Goal: Task Accomplishment & Management: Manage account settings

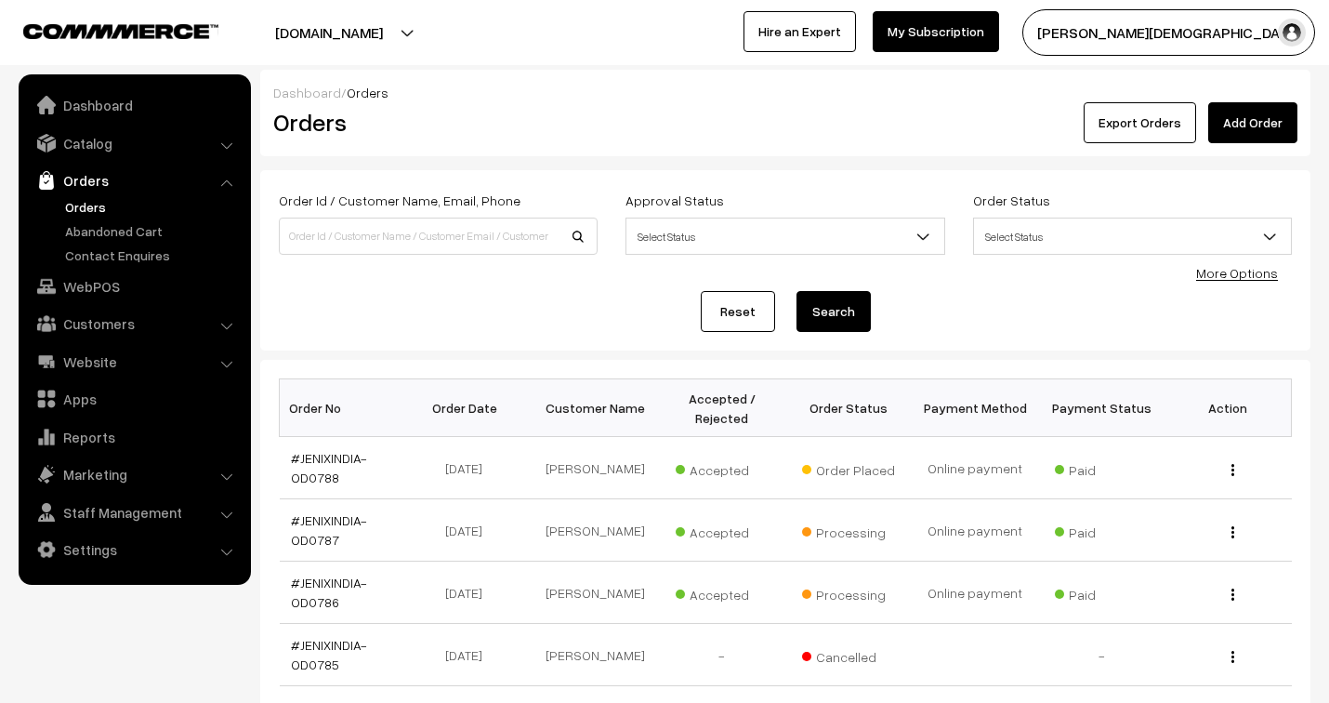
scroll to position [103, 0]
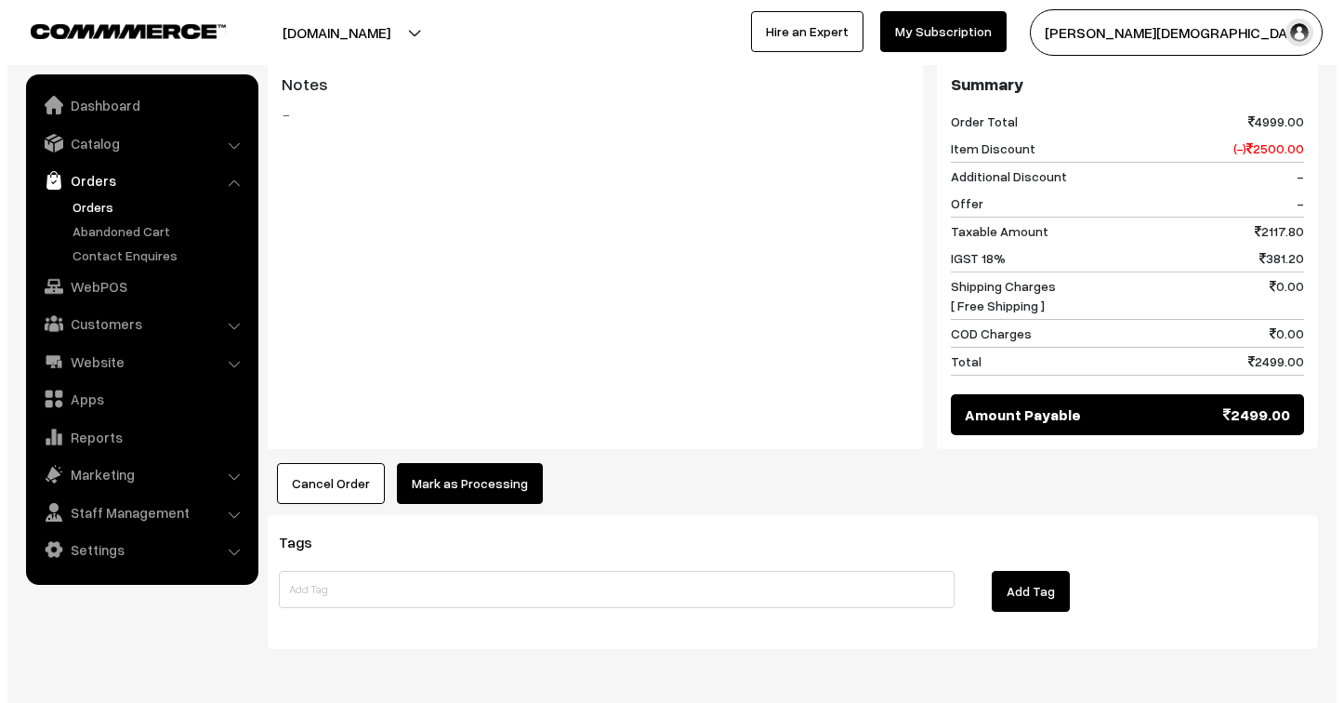
scroll to position [826, 0]
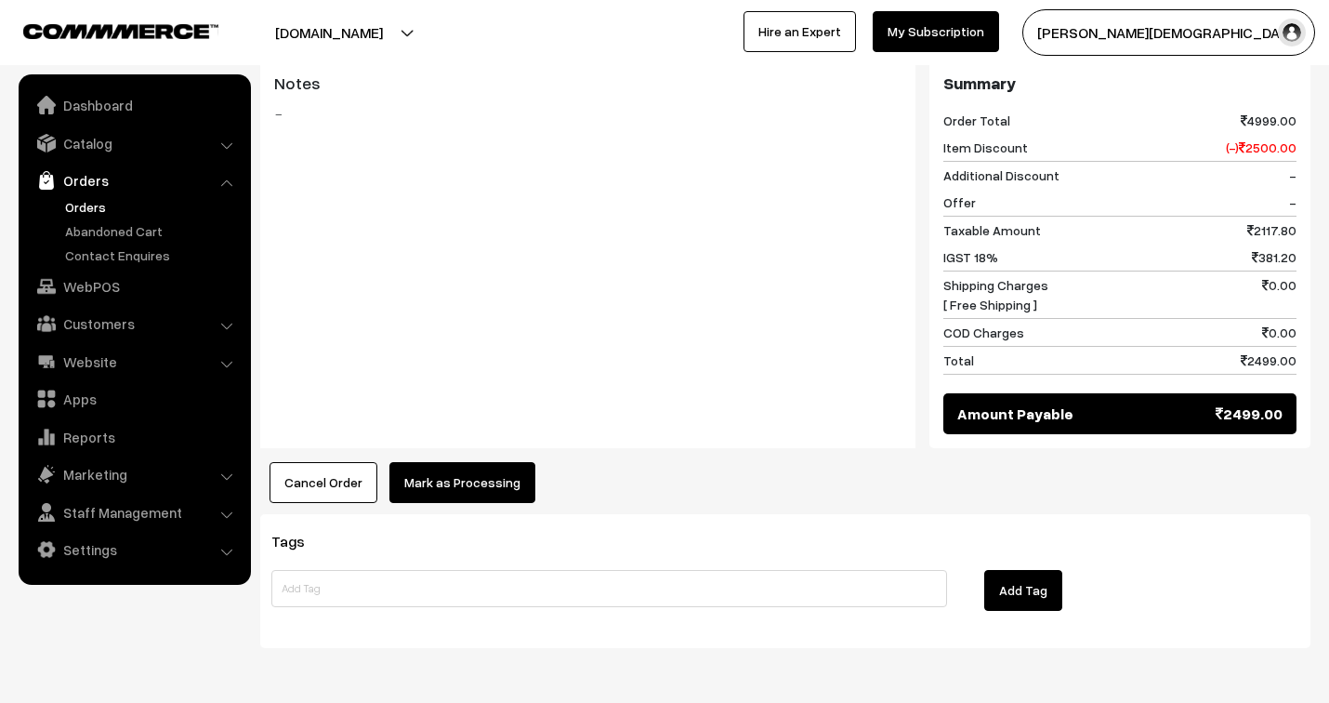
click at [453, 462] on button "Mark as Processing" at bounding box center [463, 482] width 146 height 41
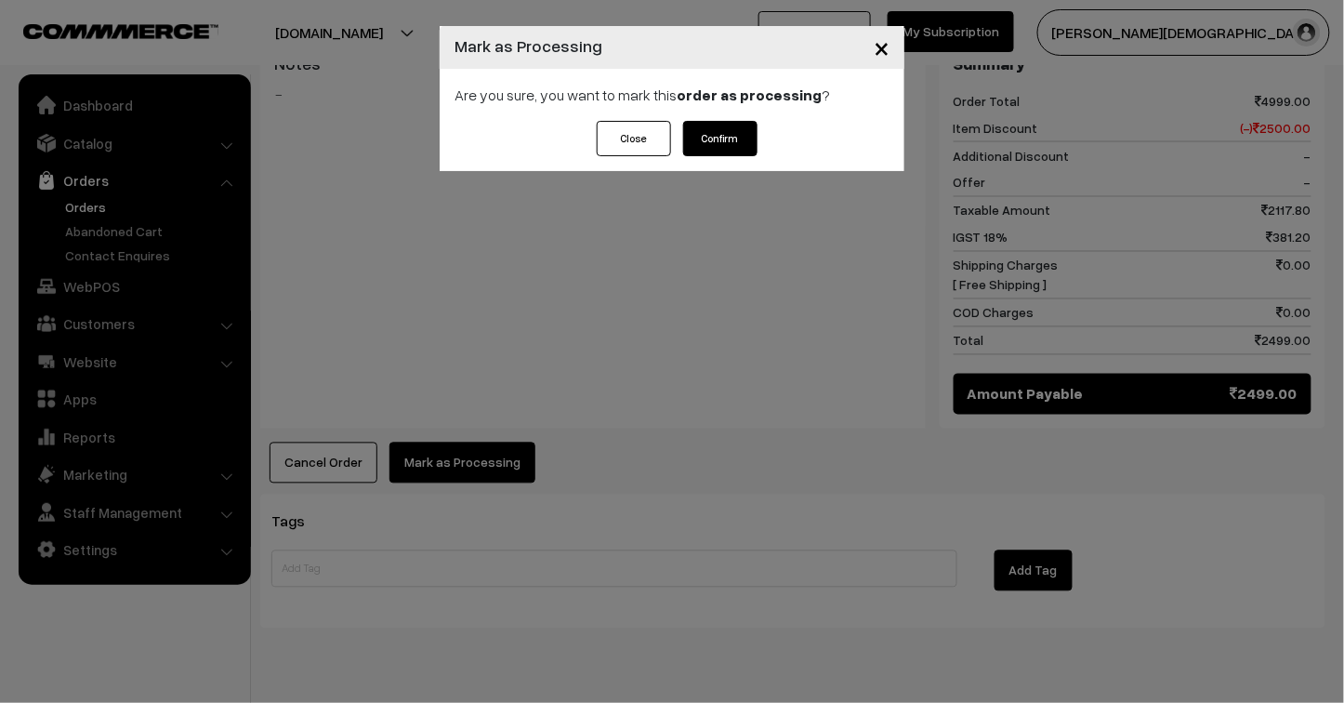
click at [707, 137] on button "Confirm" at bounding box center [720, 138] width 74 height 35
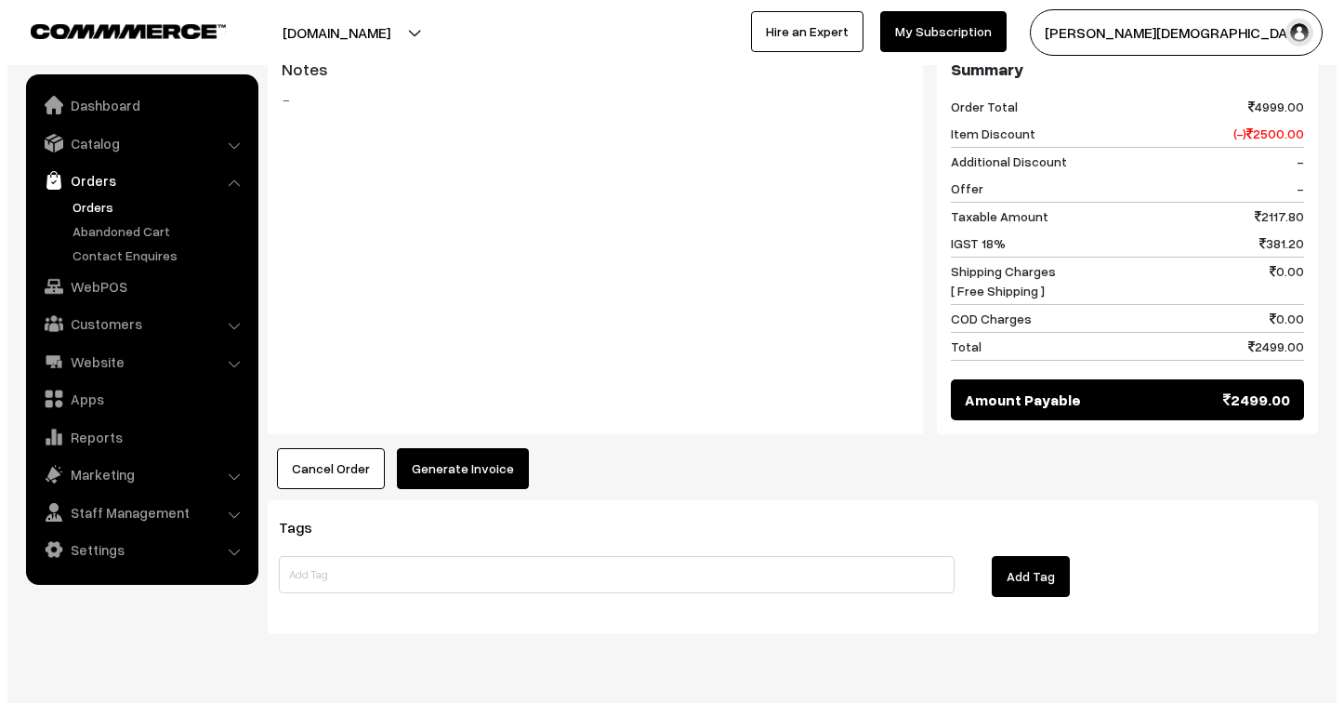
scroll to position [847, 0]
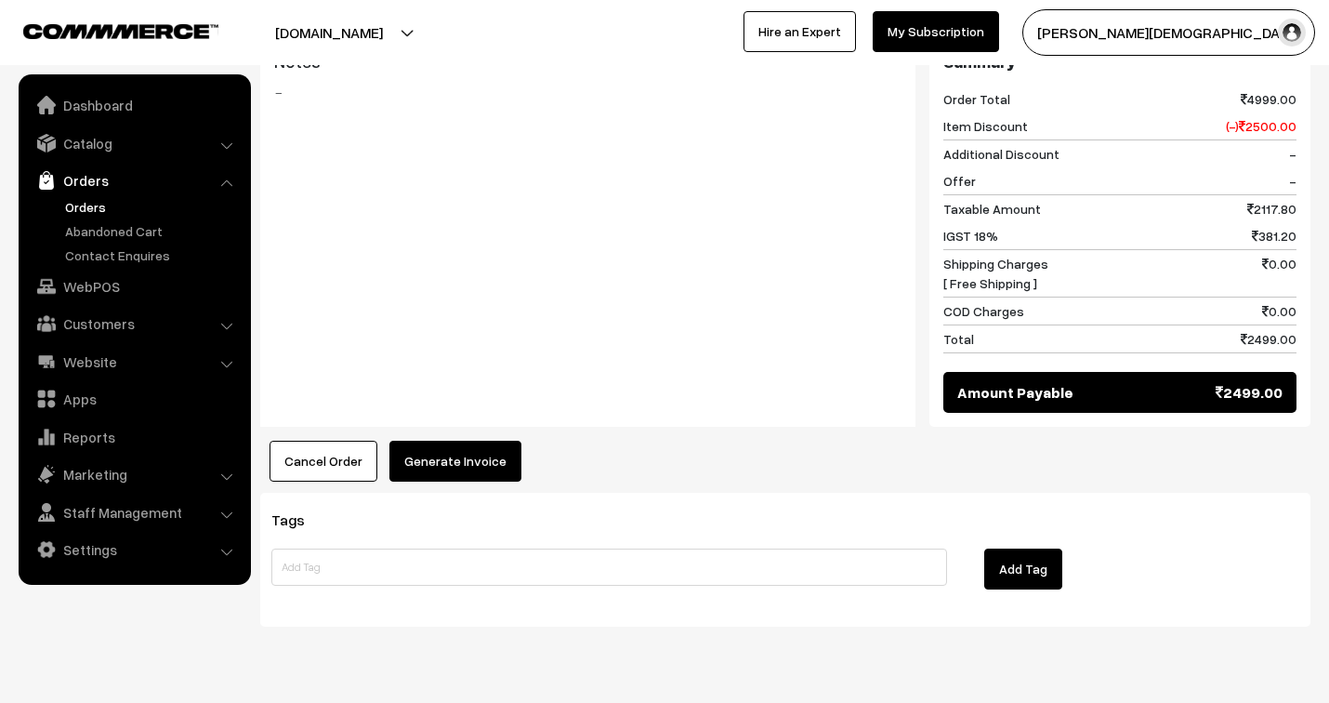
click at [456, 441] on button "Generate Invoice" at bounding box center [456, 461] width 132 height 41
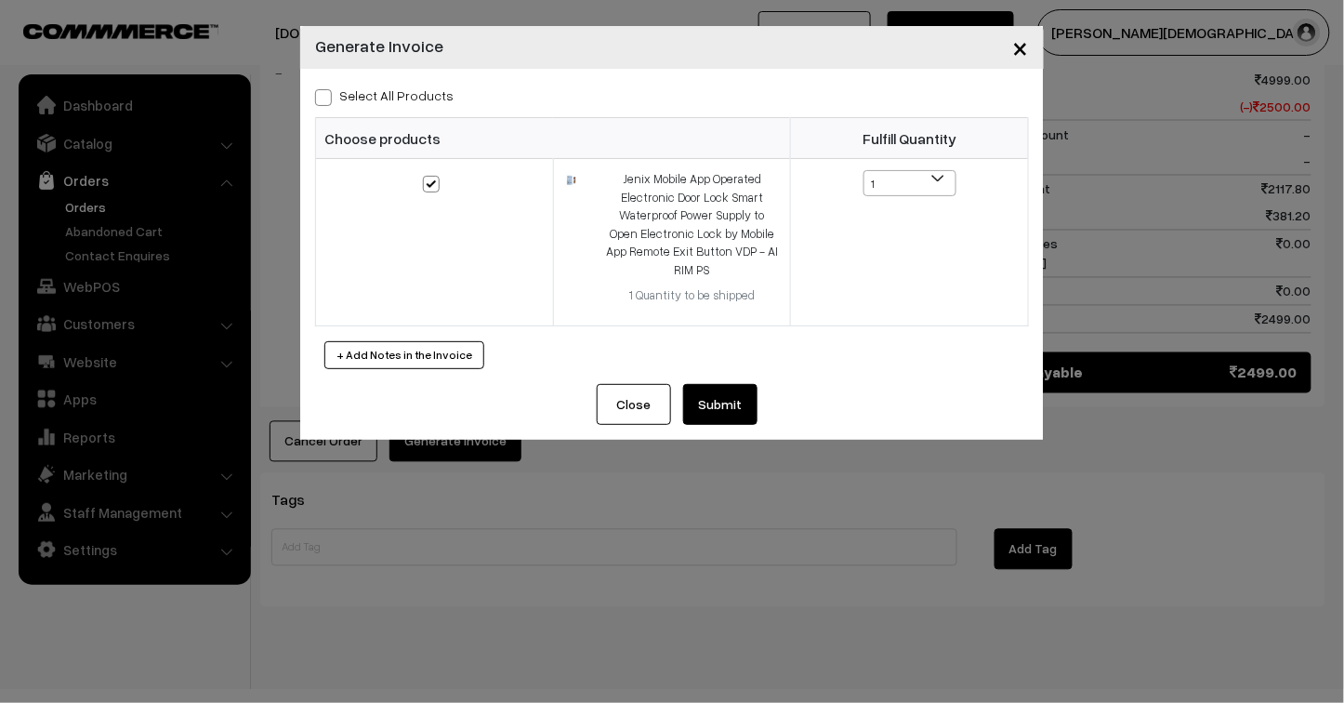
click at [720, 410] on button "Submit" at bounding box center [720, 404] width 74 height 41
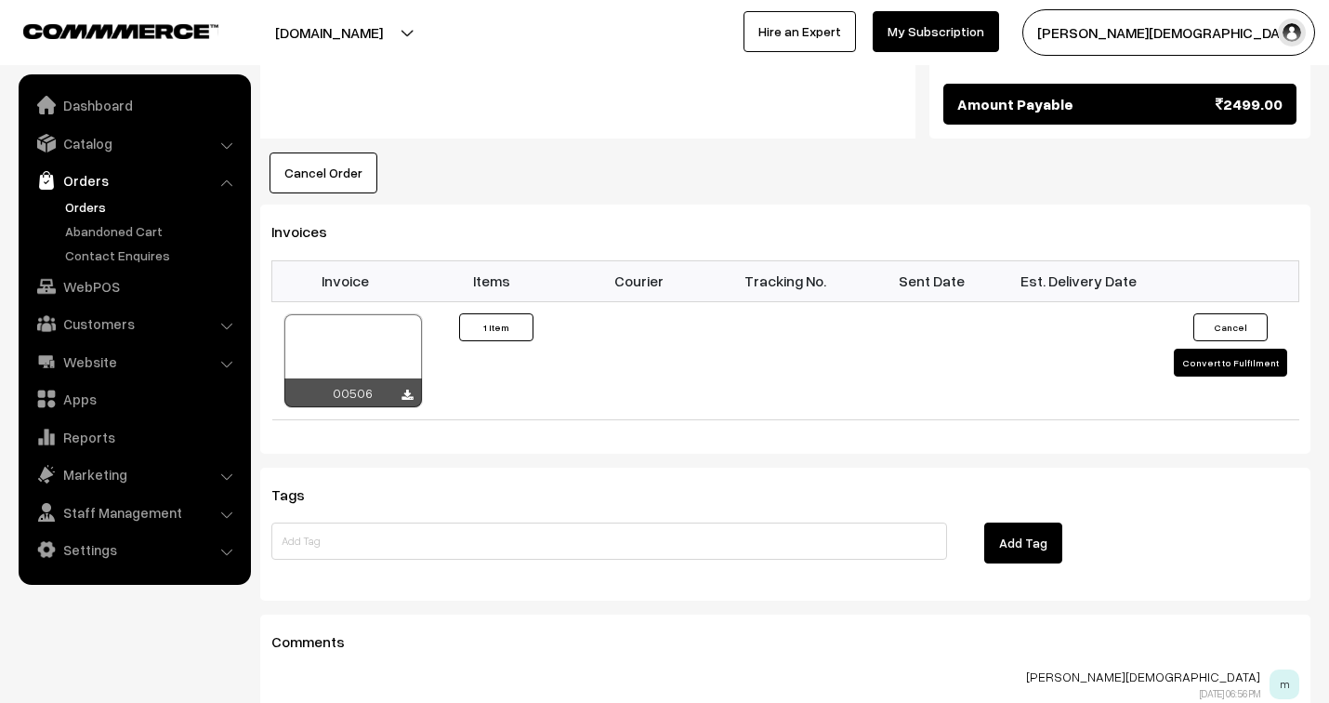
scroll to position [1260, 0]
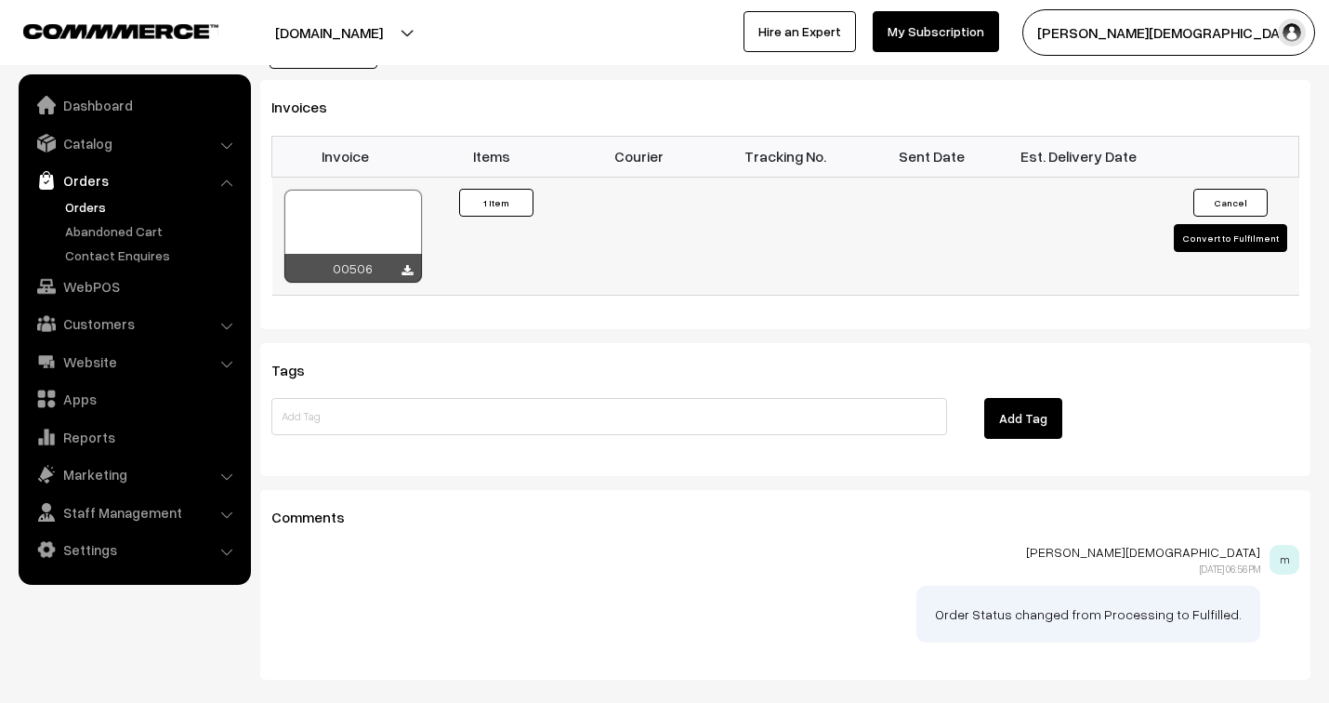
click at [381, 190] on div at bounding box center [353, 236] width 138 height 93
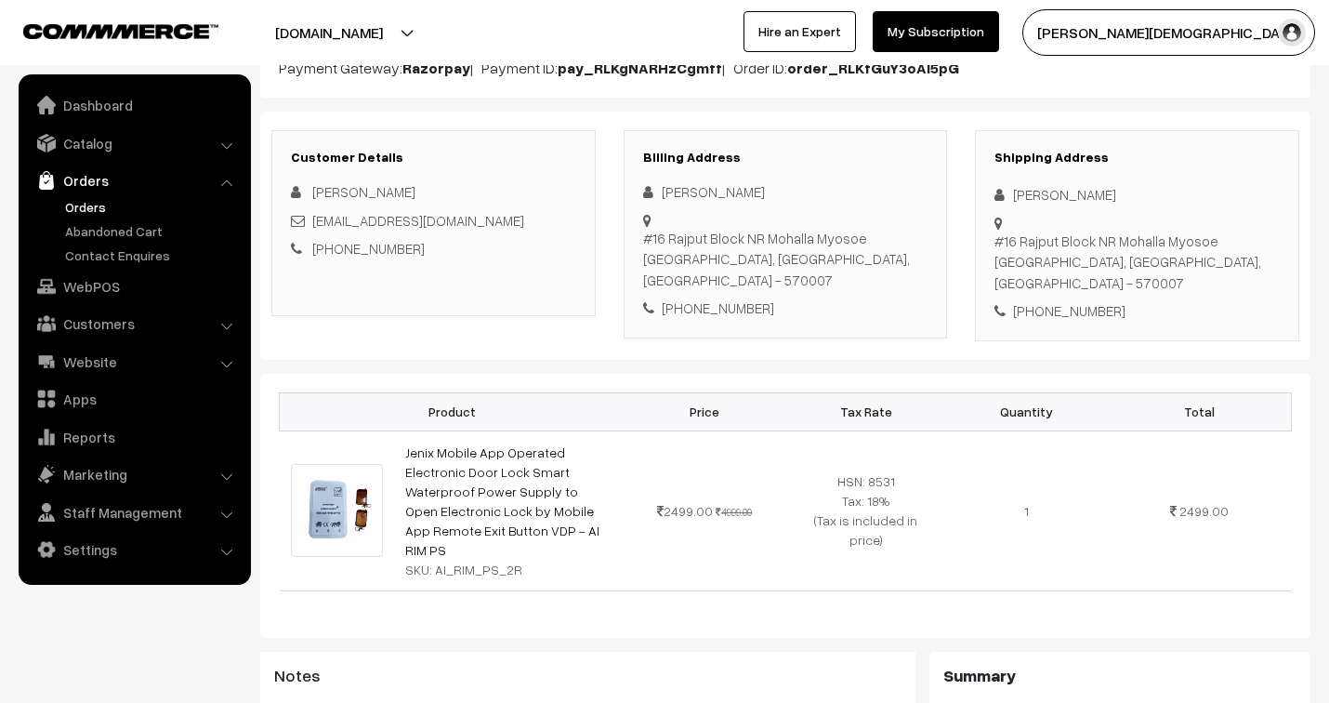
scroll to position [0, 0]
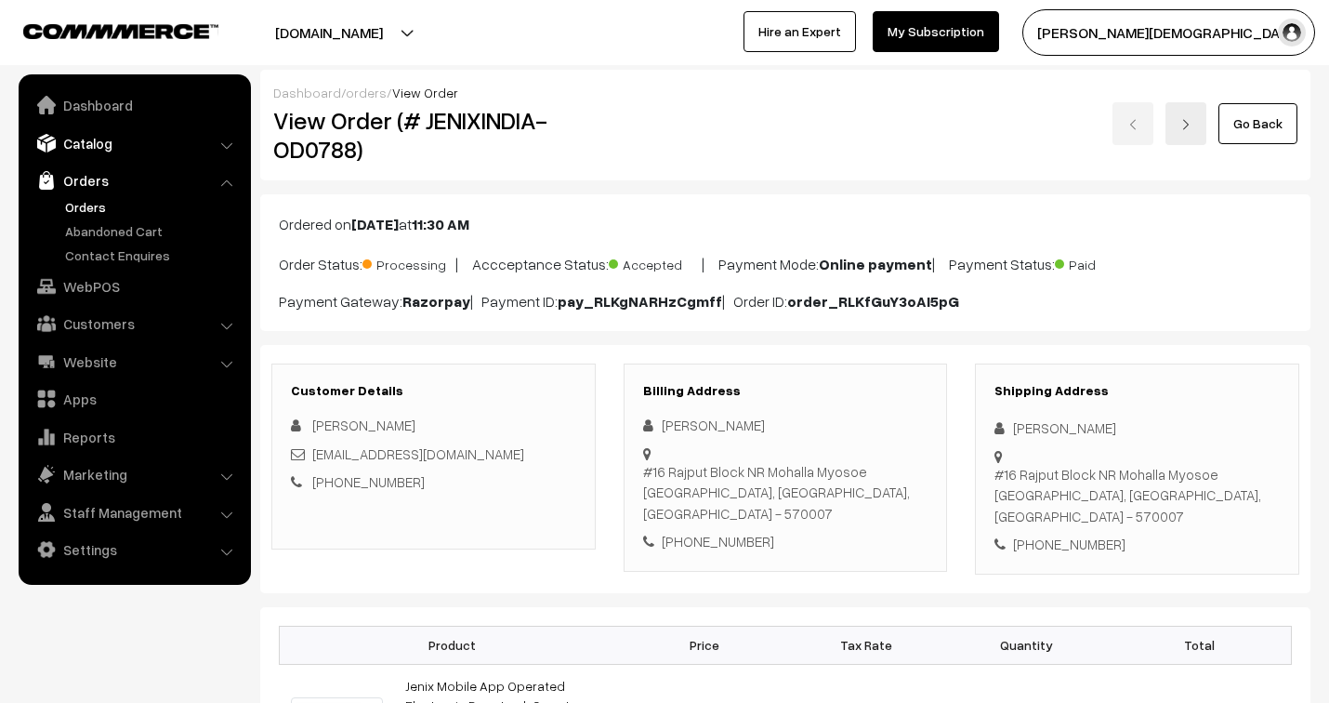
click at [93, 141] on link "Catalog" at bounding box center [133, 142] width 221 height 33
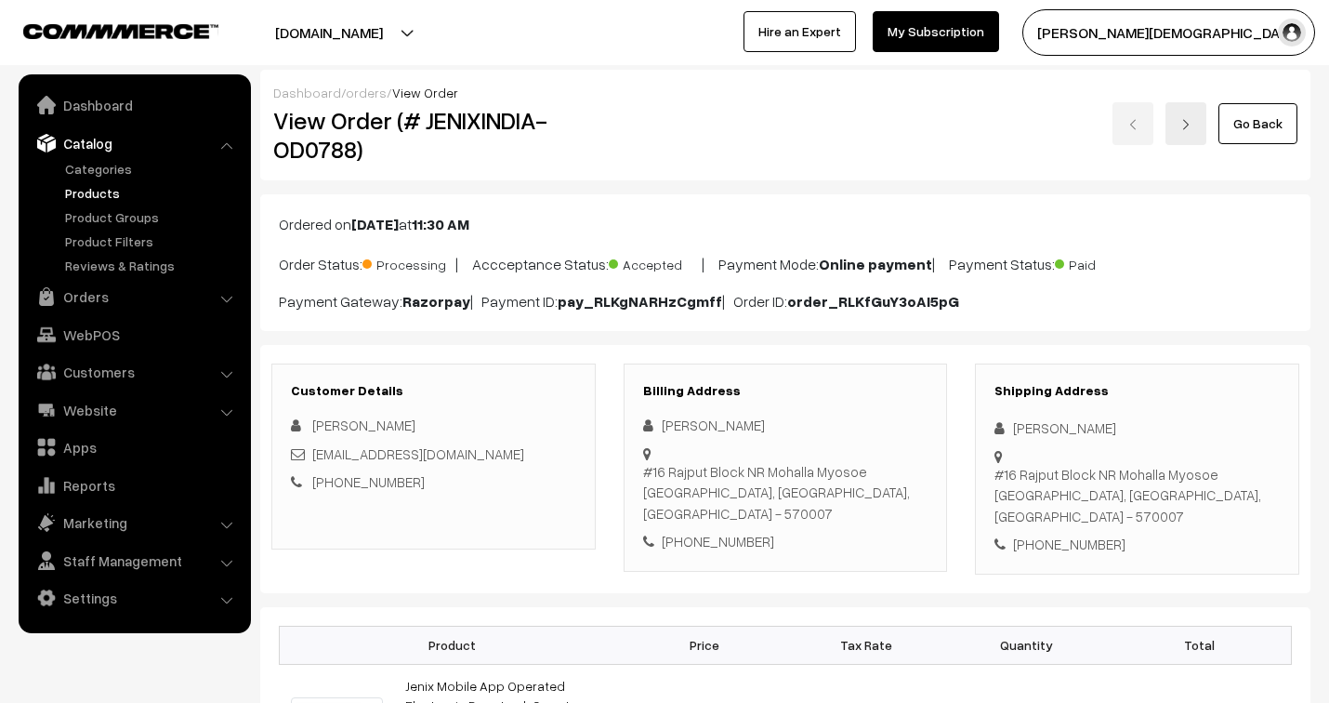
click at [100, 192] on link "Products" at bounding box center [152, 193] width 184 height 20
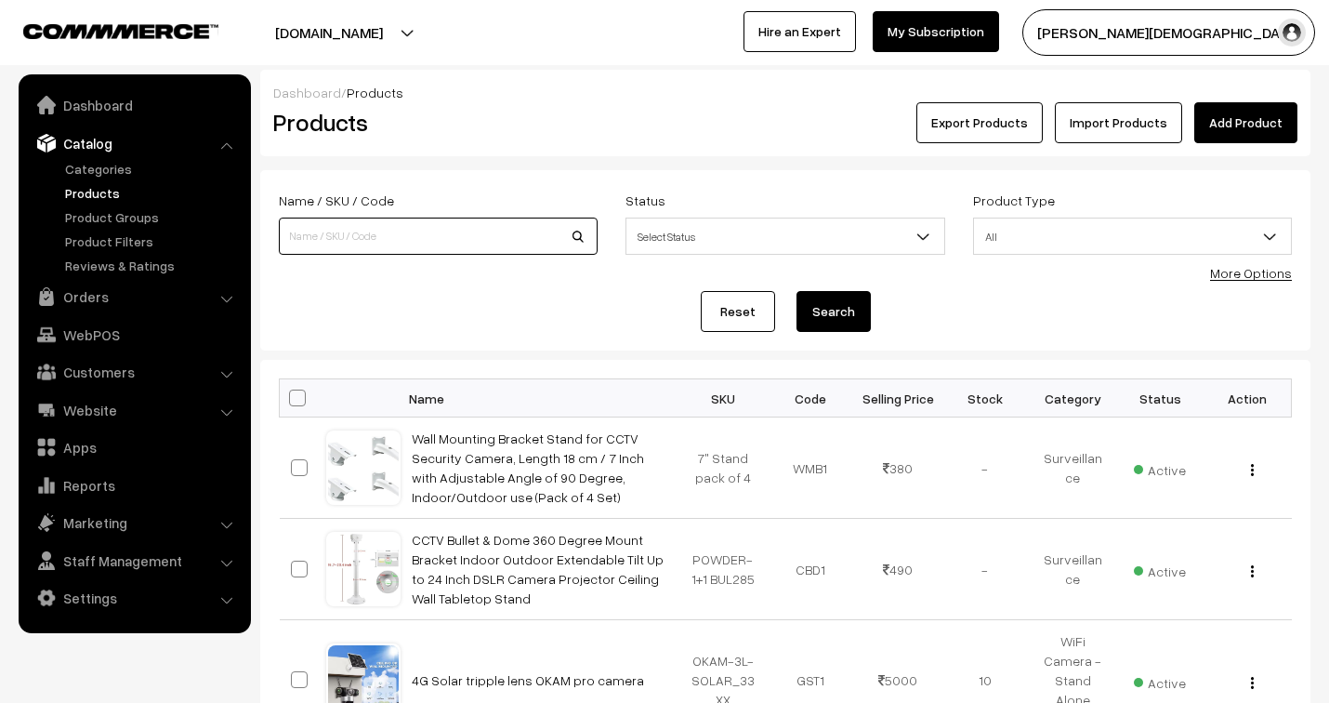
click at [443, 232] on input at bounding box center [438, 236] width 319 height 37
type input "RIM PS"
click at [797, 291] on button "Search" at bounding box center [834, 311] width 74 height 41
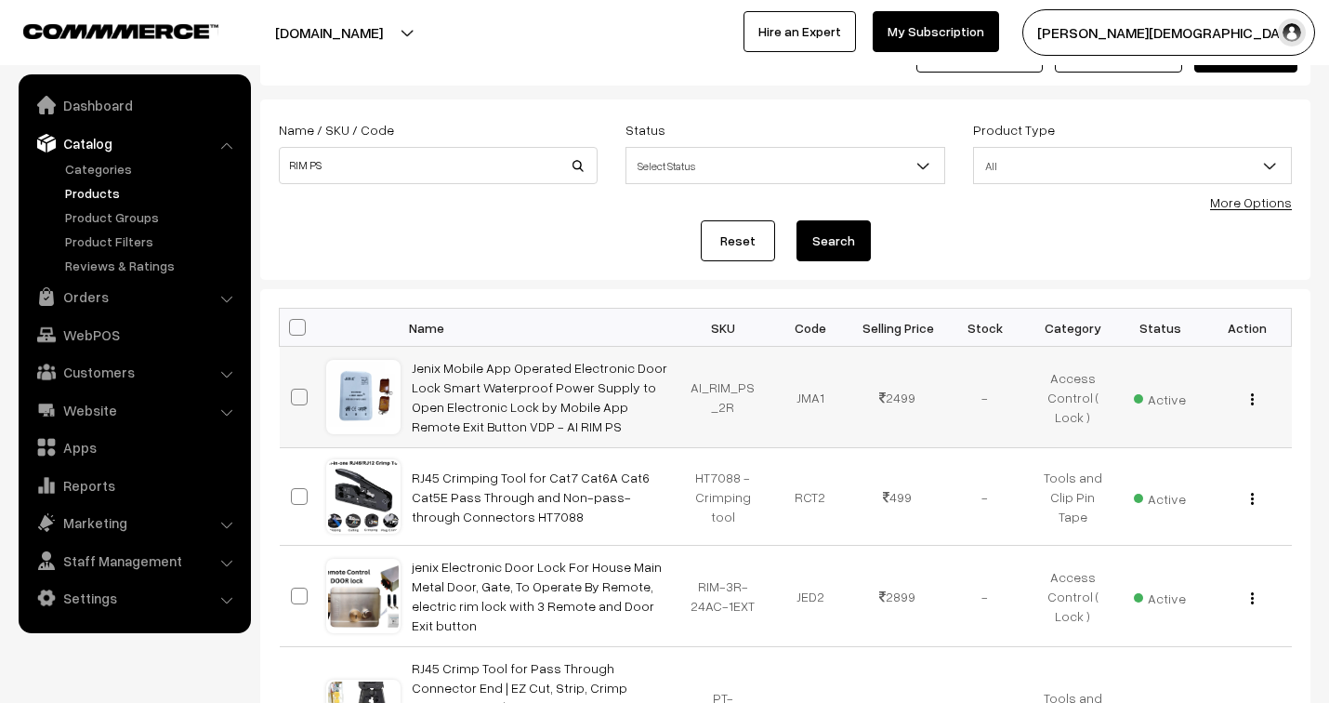
scroll to position [206, 0]
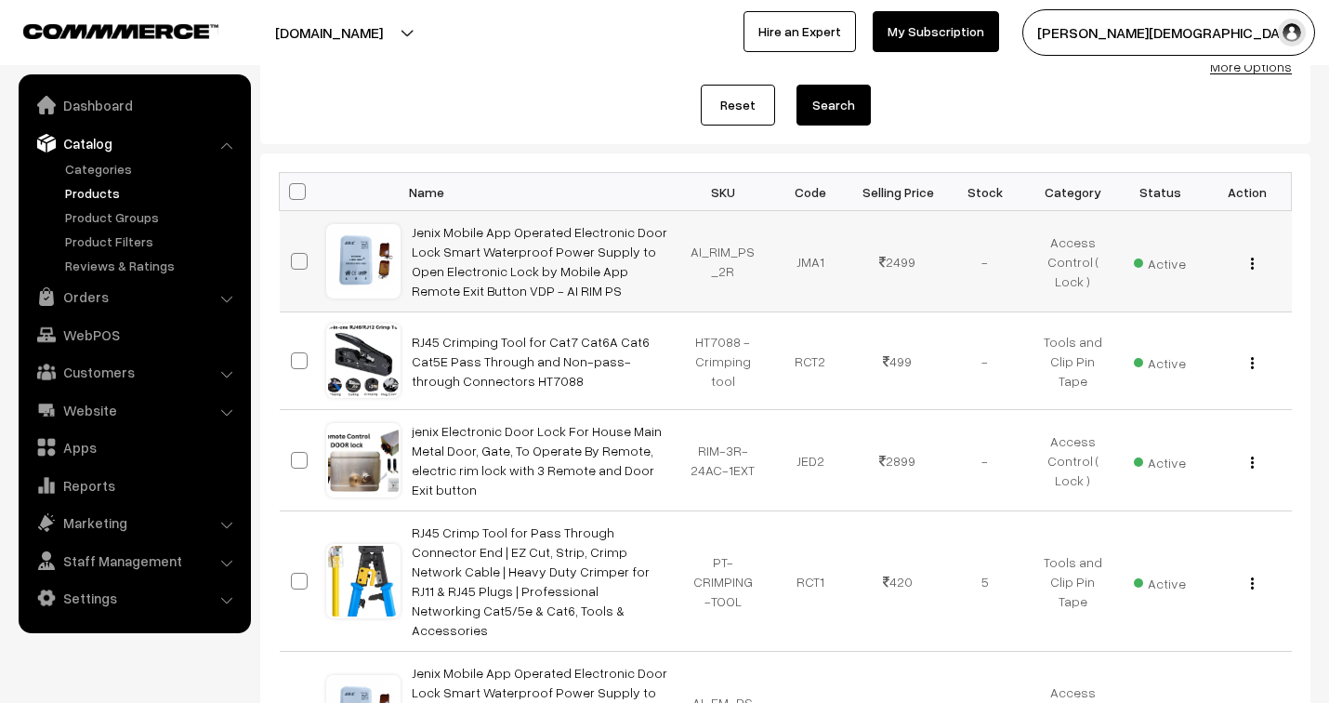
click at [1251, 264] on img "button" at bounding box center [1252, 264] width 3 height 12
click at [1251, 263] on img "button" at bounding box center [1252, 264] width 3 height 12
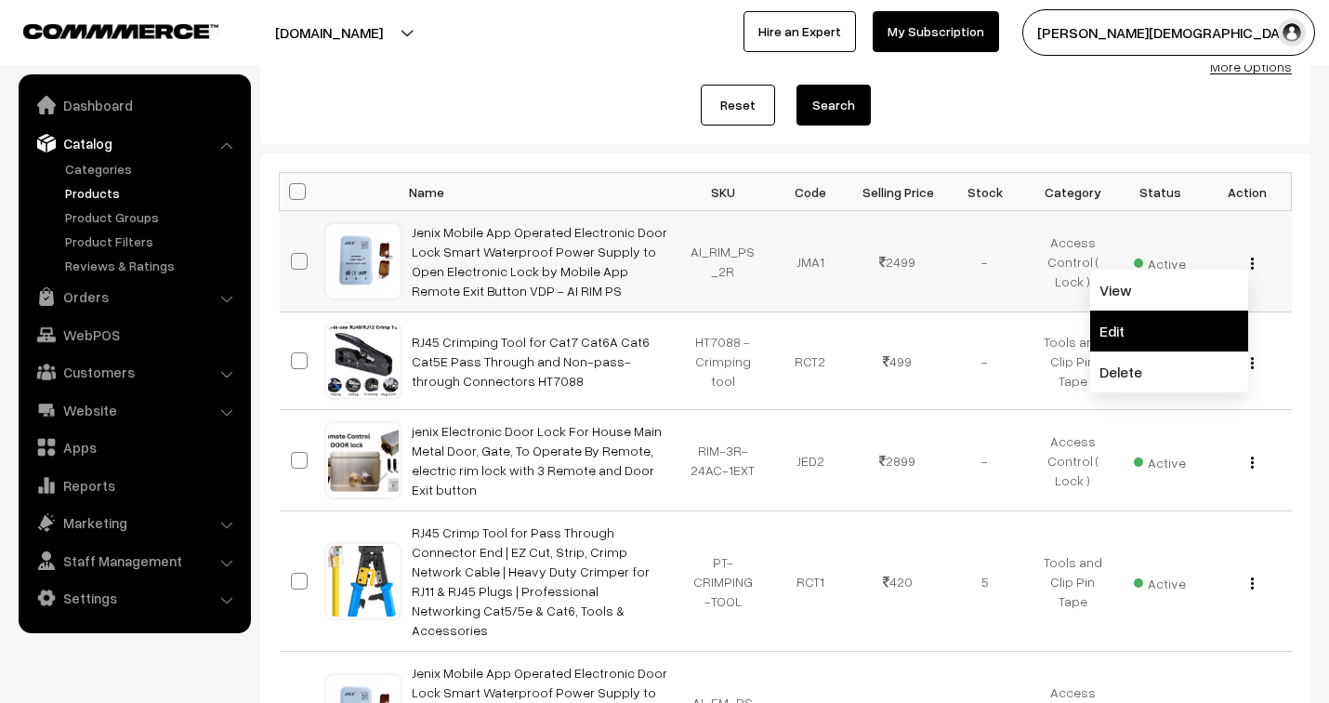
click at [1121, 333] on link "Edit" at bounding box center [1169, 331] width 158 height 41
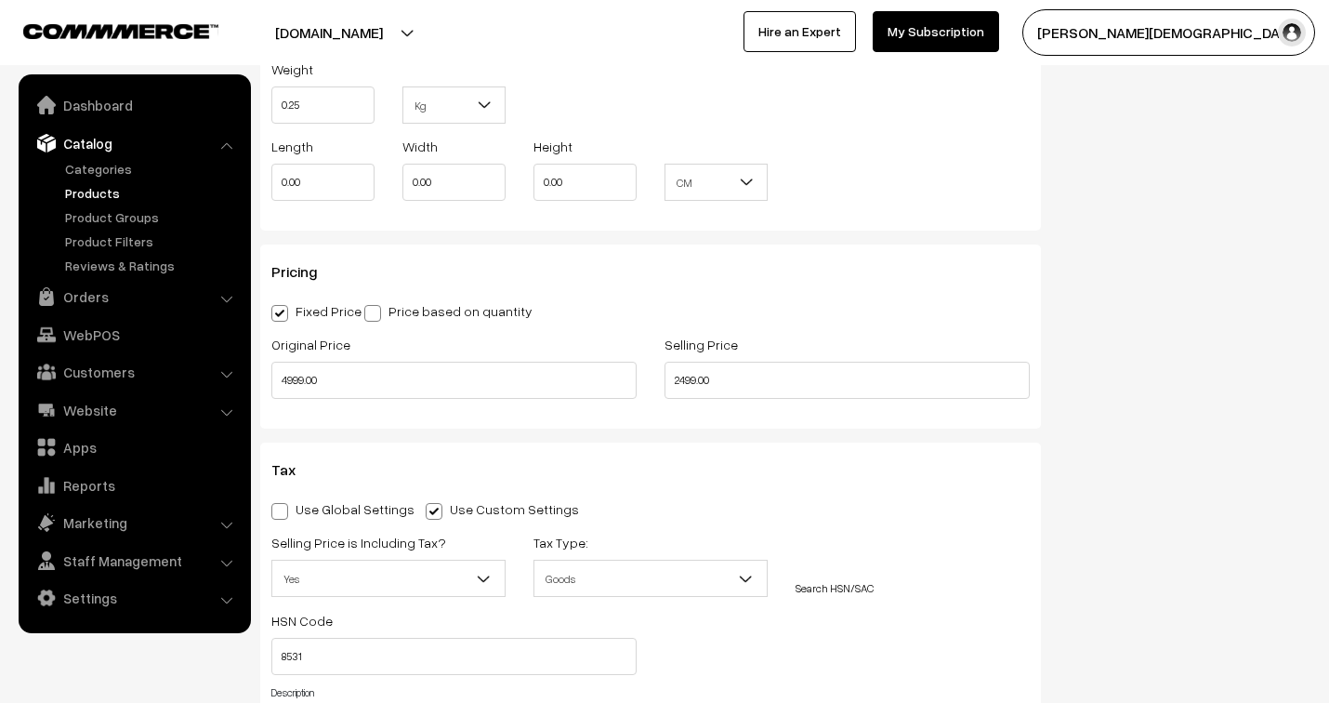
scroll to position [1652, 0]
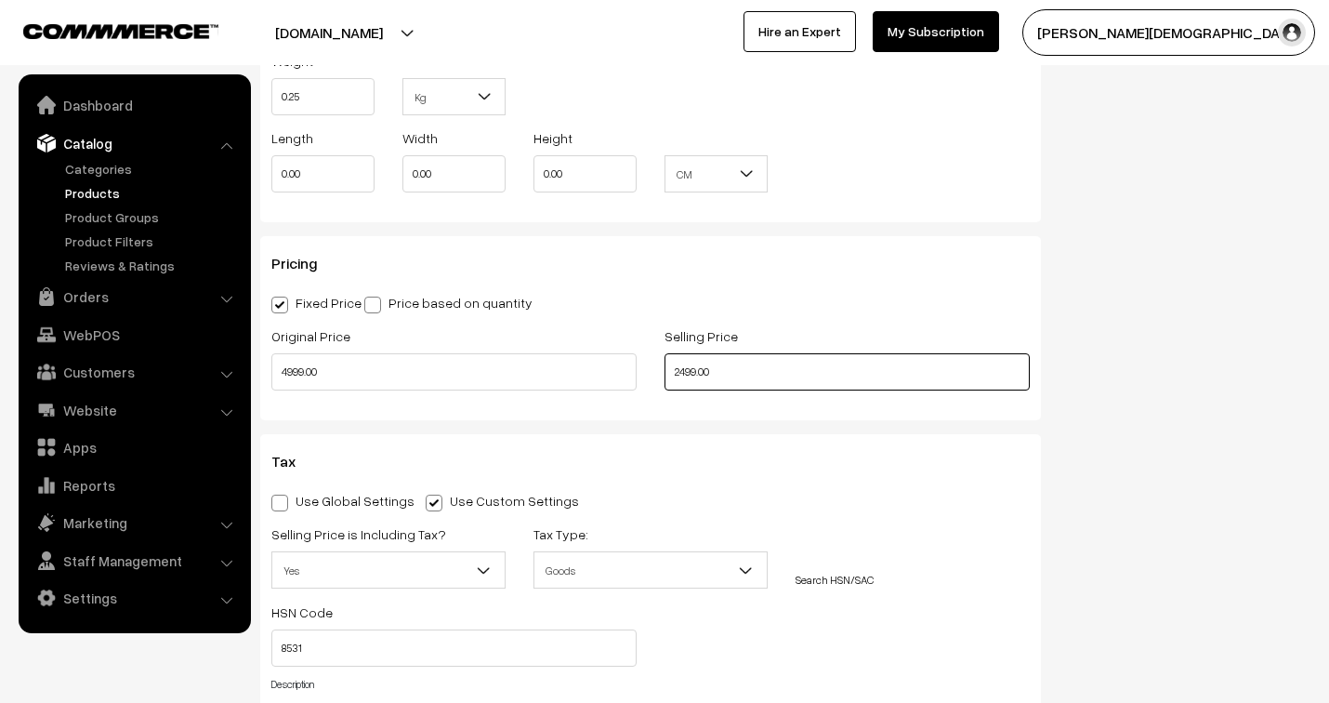
drag, startPoint x: 732, startPoint y: 376, endPoint x: 633, endPoint y: 377, distance: 98.6
click at [633, 377] on div "Original Price 4999.00 Selling Price 2499.00" at bounding box center [651, 362] width 786 height 77
type input "2999.00"
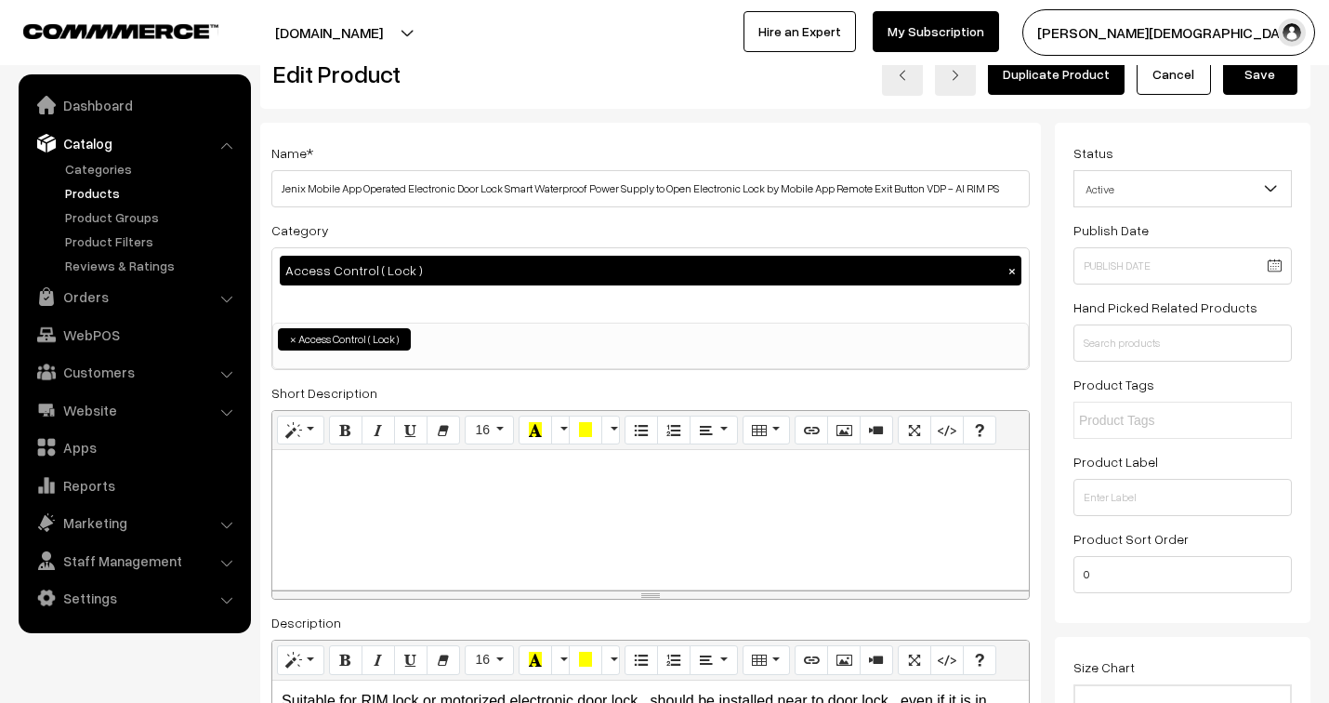
scroll to position [0, 0]
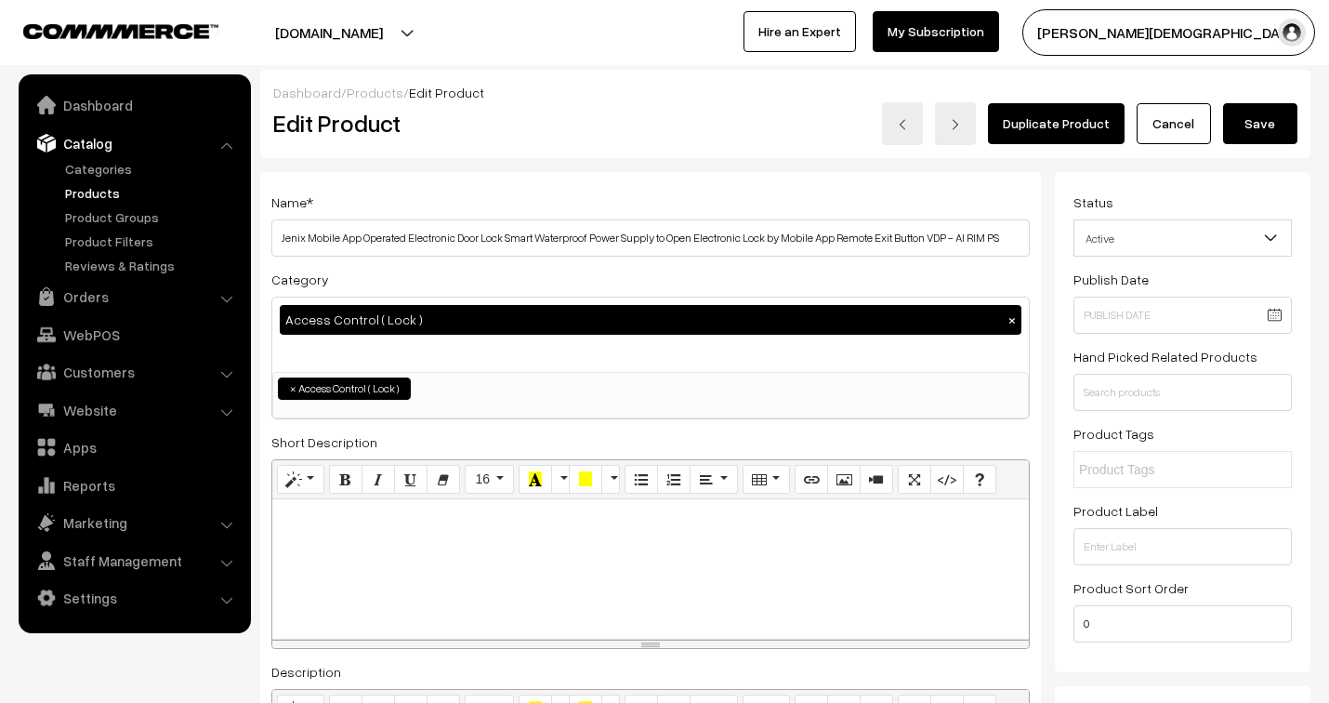
click at [1252, 125] on button "Save" at bounding box center [1260, 123] width 74 height 41
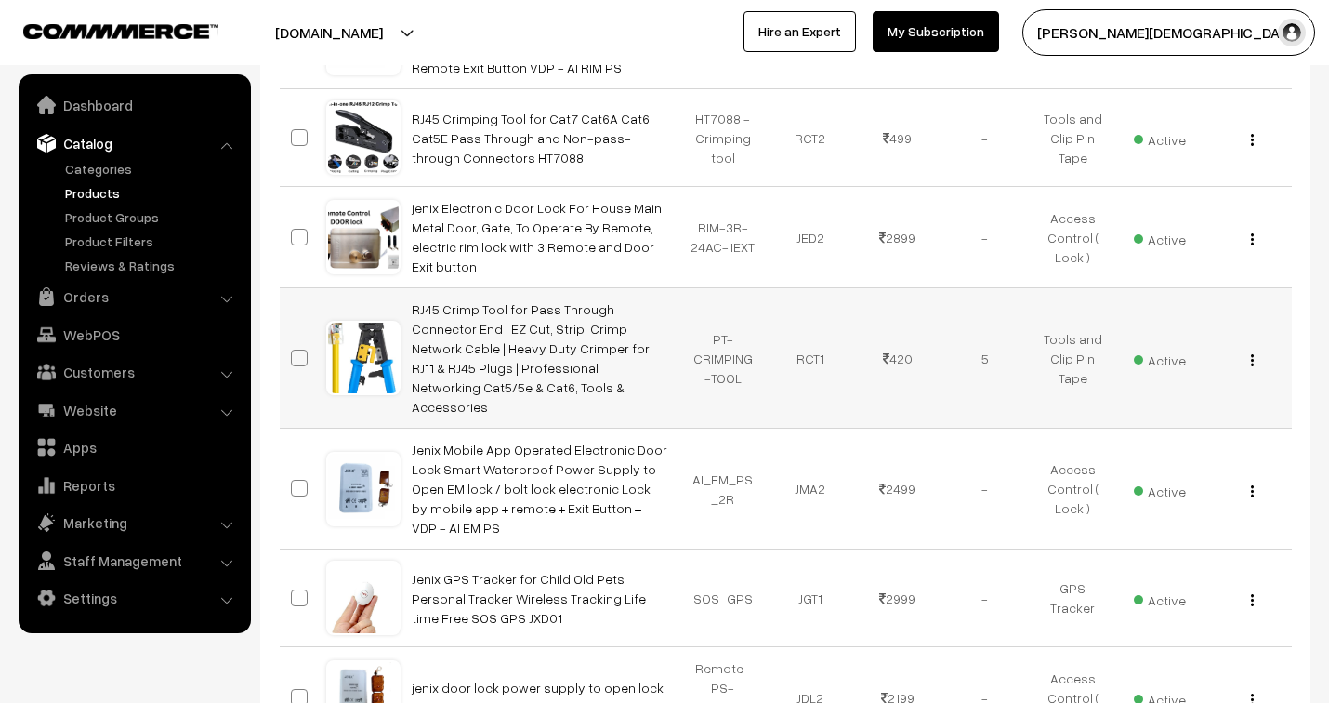
scroll to position [516, 0]
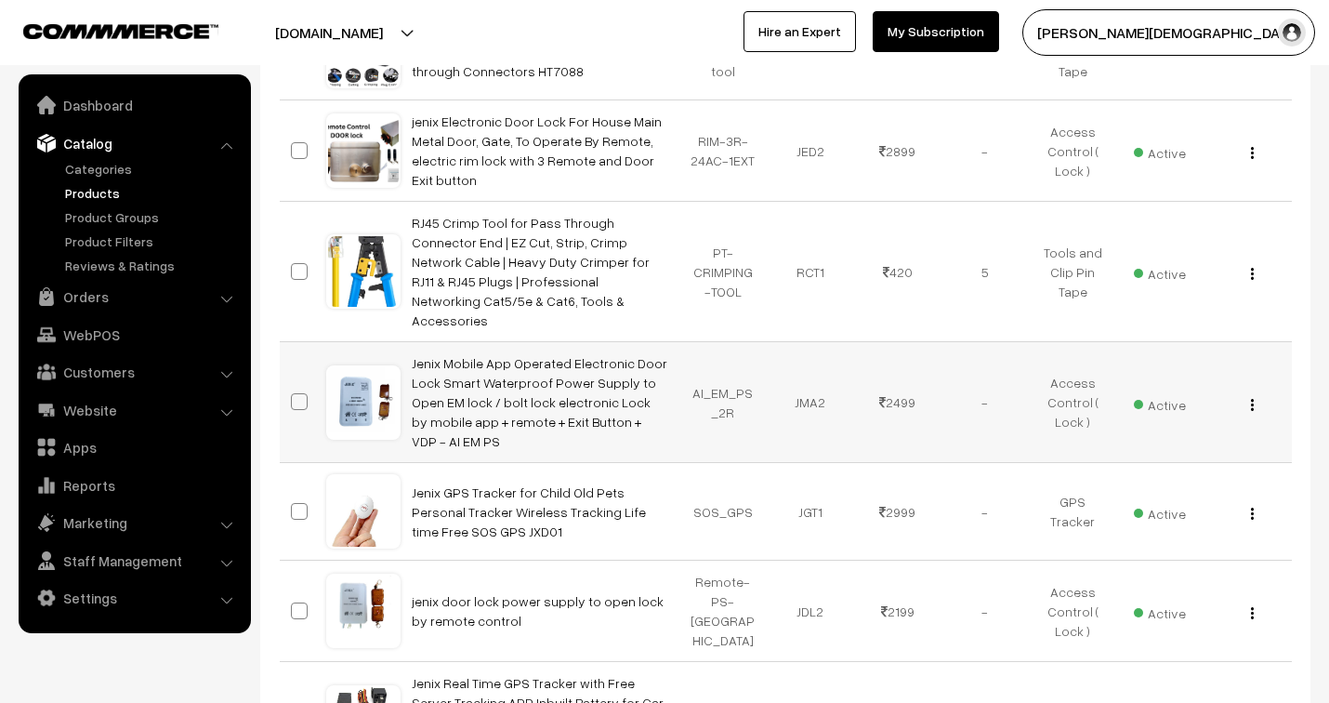
click at [1251, 399] on img "button" at bounding box center [1252, 405] width 3 height 12
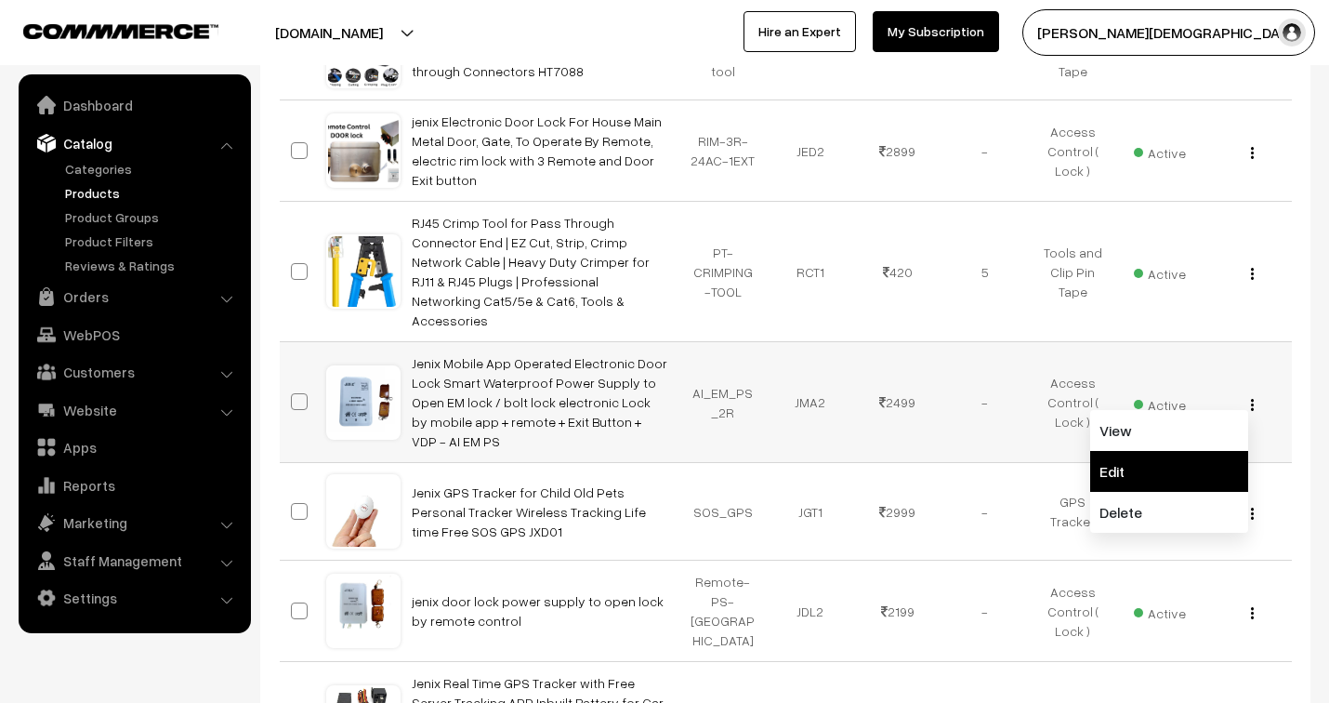
click at [1170, 451] on link "Edit" at bounding box center [1169, 471] width 158 height 41
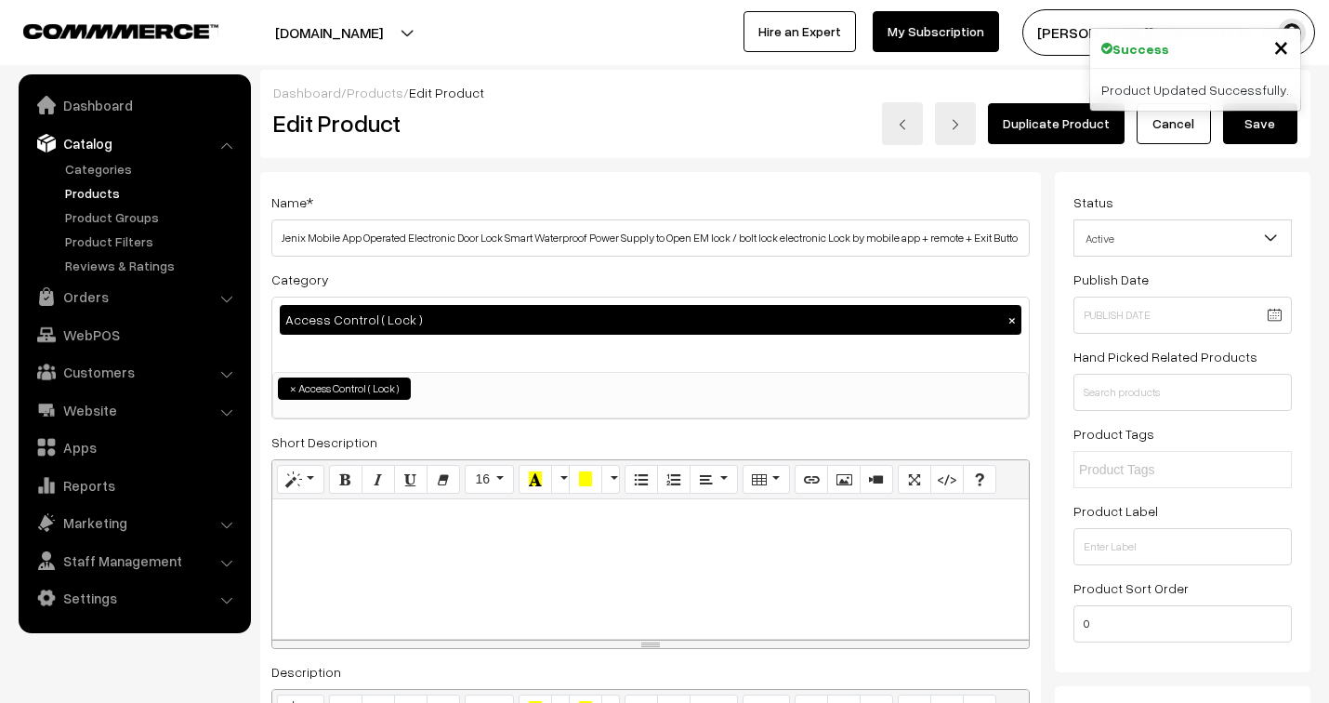
click at [1156, 475] on input "text" at bounding box center [1160, 470] width 163 height 20
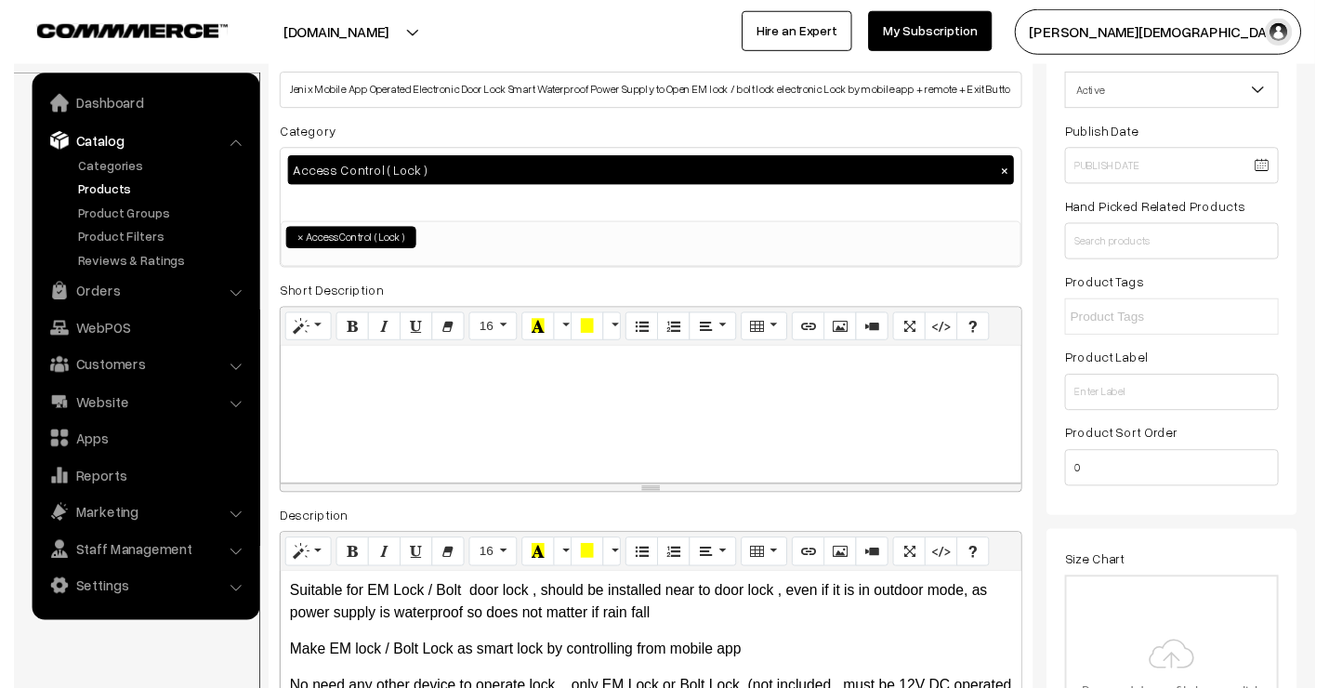
scroll to position [103, 0]
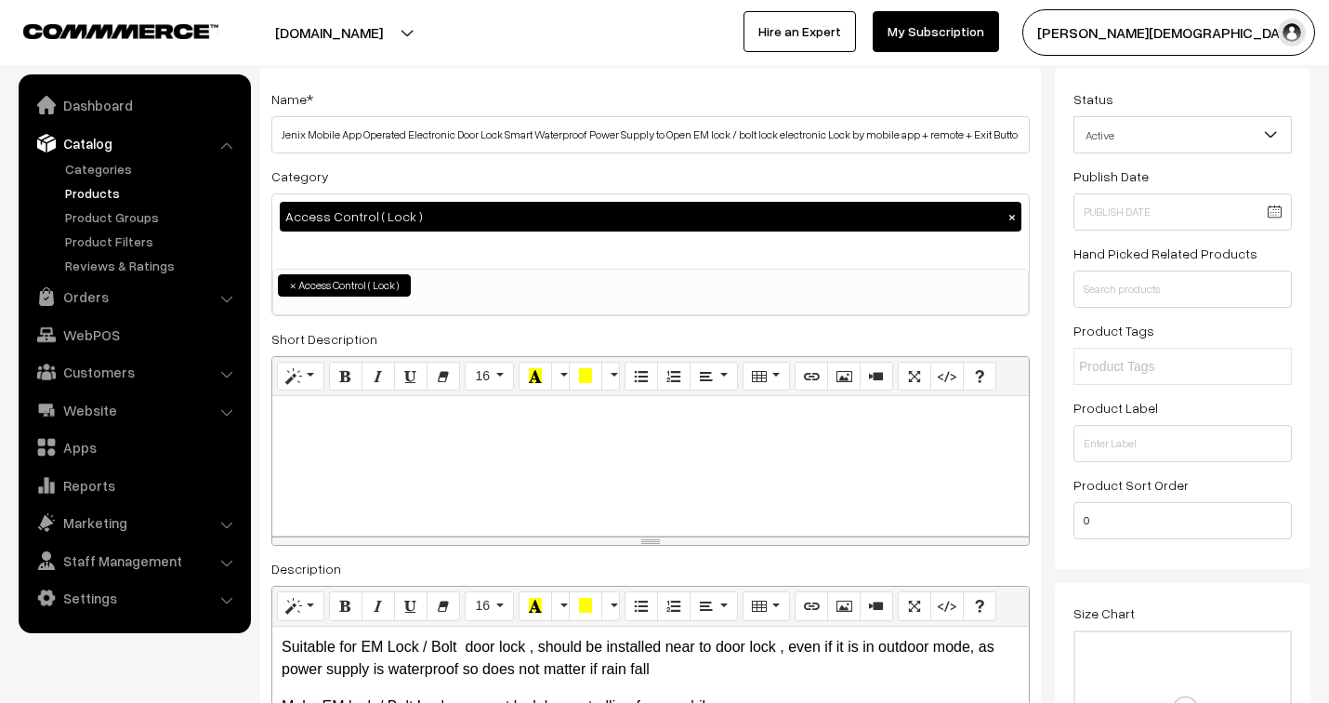
click at [1142, 367] on input "text" at bounding box center [1160, 367] width 163 height 20
type input "lock"
click at [1141, 283] on input "text" at bounding box center [1183, 289] width 218 height 37
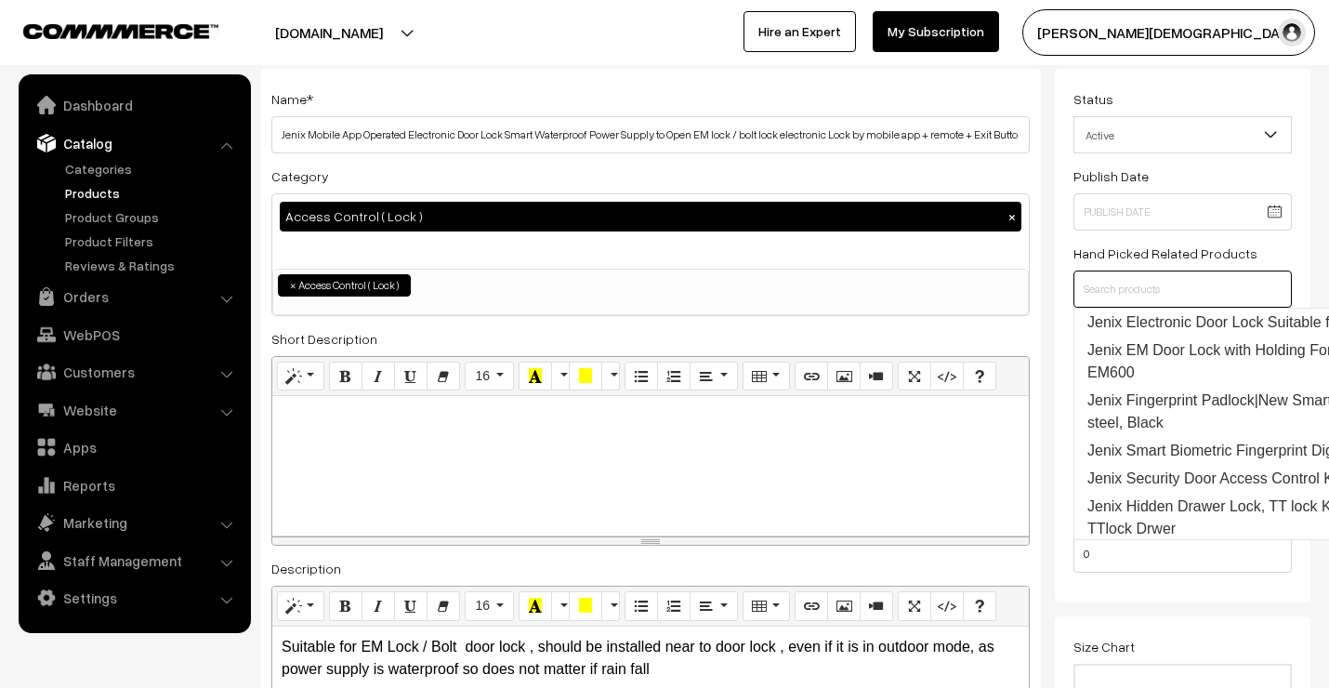
type input ";"
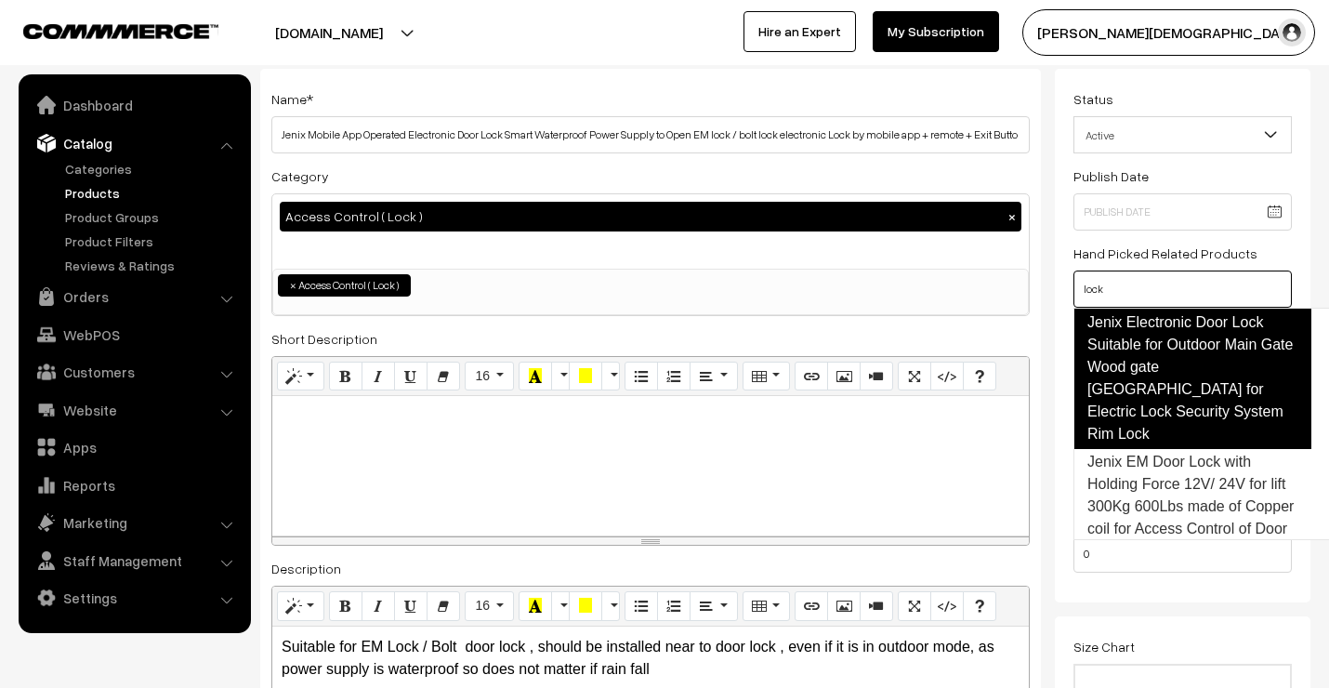
click at [1222, 363] on link "Jenix Electronic Door Lock Suitable for Outdoor Main Gate Wood gate Villa Flate…" at bounding box center [1193, 378] width 238 height 141
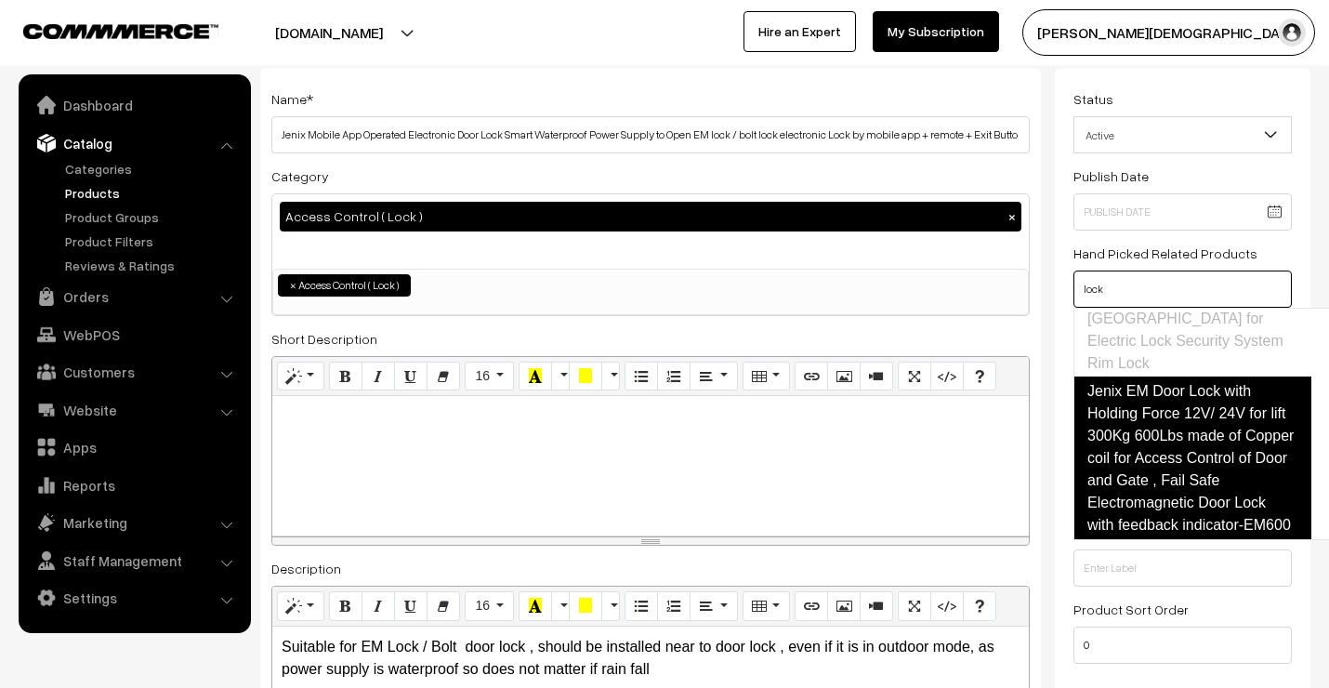
click at [1162, 454] on link "Jenix EM Door Lock with Holding Force 12V/ 24V for lift 300Kg 600Lbs made of Co…" at bounding box center [1193, 459] width 238 height 164
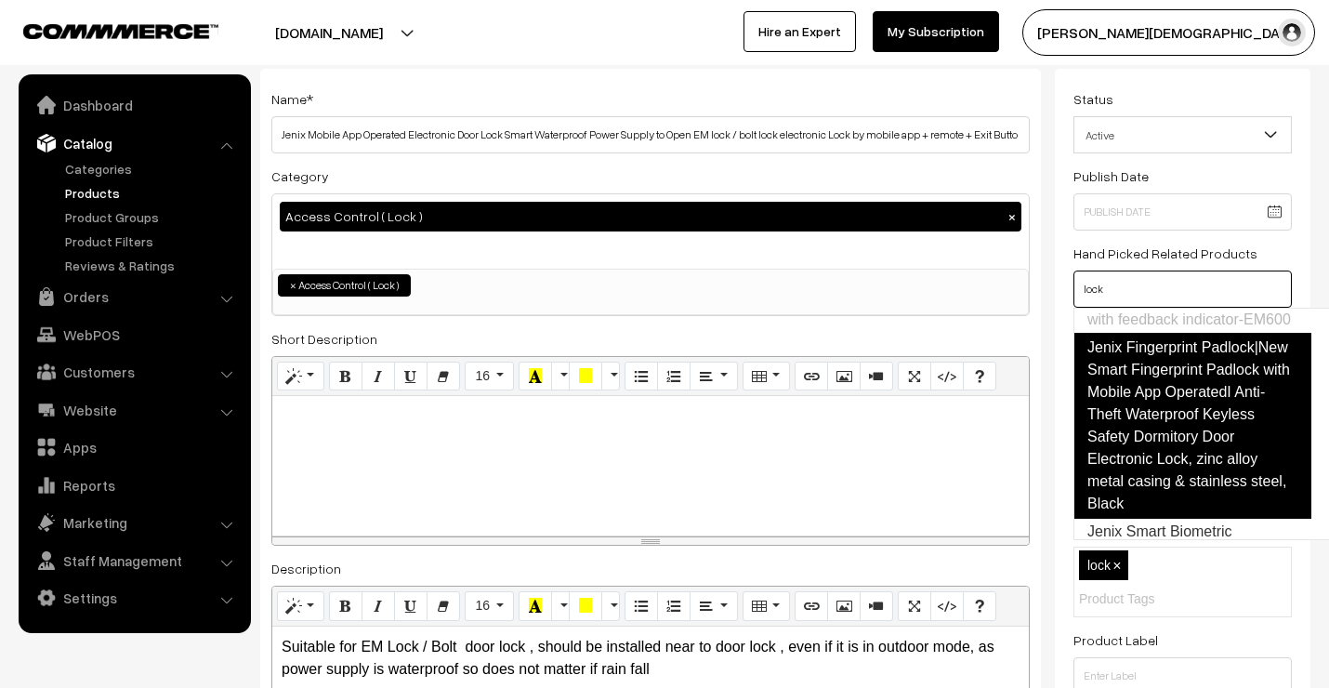
click at [1169, 451] on link "Jenix Fingerprint Padlock|New Smart Fingerprint Padlock with Mobile App Operate…" at bounding box center [1193, 426] width 238 height 186
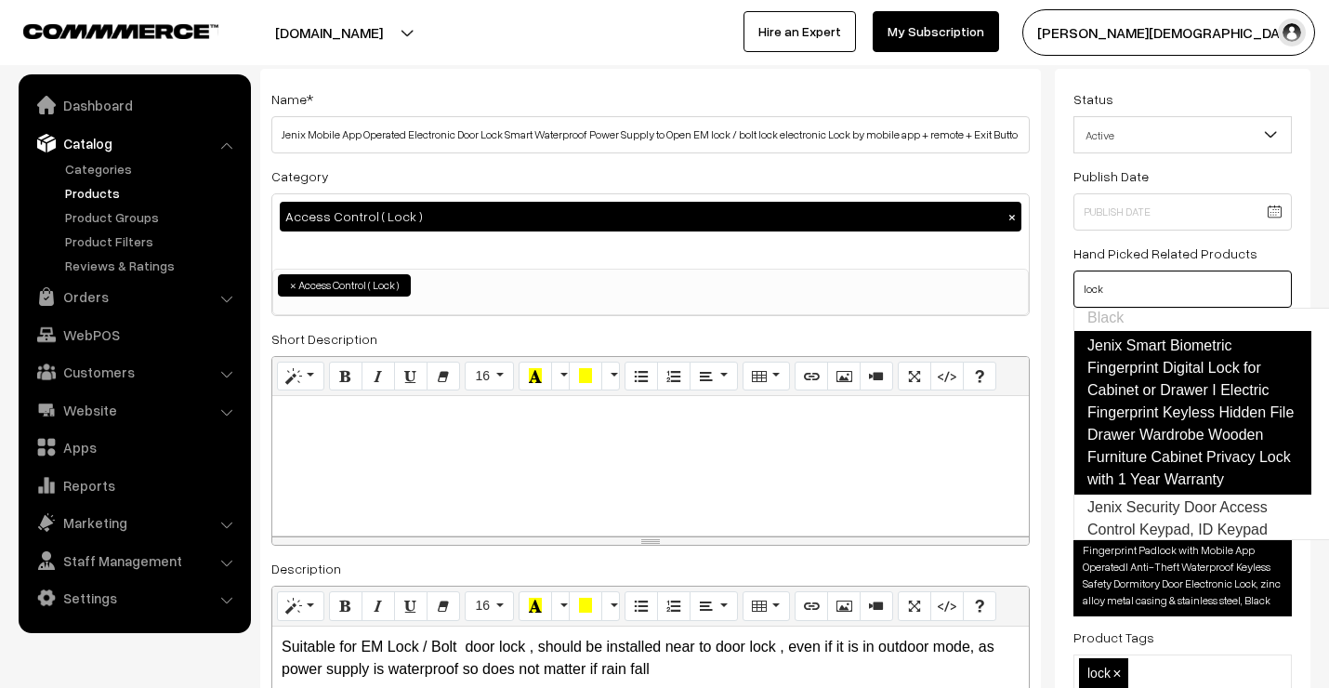
click at [1157, 466] on link "Jenix Smart Biometric Fingerprint Digital Lock for Cabinet or Drawer I Electric…" at bounding box center [1193, 413] width 238 height 164
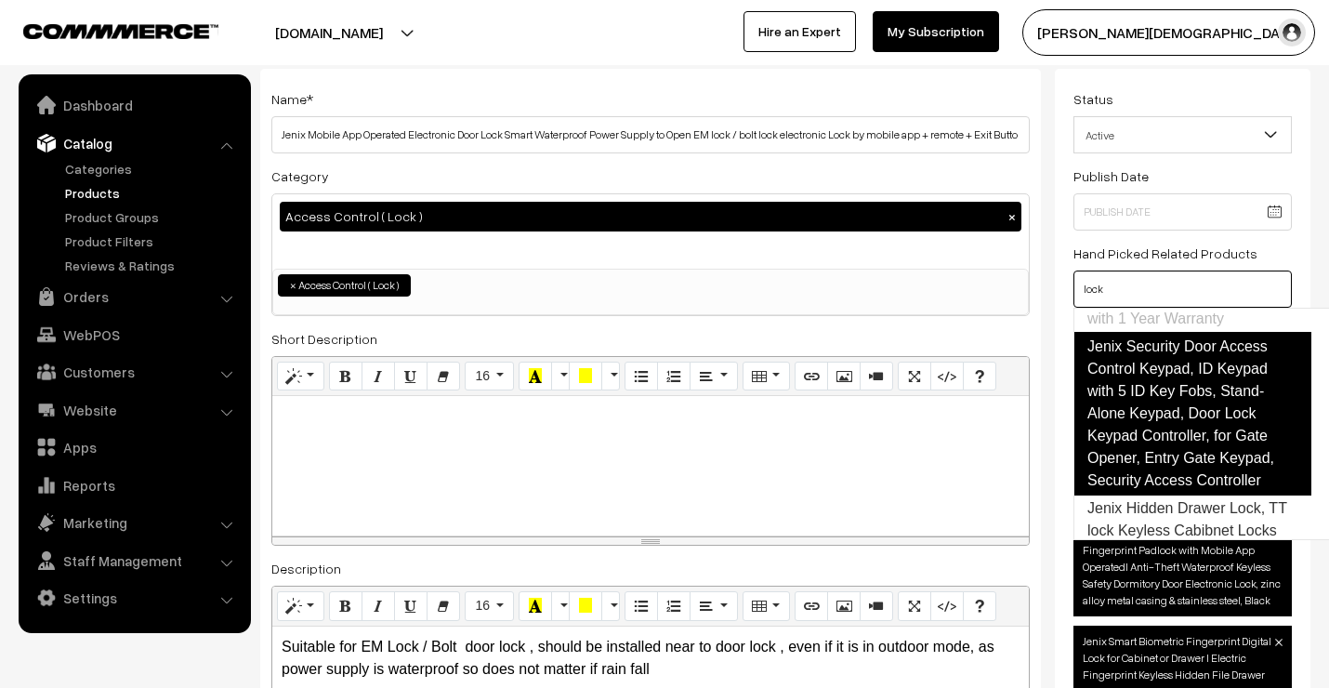
click at [1153, 479] on link "Jenix Security Door Access Control Keypad, ID Keypad with 5 ID Key Fobs, Stand-…" at bounding box center [1193, 414] width 238 height 164
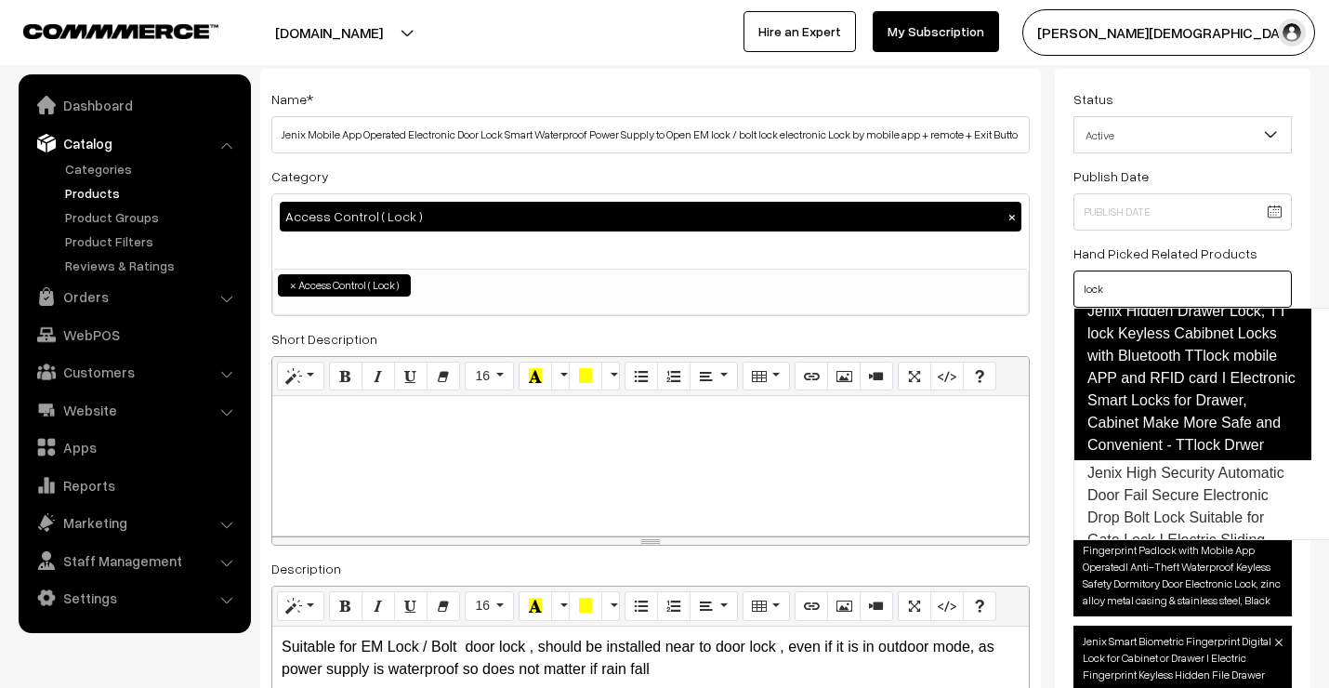
click at [1156, 460] on link "Jenix Hidden Drawer Lock, TT lock Keyless Cabibnet Locks with Bluetooth TTlock …" at bounding box center [1193, 379] width 238 height 164
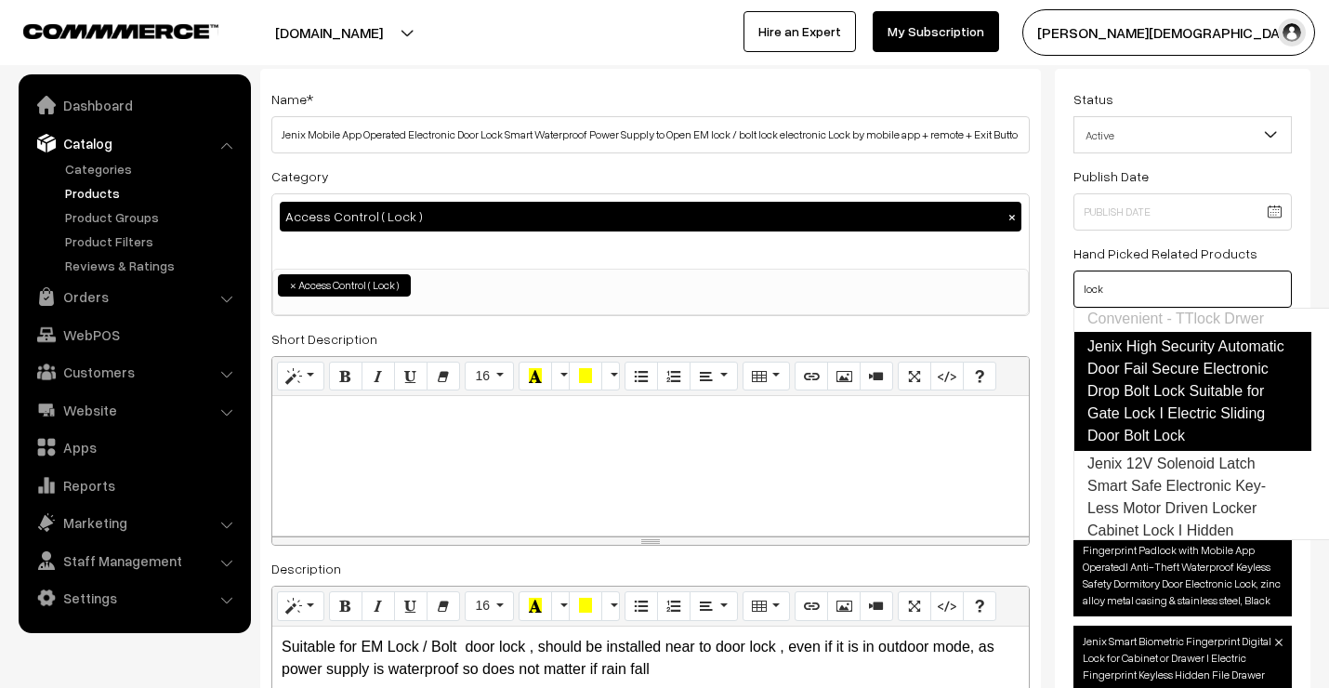
click at [1159, 451] on link "Jenix High Security Automatic Door Fail Secure Electronic Drop Bolt Lock Suitab…" at bounding box center [1193, 391] width 238 height 119
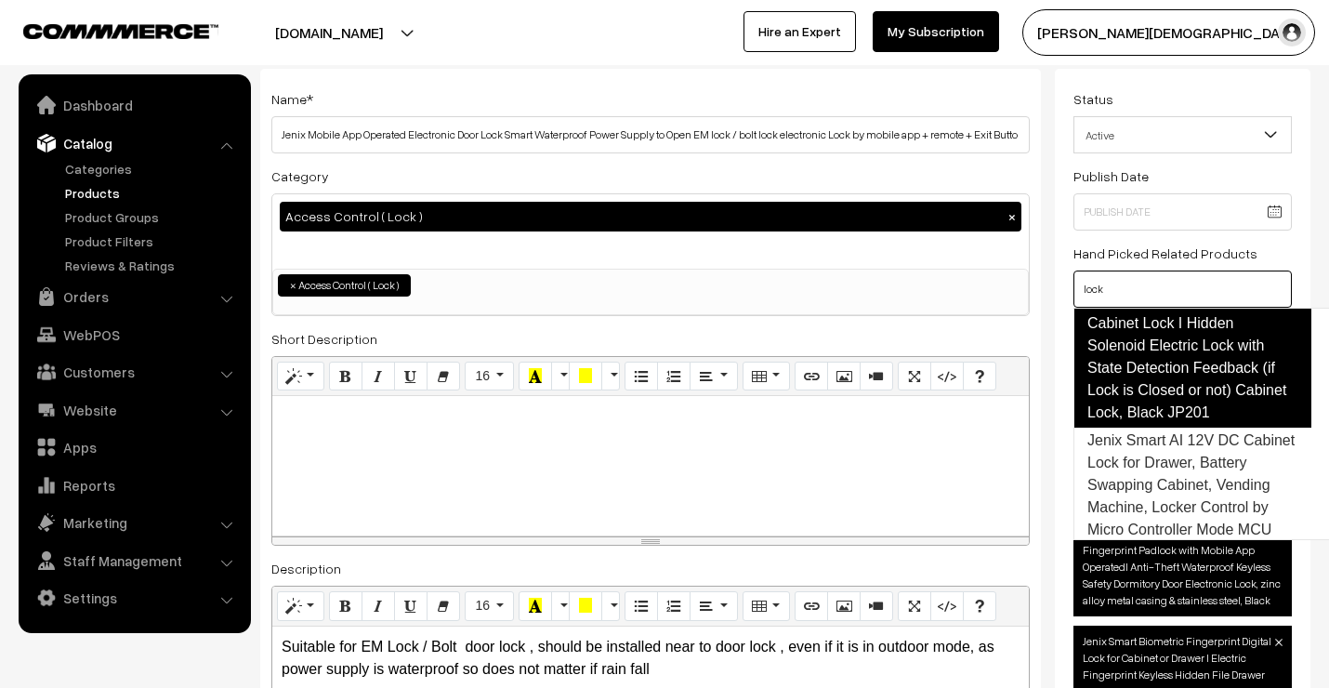
click at [1159, 428] on link "Jenix 12V Solenoid Latch Smart Safe Electronic Key-Less Motor Driven Locker Cab…" at bounding box center [1193, 335] width 238 height 186
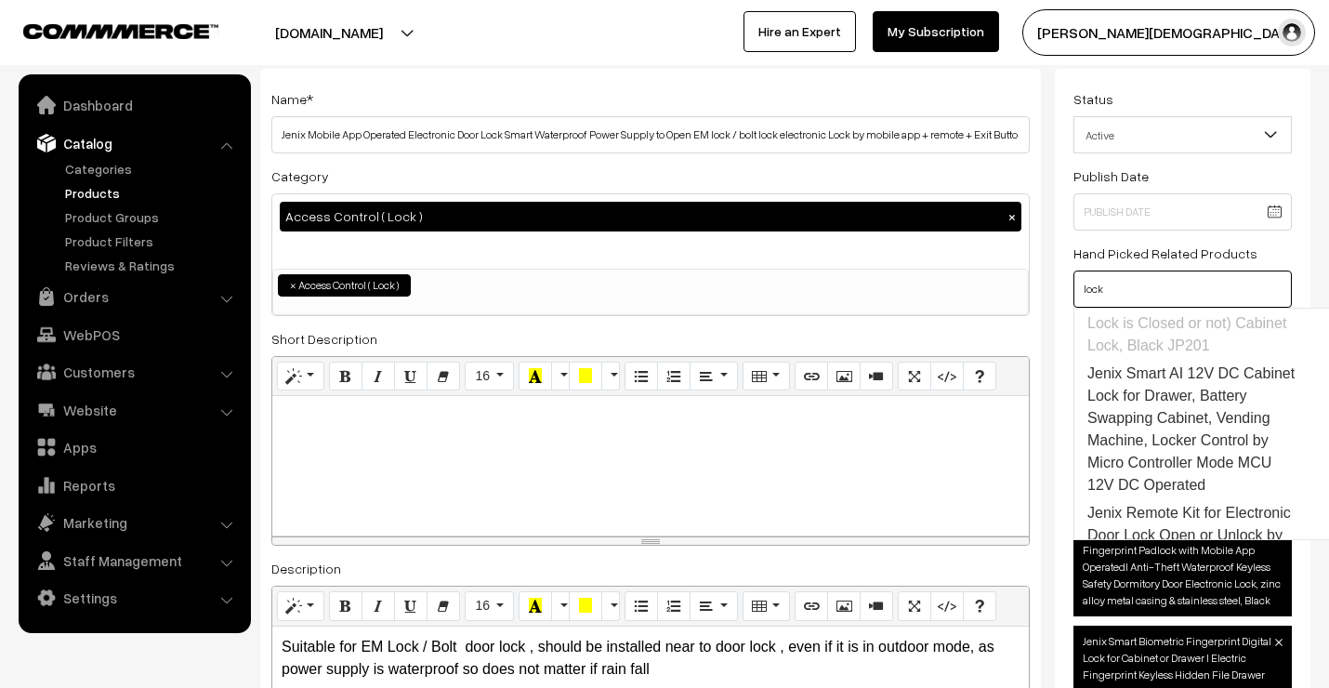
scroll to position [1360, 0]
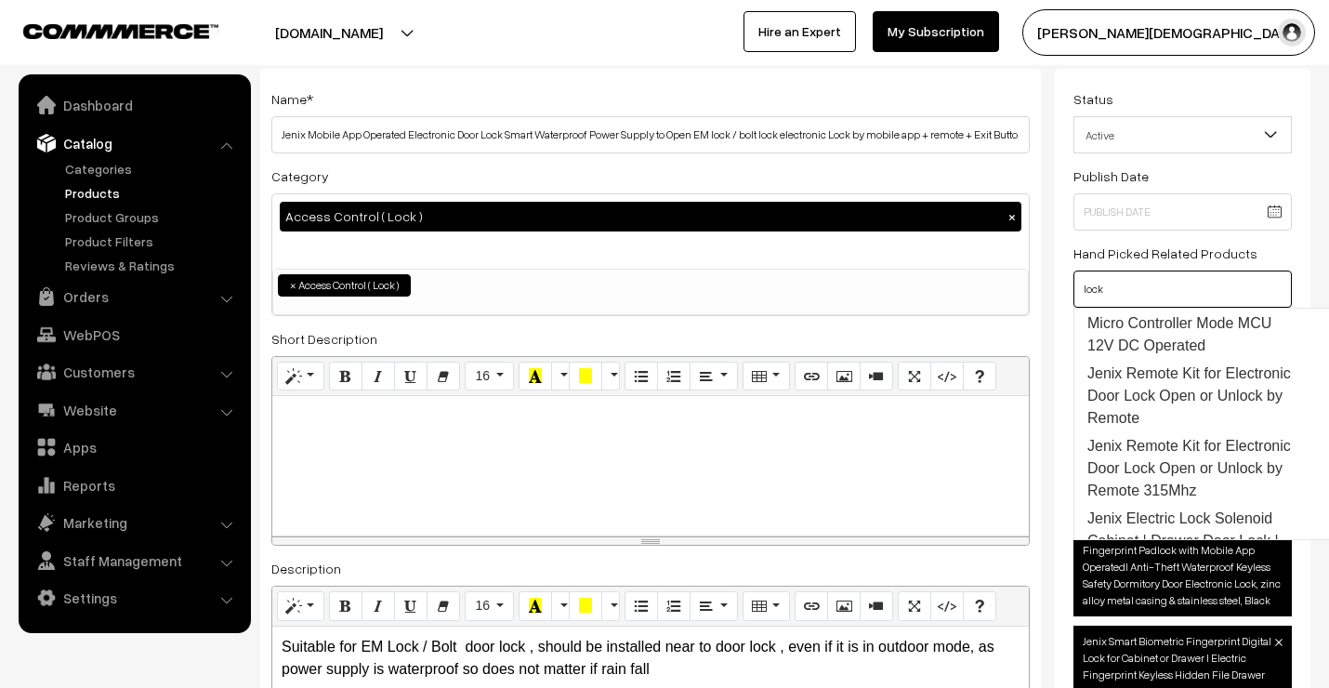
click at [1162, 360] on link "Jenix Smart AI 12V DC Cabinet Lock for Drawer, Battery Swapping Cabinet, Vendin…" at bounding box center [1193, 289] width 236 height 139
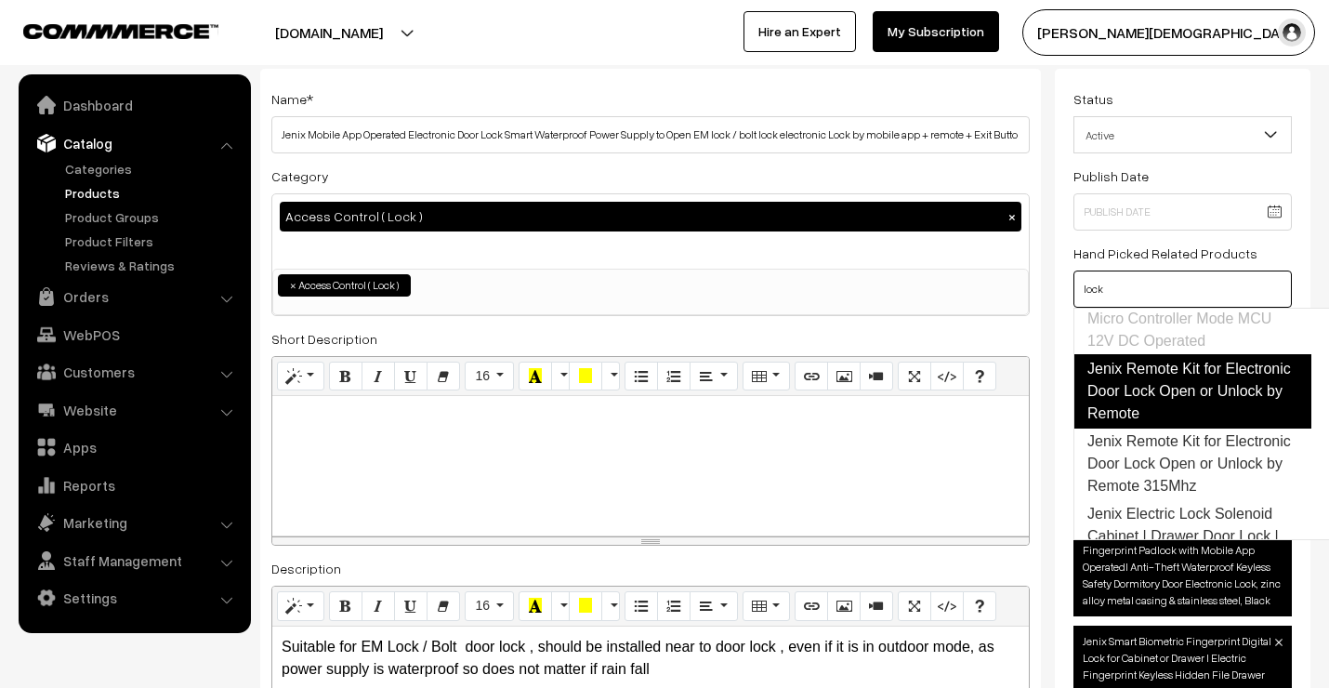
click at [1154, 429] on link "Jenix Remote Kit for Electronic Door Lock Open or Unlock by Remote" at bounding box center [1193, 391] width 238 height 74
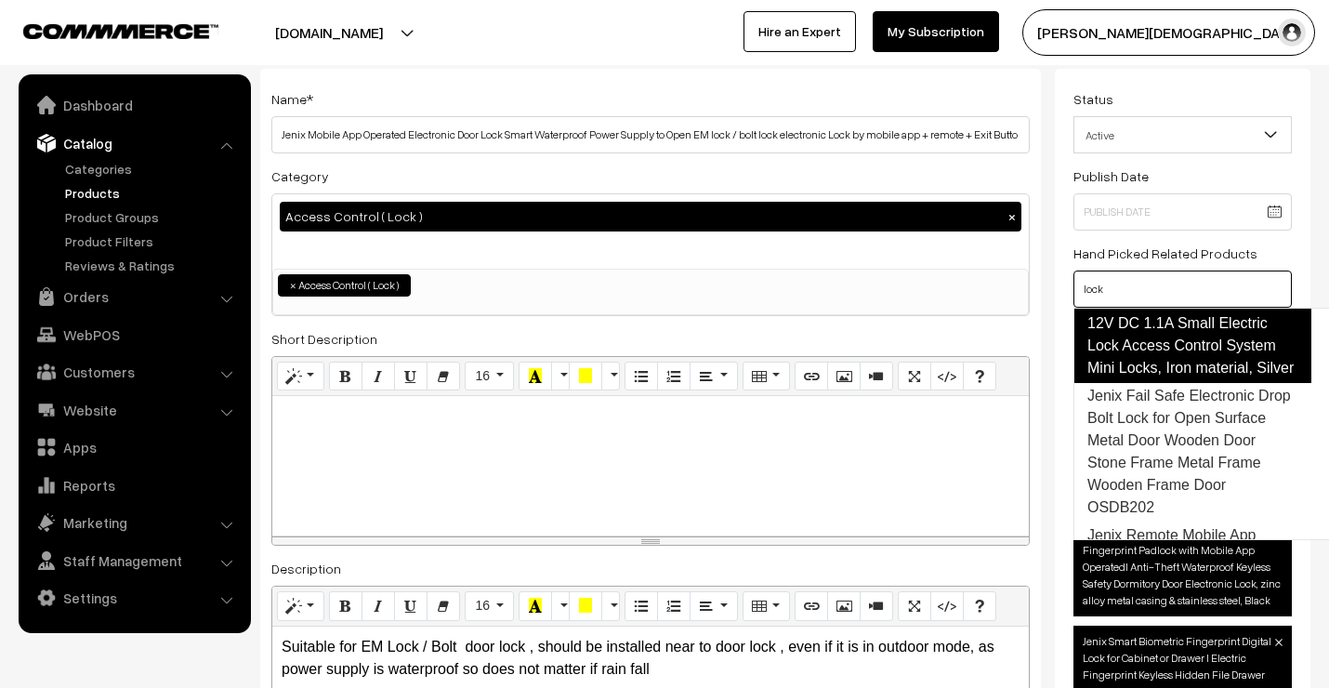
click at [1166, 383] on link "Jenix Electric Lock Solenoid Cabinet | Drawer Door Lock | 12V DC 1.1A Small Ele…" at bounding box center [1193, 323] width 238 height 119
click at [1166, 426] on ul "Jenix Electronic Door Lock Suitable for Outdoor Main Gate Wood gate Villa Flate…" at bounding box center [1202, 424] width 257 height 232
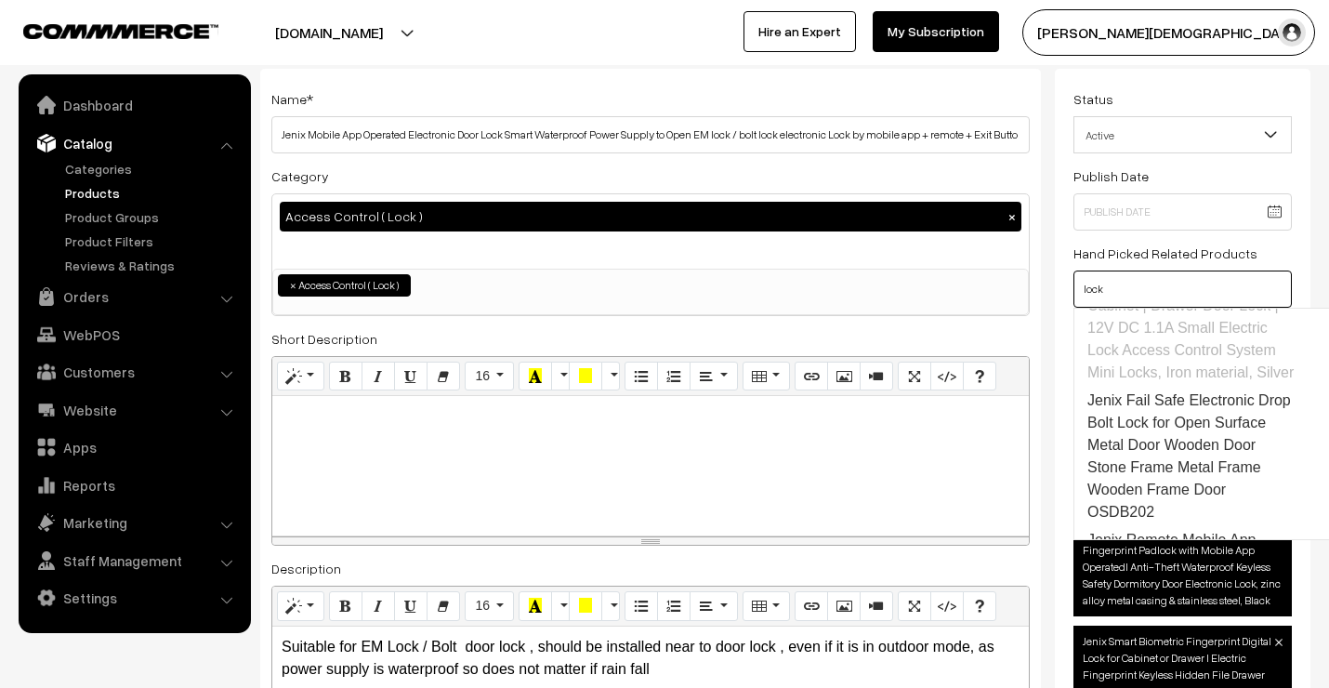
click at [1166, 271] on link "Jenix Remote Kit for Electronic Door Lock Open or Unlock by Remote 315Mhz" at bounding box center [1193, 233] width 238 height 74
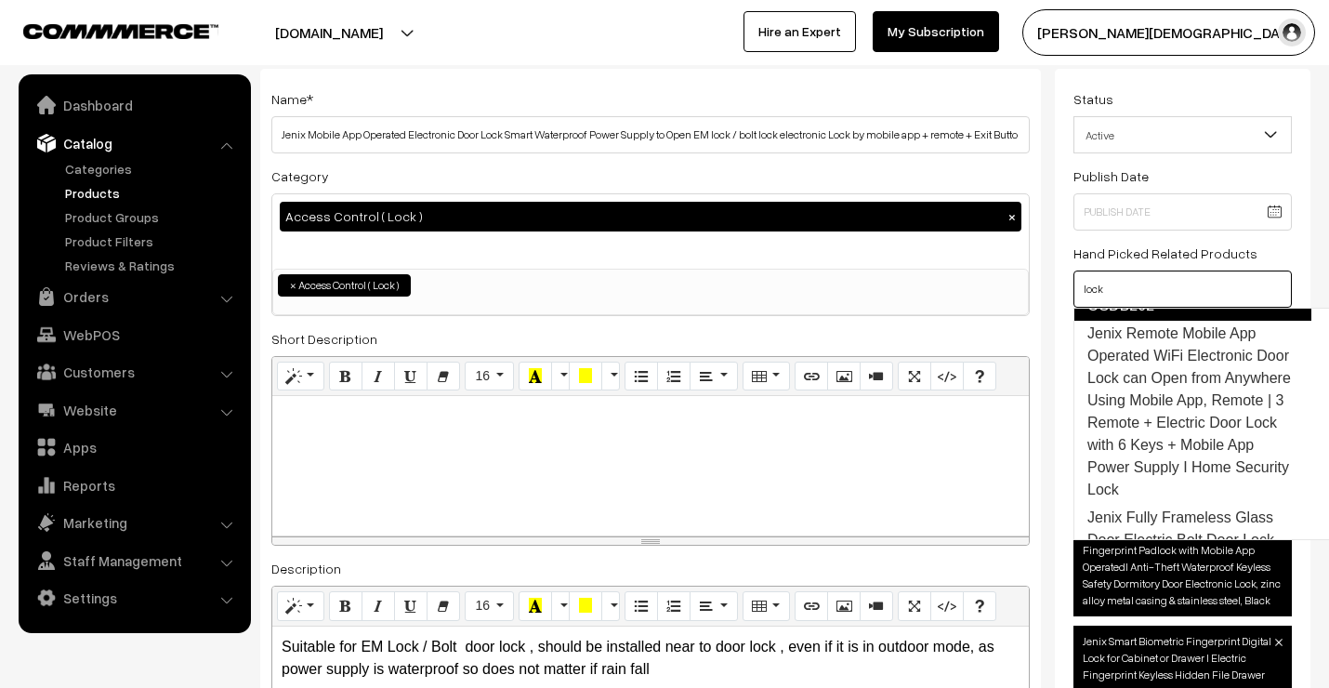
click at [1167, 321] on link "Jenix Fail Safe Electronic Drop Bolt Lock for Open Surface Metal Door Wooden Do…" at bounding box center [1193, 249] width 238 height 141
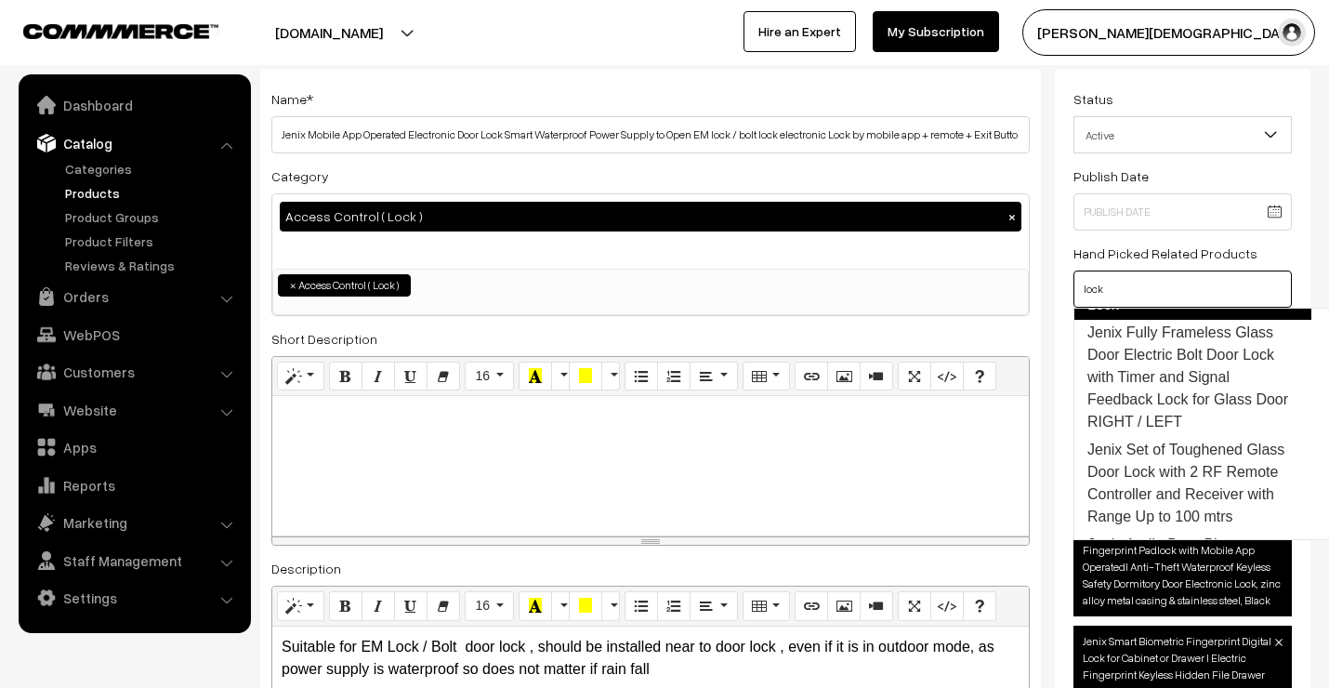
click at [1169, 320] on link "Jenix Remote Mobile App Operated WiFi Electronic Door Lock can Open from Anywhe…" at bounding box center [1193, 227] width 238 height 186
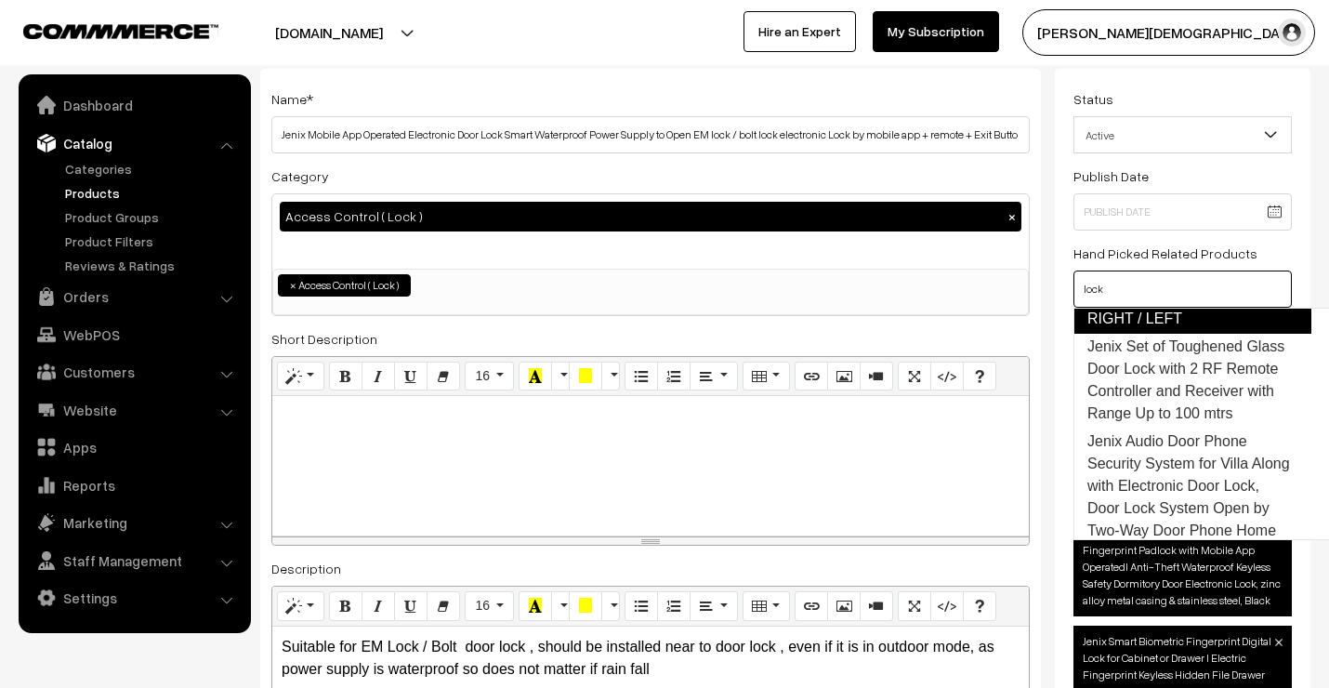
click at [1175, 334] on link "Jenix Fully Frameless Glass Door Electric Bolt Door Lock with Timer and Signal …" at bounding box center [1193, 274] width 238 height 119
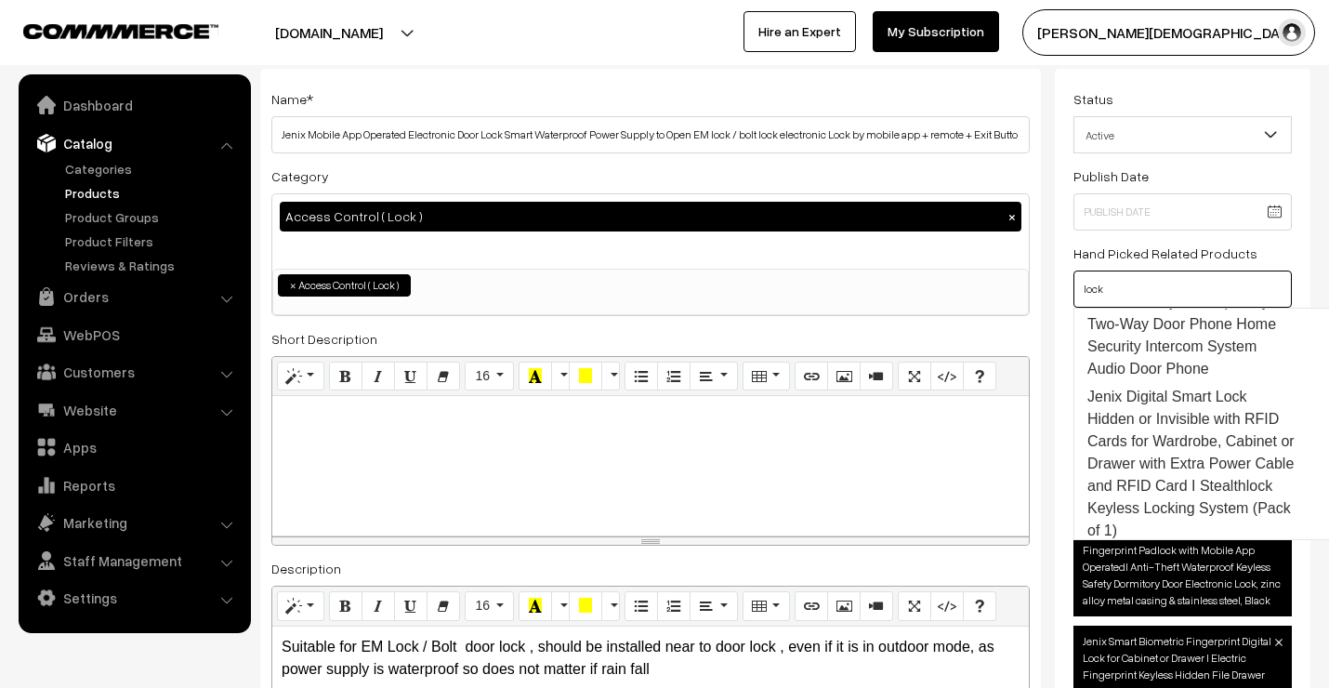
scroll to position [2341, 0]
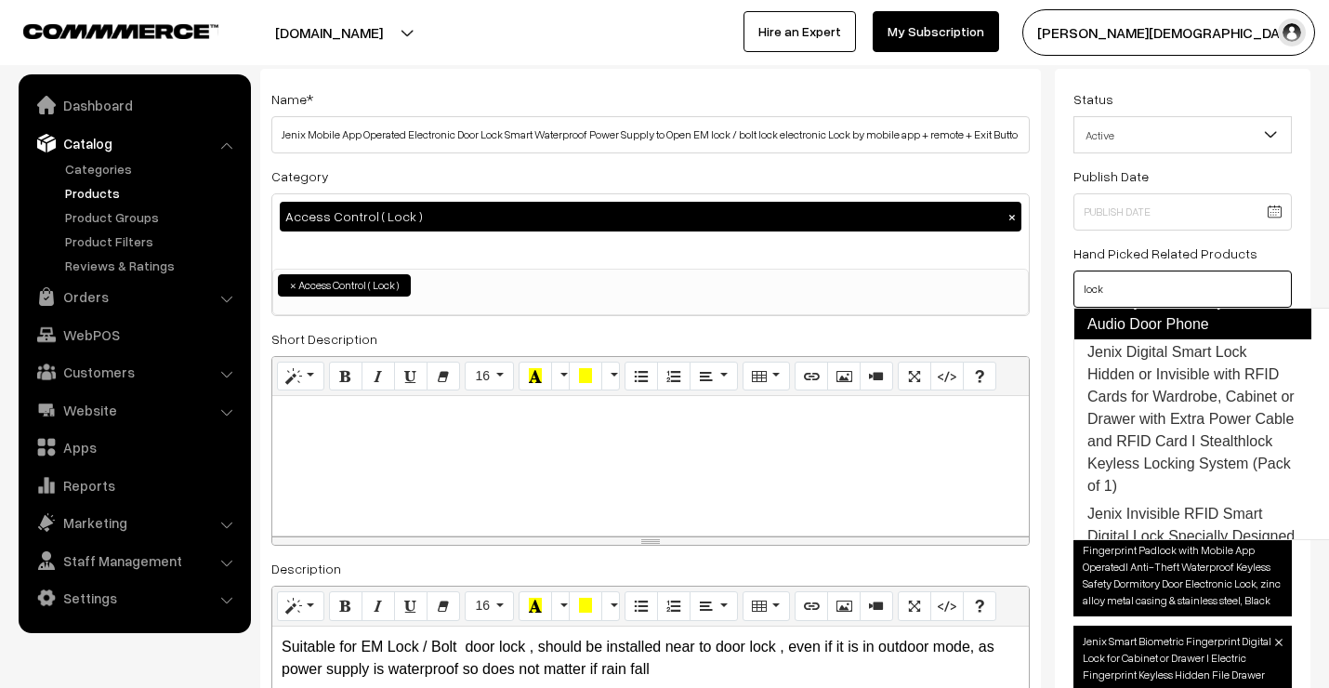
click at [1182, 339] on link "Jenix Audio Door Phone Security System for Villa Along with Electronic Door Loc…" at bounding box center [1193, 258] width 238 height 164
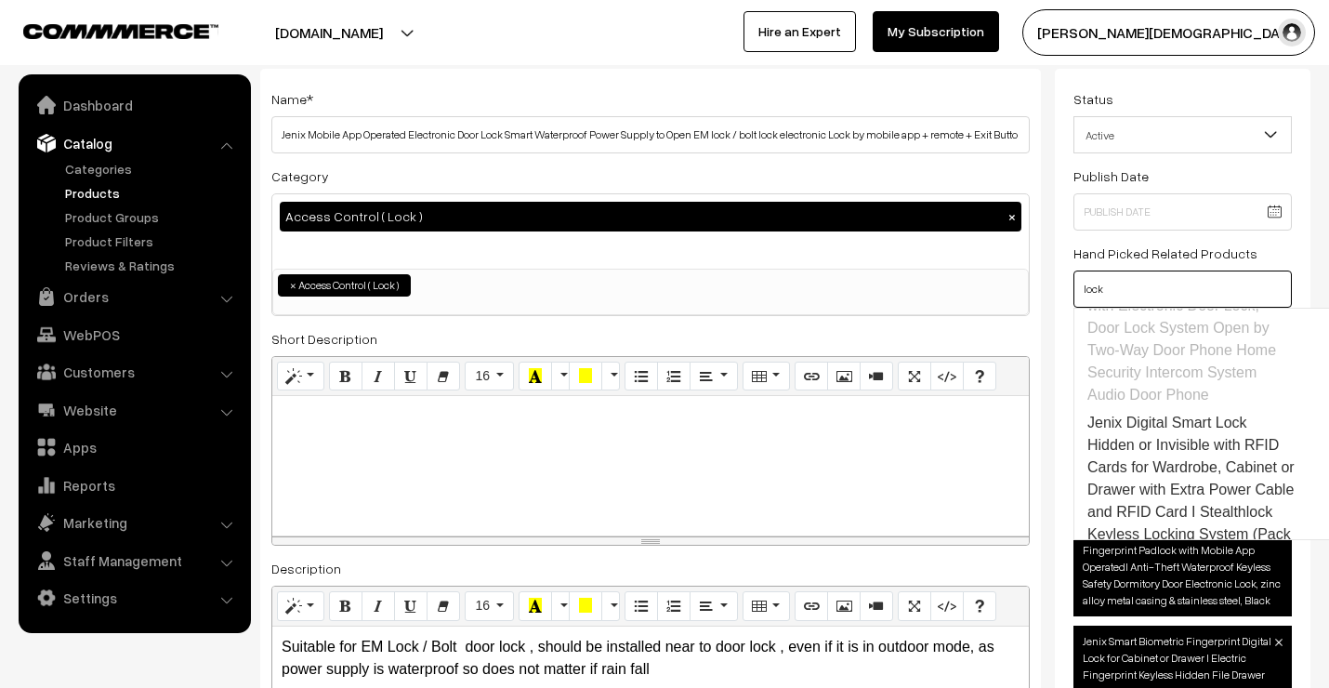
click at [1168, 248] on link "Jenix Set of Toughened Glass Door Lock with 2 RF Remote Controller and Receiver…" at bounding box center [1193, 200] width 238 height 97
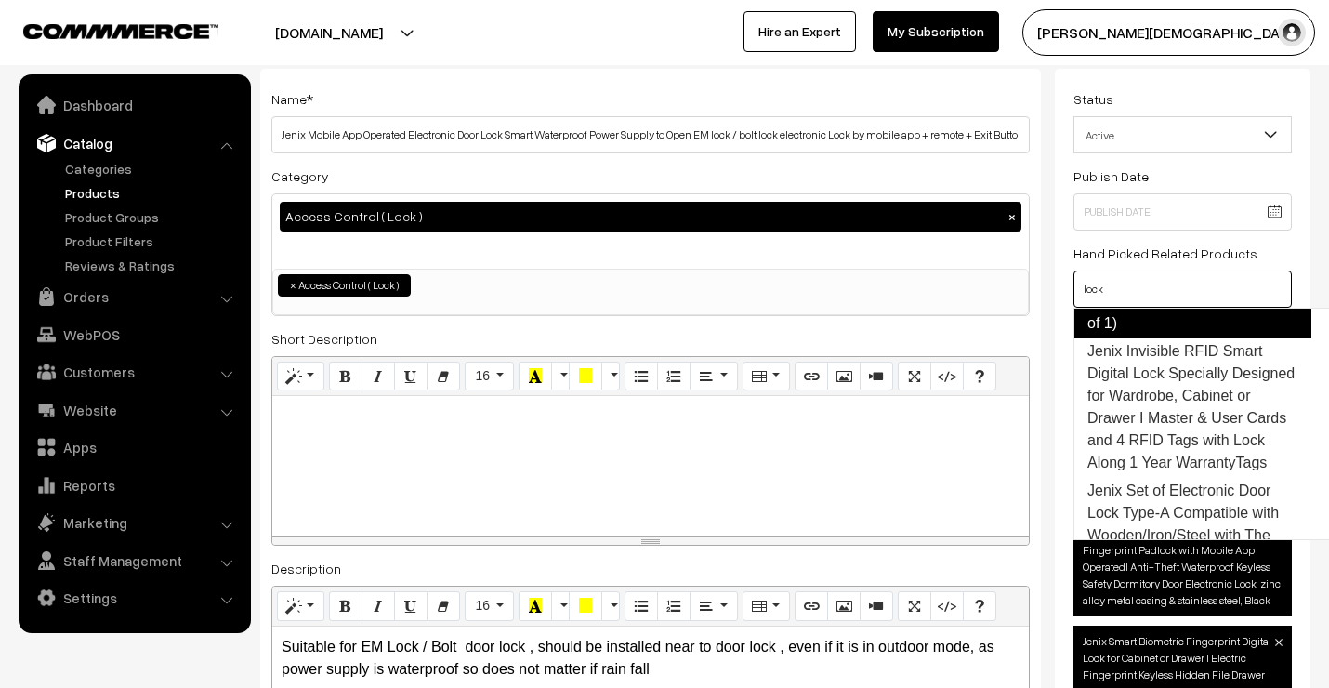
click at [1178, 338] on link "Jenix Digital Smart Lock Hidden or Invisible with RFID Cards for Wardrobe, Cabi…" at bounding box center [1193, 257] width 238 height 164
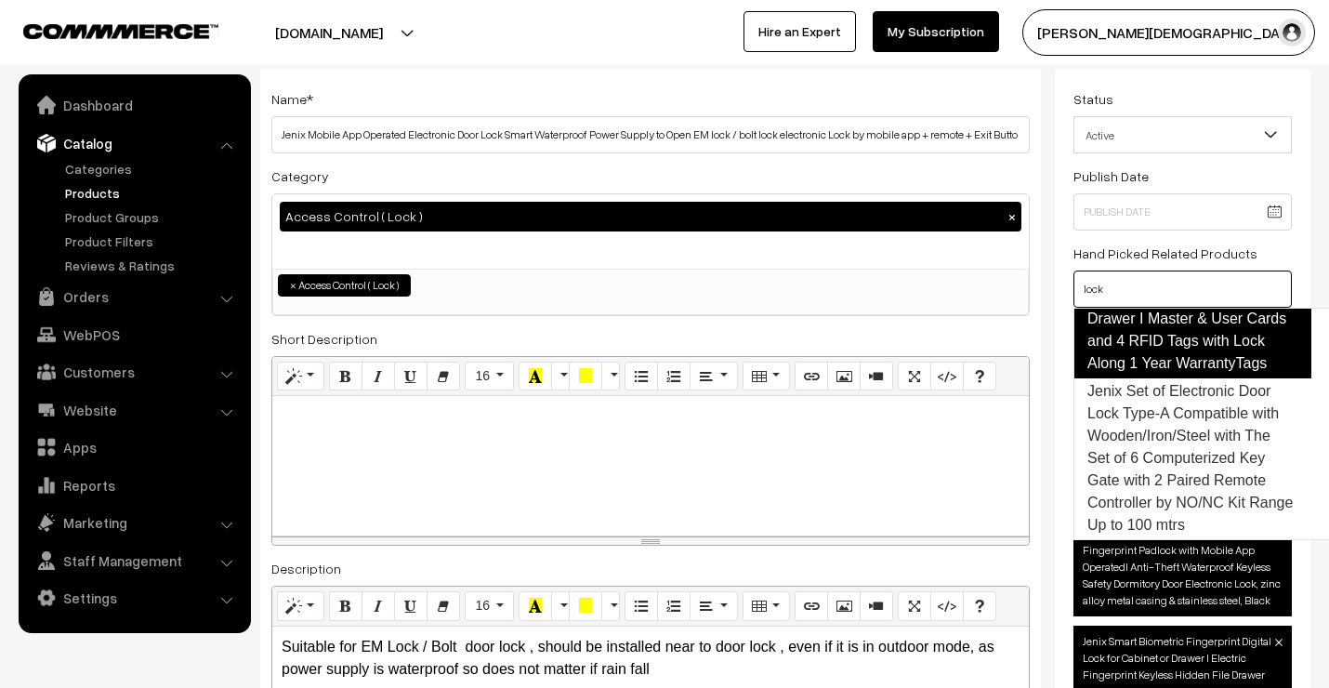
click at [1173, 378] on link "Jenix Invisible RFID Smart Digital Lock Specially Designed for Wardrobe, Cabine…" at bounding box center [1193, 307] width 238 height 141
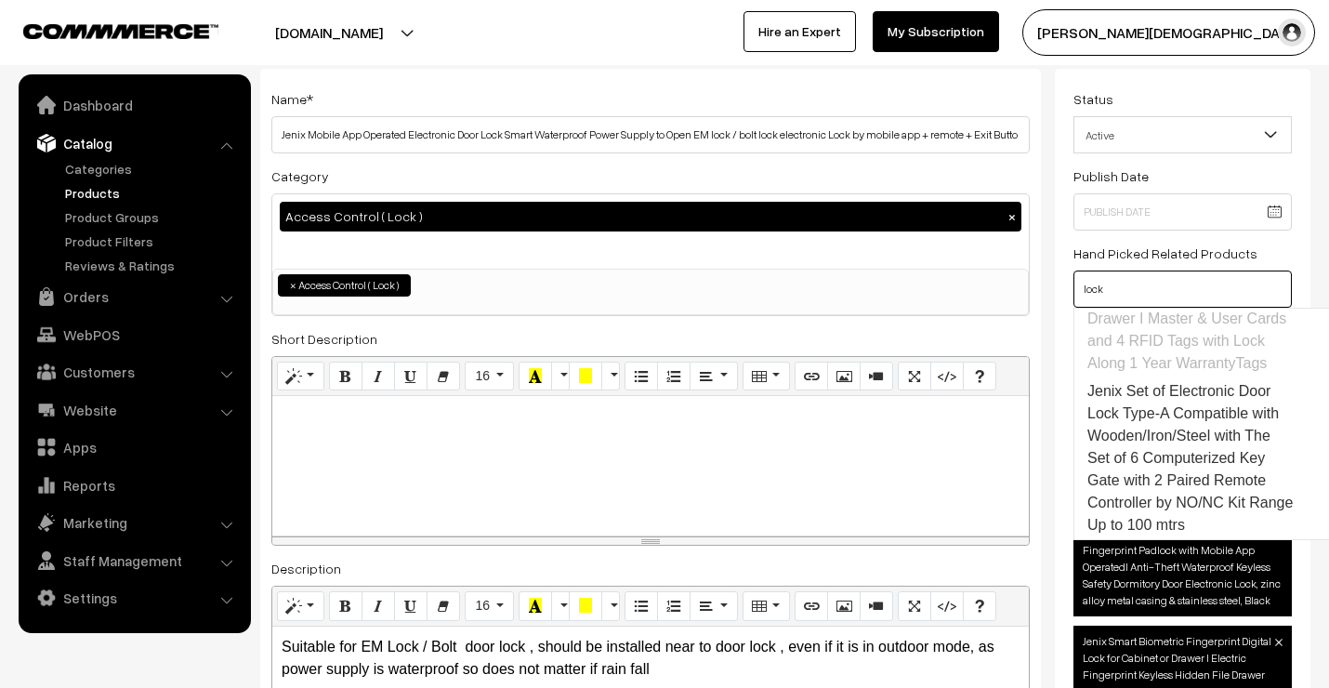
scroll to position [2827, 0]
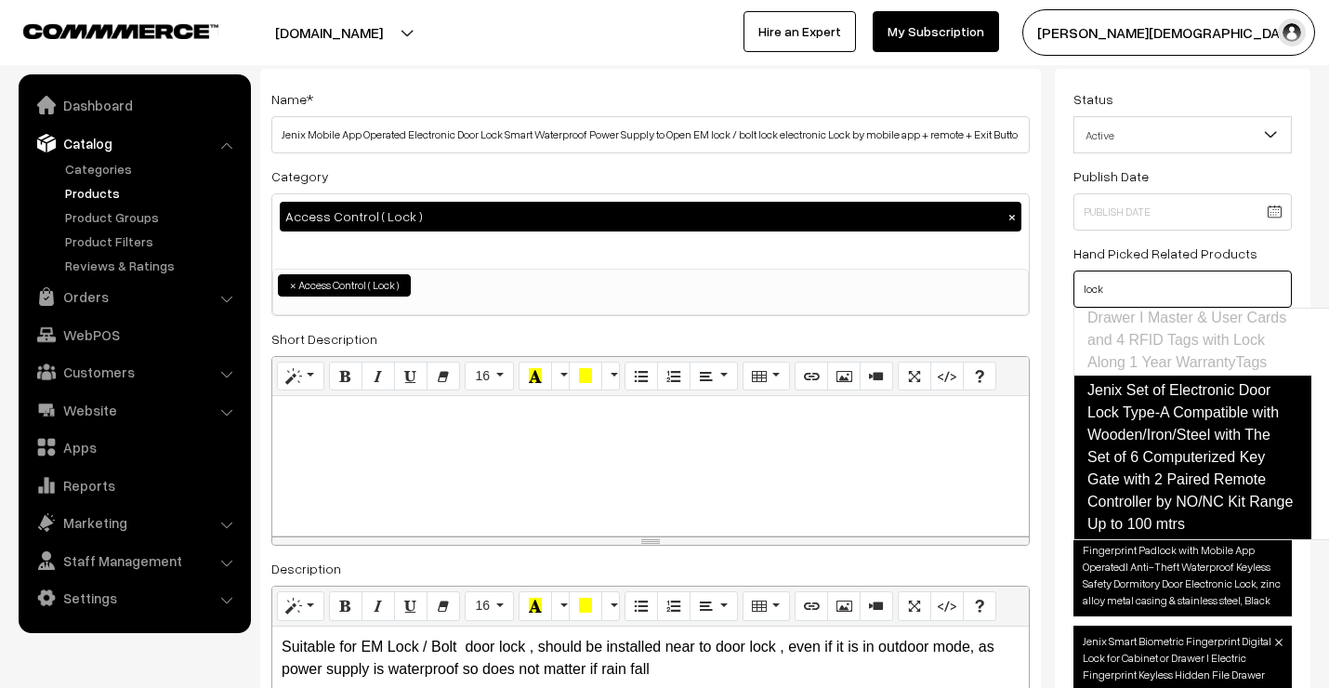
click at [1175, 452] on link "Jenix Set of Electronic Door Lock Type-A Compatible with Wooden/Iron/Steel with…" at bounding box center [1193, 458] width 238 height 164
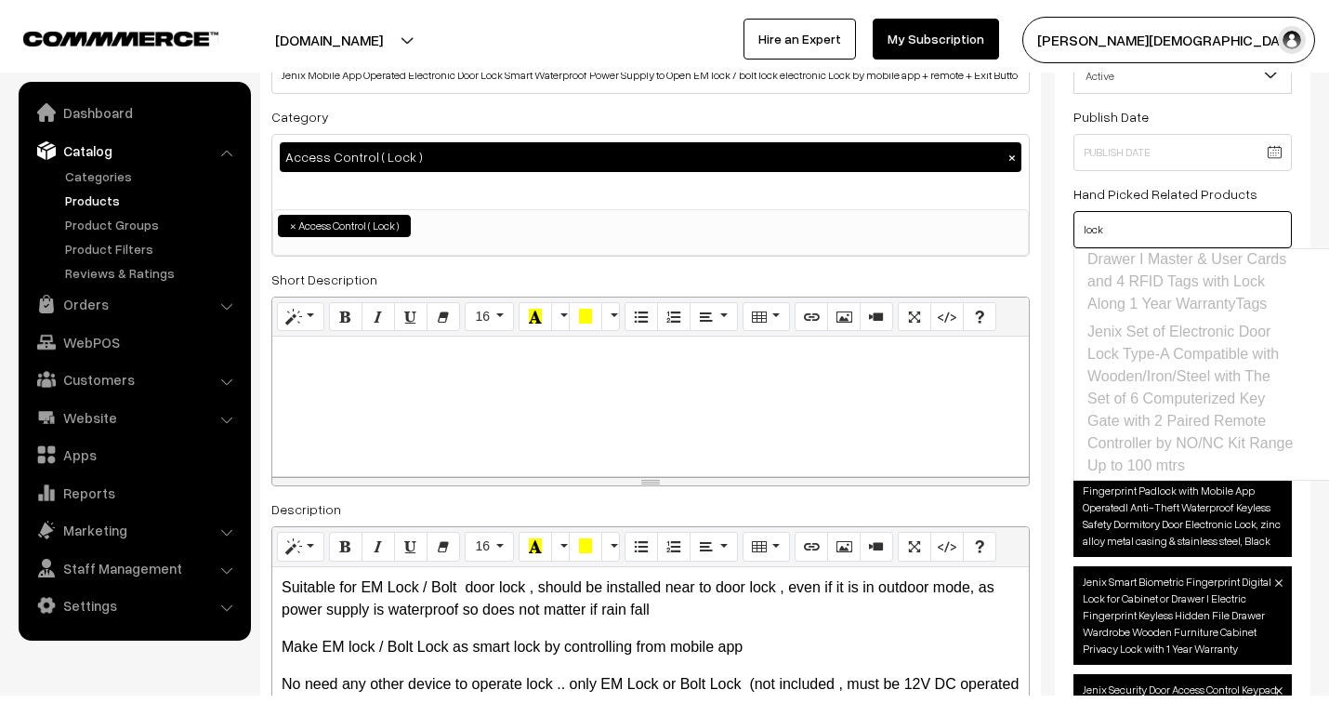
scroll to position [206, 0]
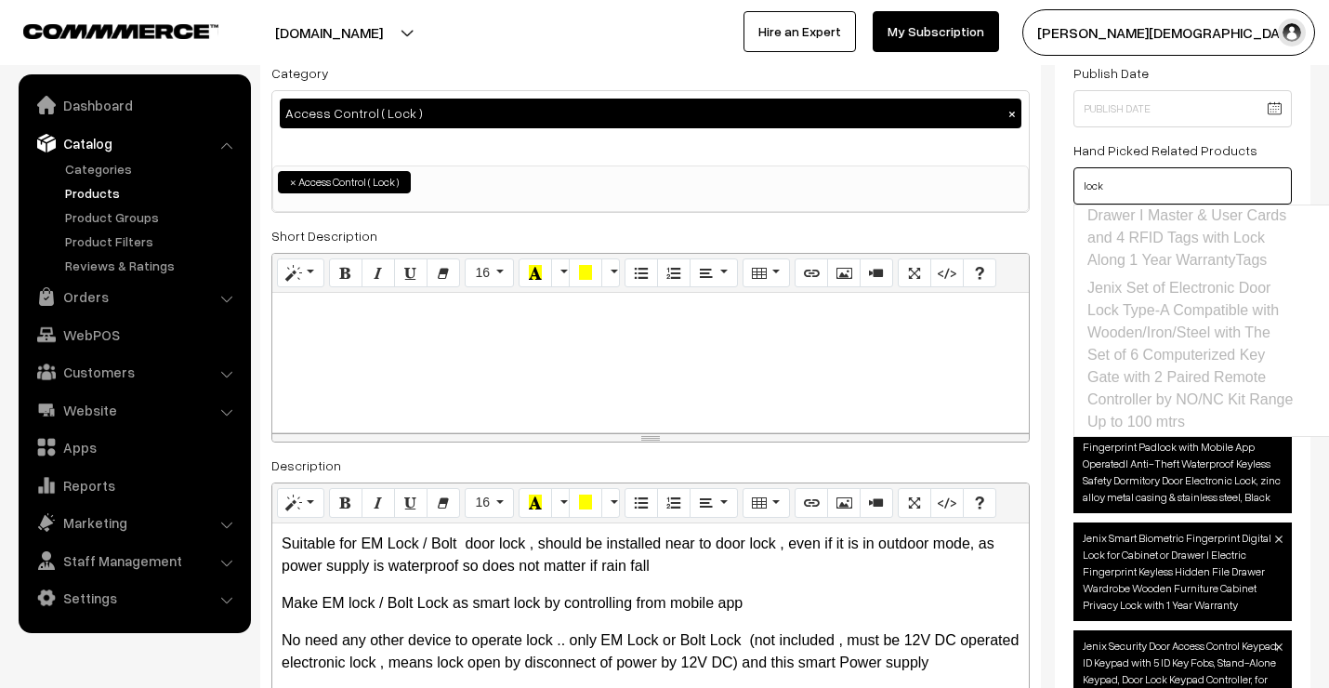
type input "lock"
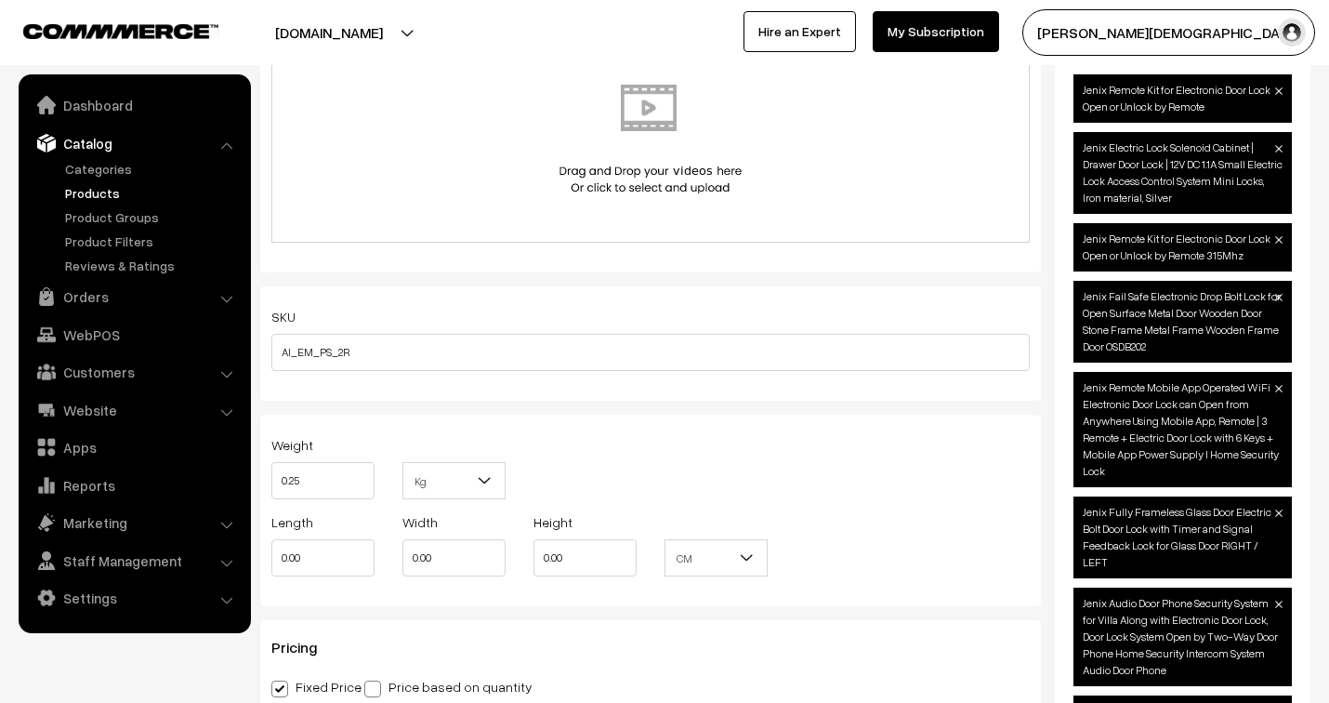
scroll to position [1549, 0]
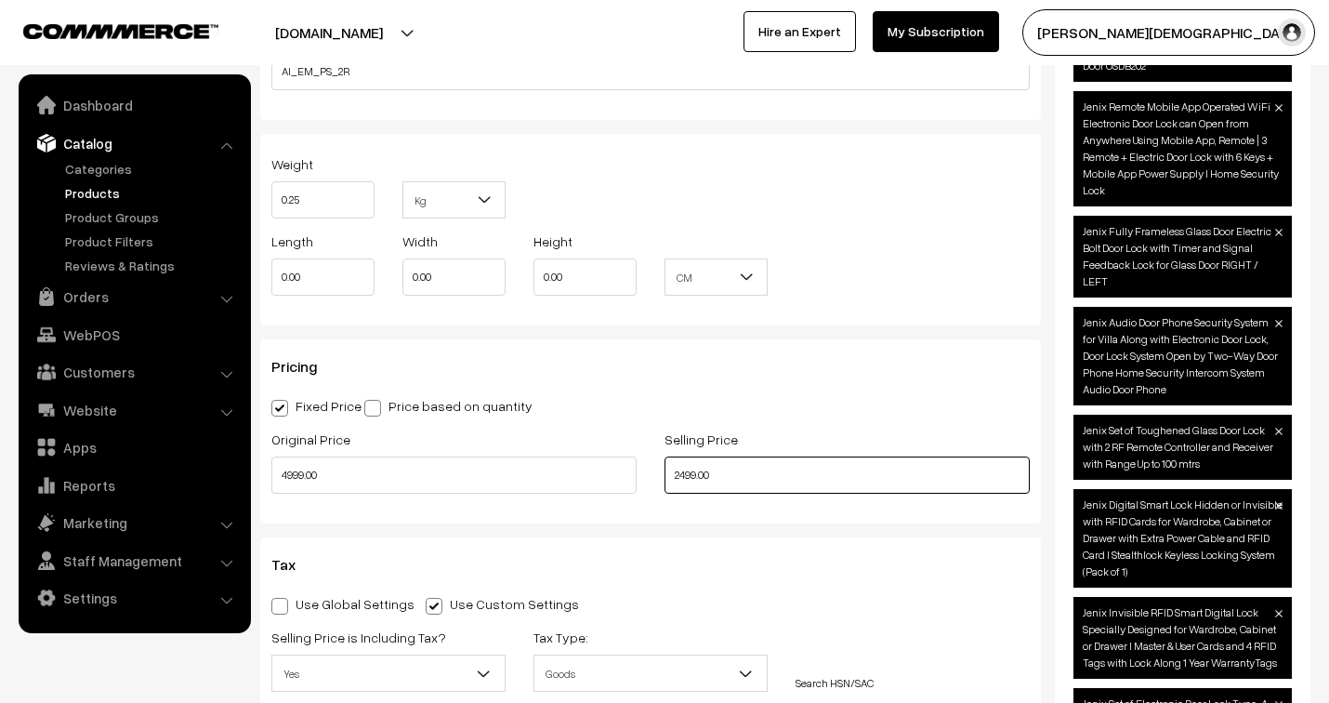
drag, startPoint x: 734, startPoint y: 475, endPoint x: 642, endPoint y: 456, distance: 93.9
click at [642, 456] on div "Original Price 4999.00 Selling Price 2499.00" at bounding box center [651, 466] width 786 height 77
type input "2999.00"
click at [902, 325] on div "Weight 0.25 Kg Kg Length 0.00 Width 0.00 Height 0.00 CM In CM Digital Product" at bounding box center [650, 230] width 781 height 192
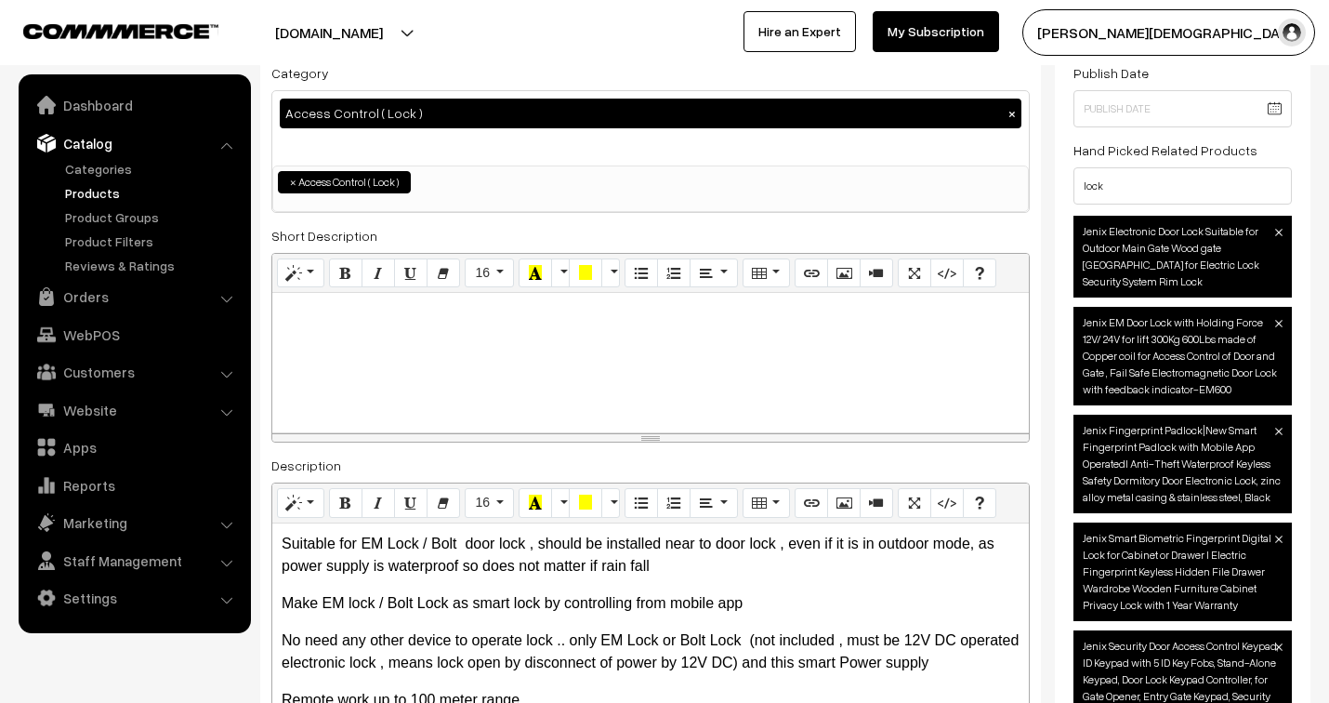
scroll to position [0, 0]
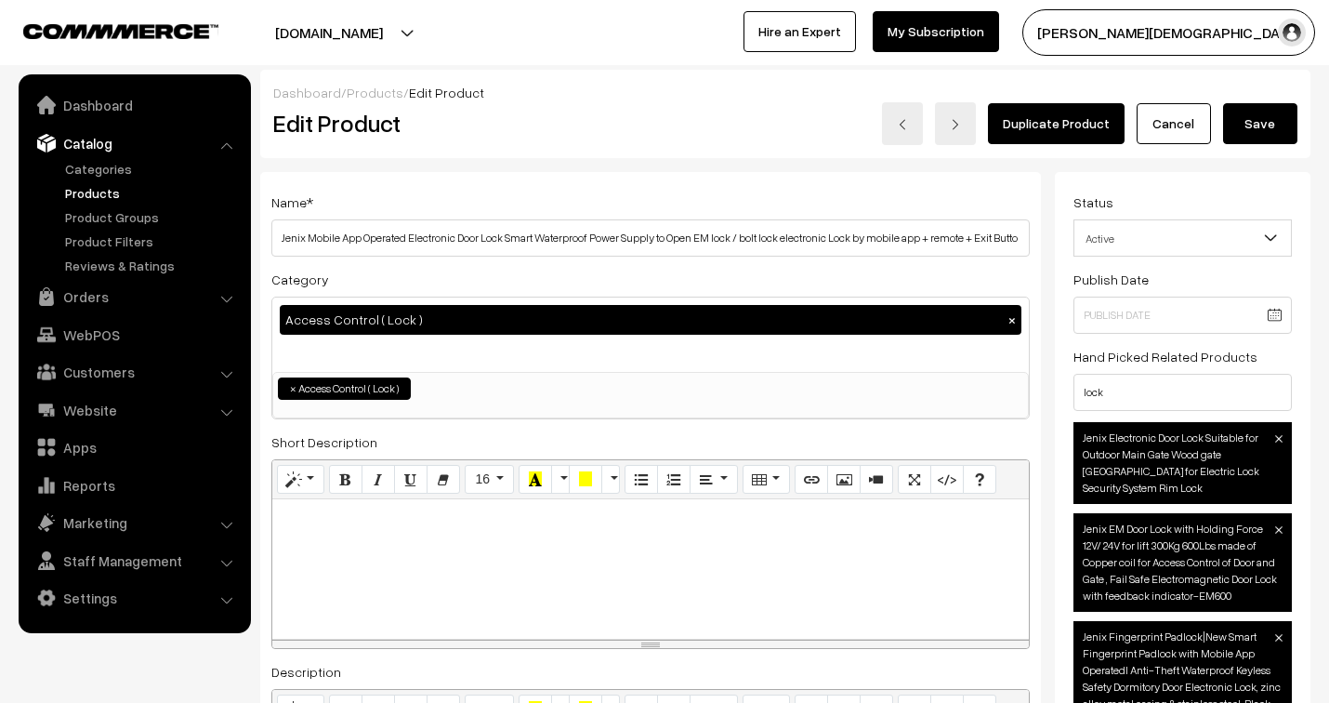
click at [1267, 127] on button "Save" at bounding box center [1260, 123] width 74 height 41
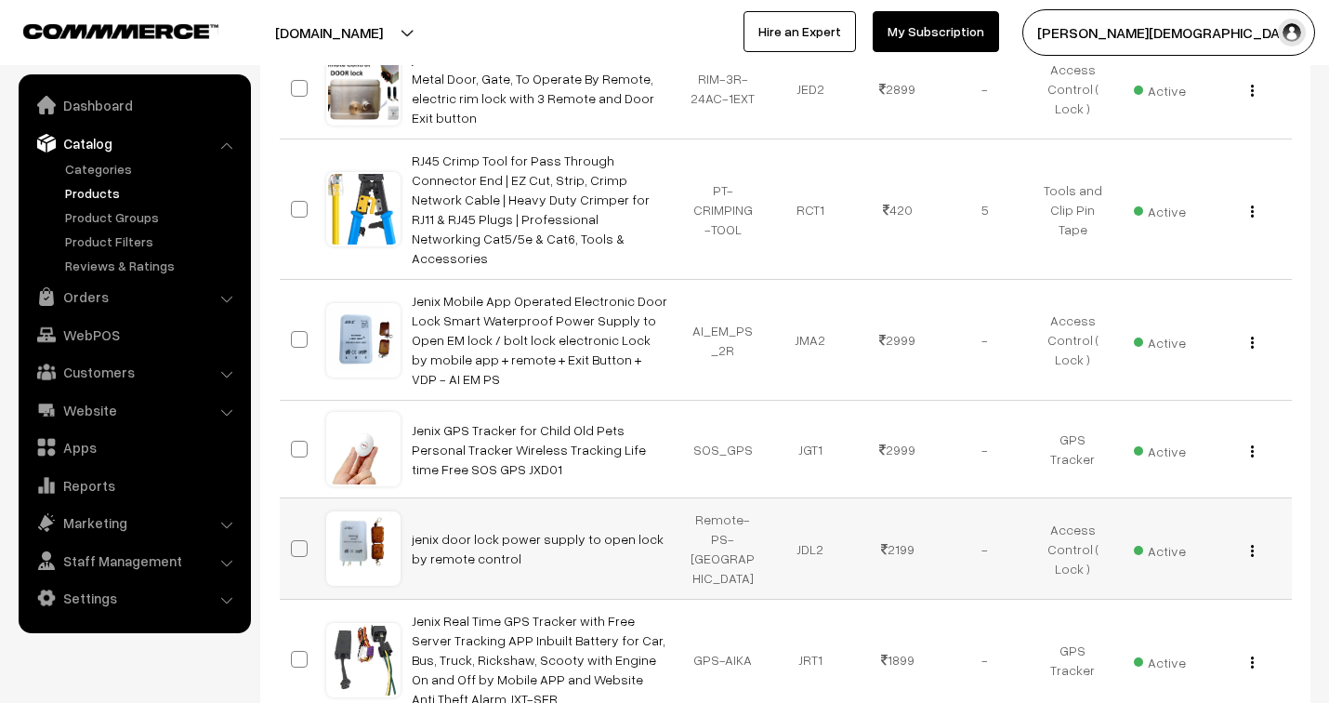
scroll to position [619, 0]
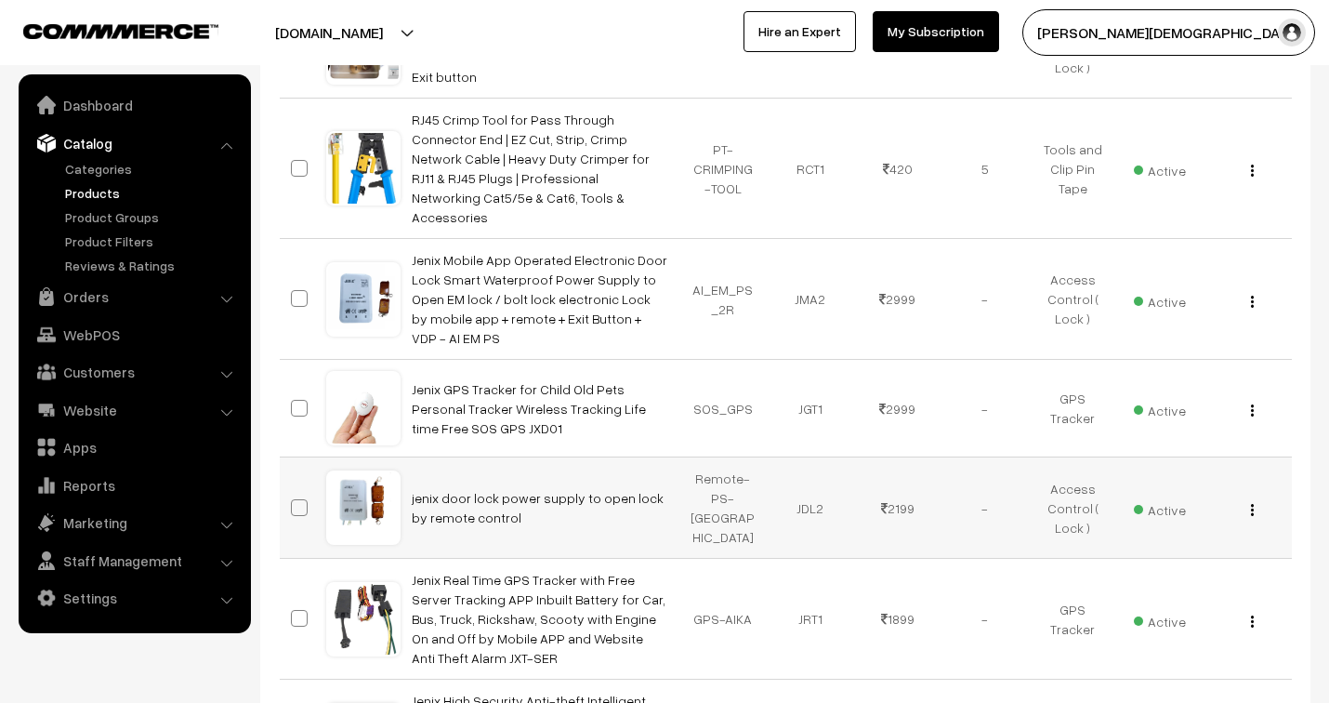
click at [1251, 504] on img "button" at bounding box center [1252, 510] width 3 height 12
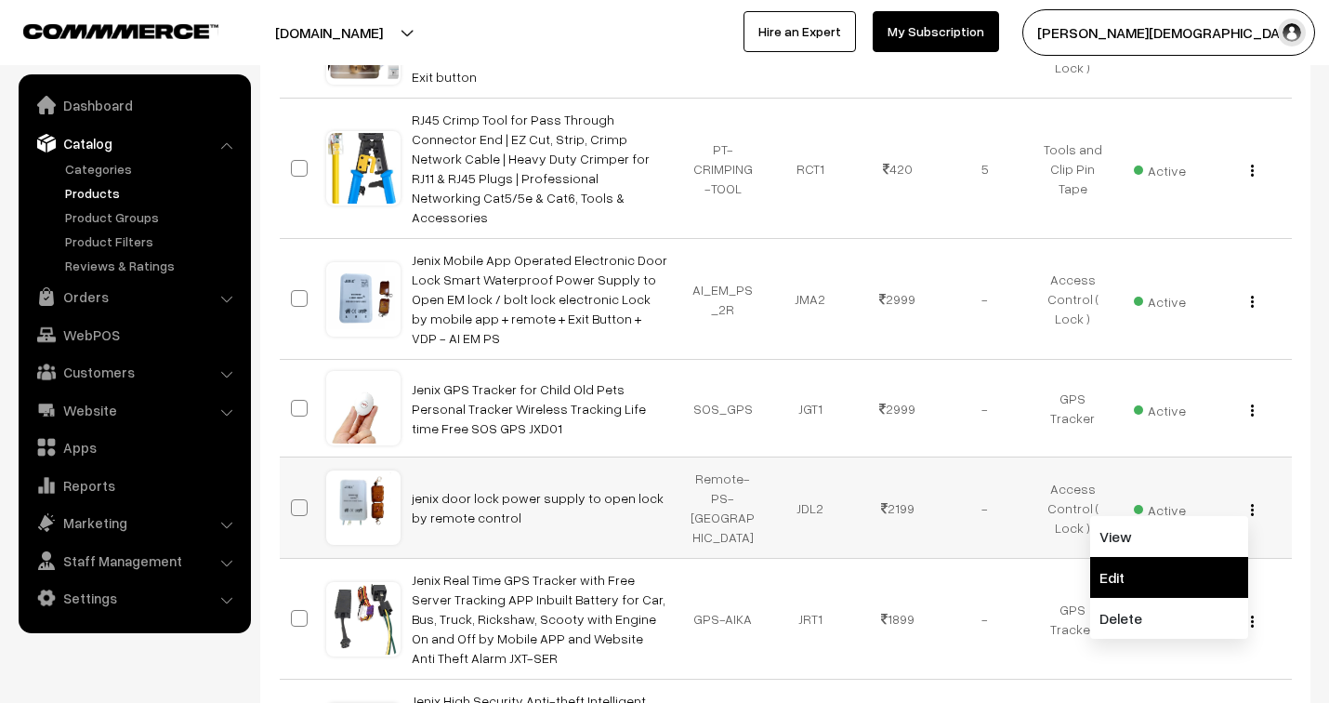
click at [1139, 557] on link "Edit" at bounding box center [1169, 577] width 158 height 41
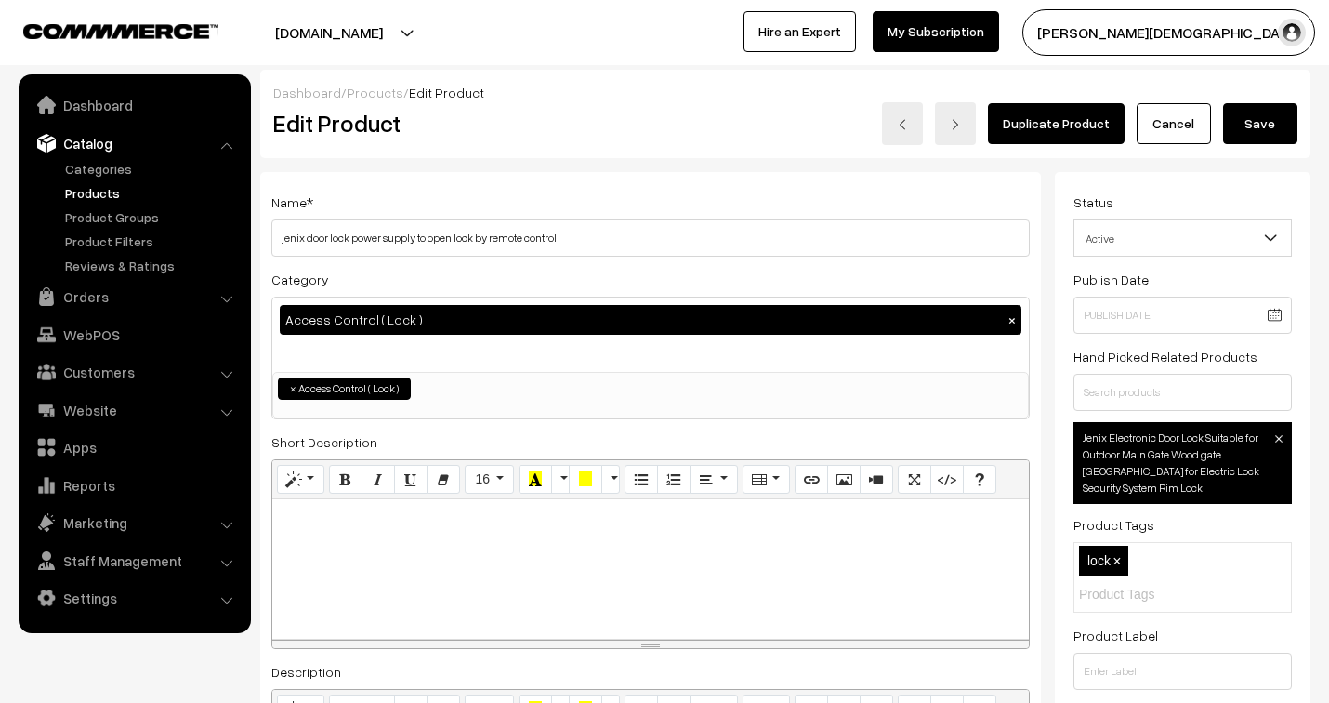
click at [1118, 553] on span "×" at bounding box center [1117, 561] width 8 height 16
click at [1131, 396] on input "text" at bounding box center [1183, 392] width 218 height 37
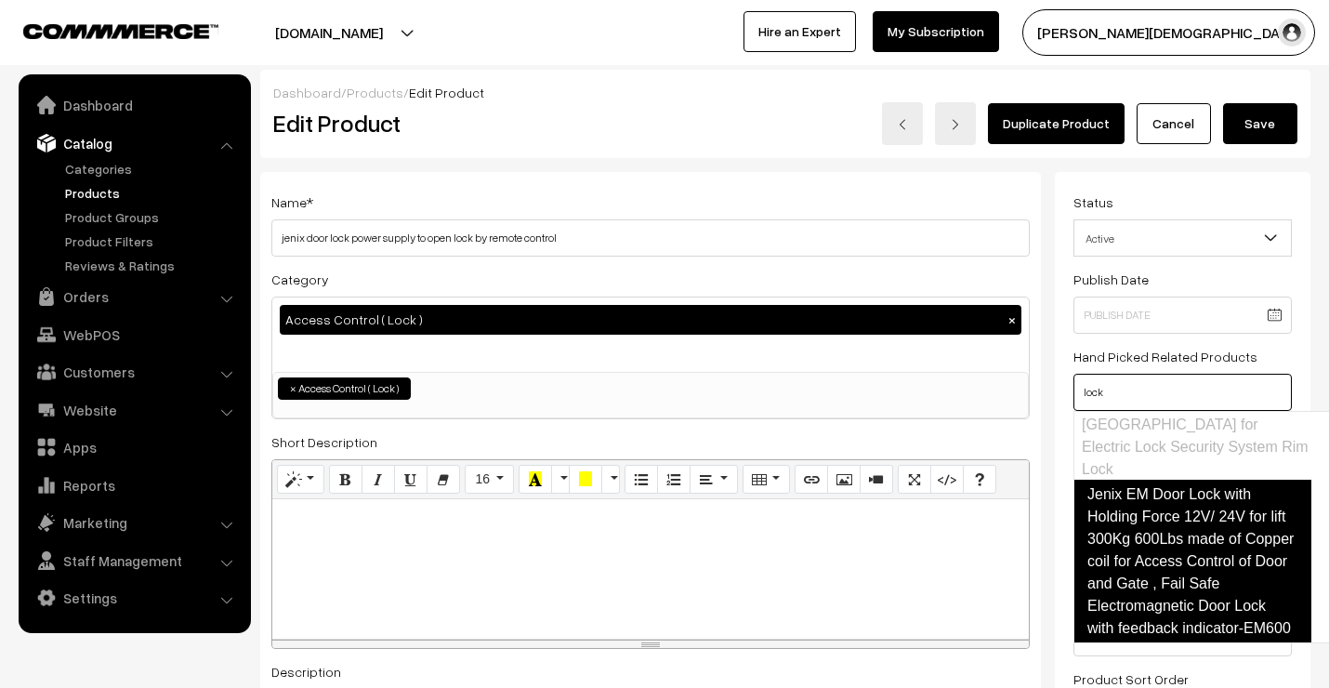
click at [1220, 540] on link "Jenix EM Door Lock with Holding Force 12V/ 24V for lift 300Kg 600Lbs made of Co…" at bounding box center [1193, 562] width 238 height 164
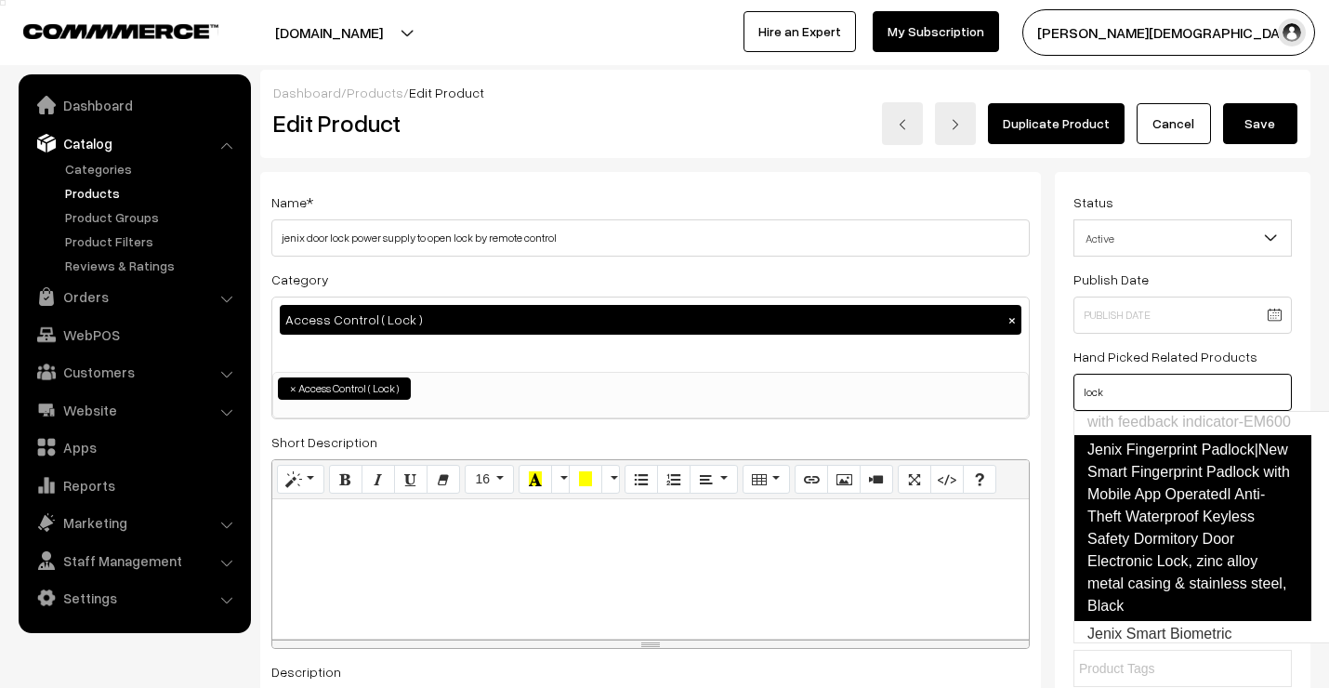
click at [1141, 571] on link "Jenix Fingerprint Padlock|New Smart Fingerprint Padlock with Mobile App Operate…" at bounding box center [1193, 528] width 238 height 186
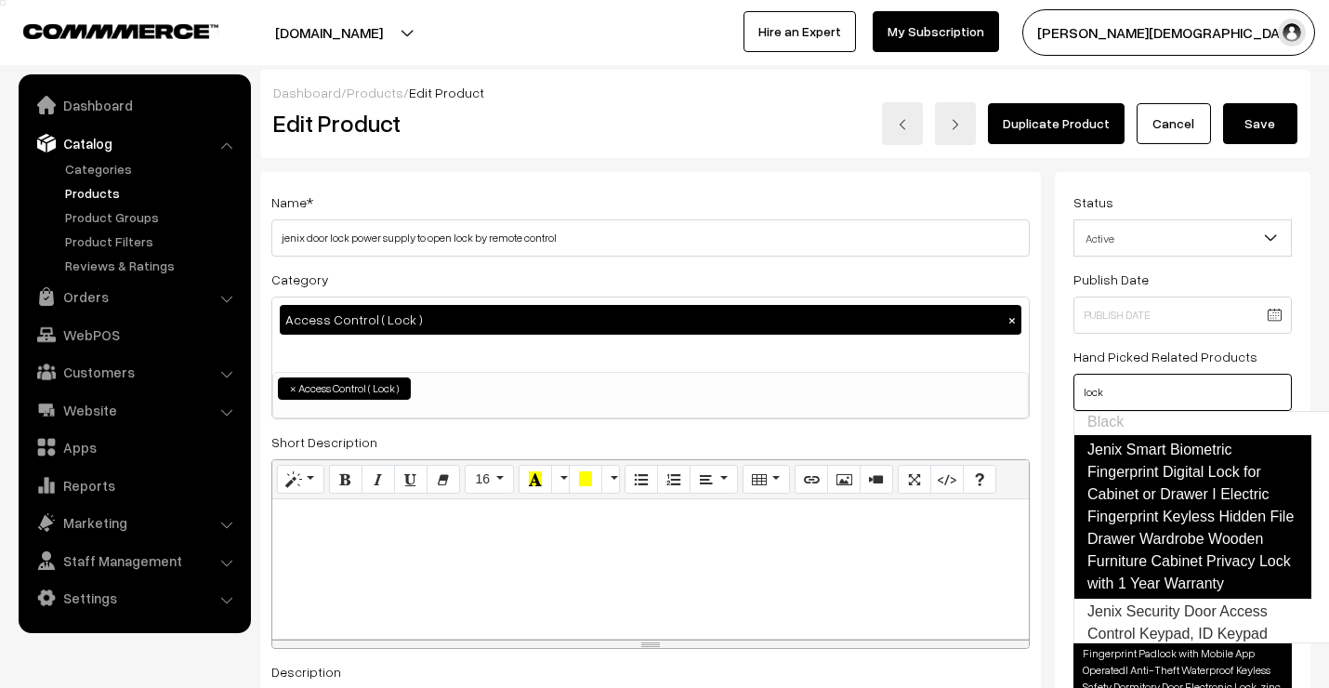
click at [1164, 548] on link "Jenix Smart Biometric Fingerprint Digital Lock for Cabinet or Drawer I Electric…" at bounding box center [1193, 517] width 238 height 164
click at [1150, 568] on link "Jenix Security Door Access Control Keypad, ID Keypad with 5 ID Key Fobs, Stand-…" at bounding box center [1193, 517] width 238 height 164
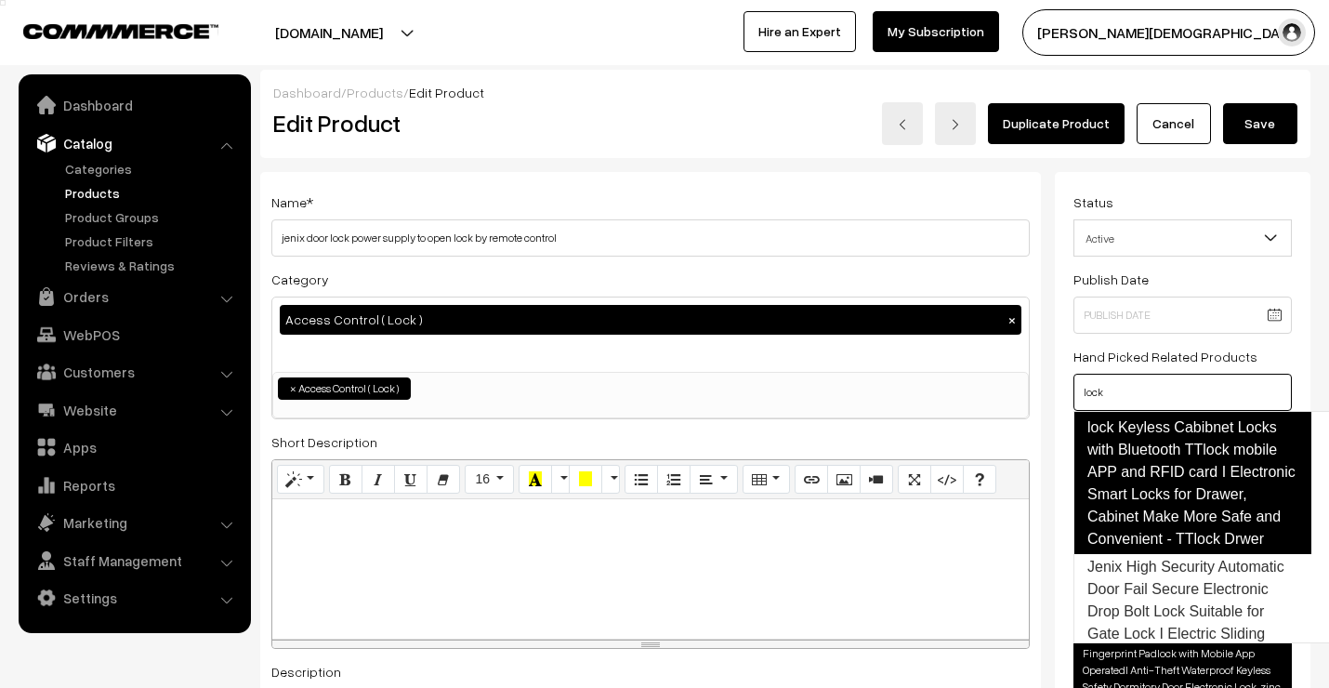
click at [1162, 554] on link "Jenix Hidden Drawer Lock, TT lock Keyless Cabibnet Locks with Bluetooth TTlock …" at bounding box center [1193, 472] width 238 height 164
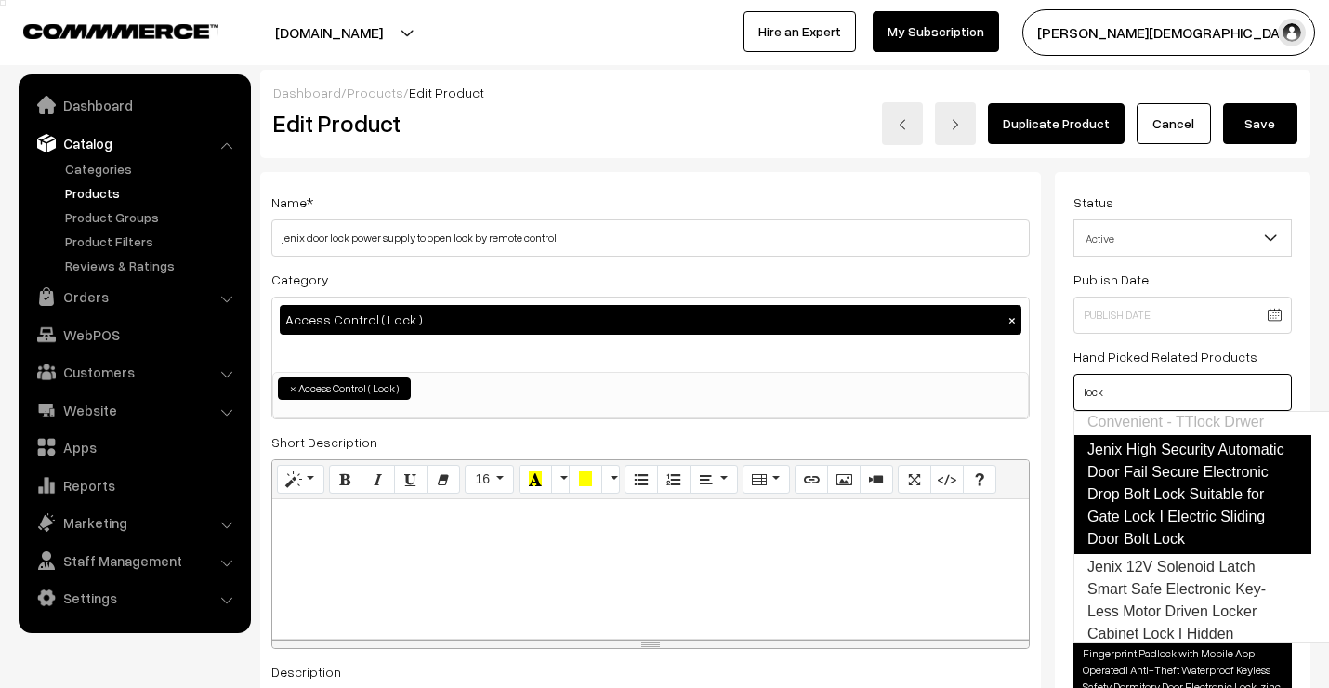
click at [1160, 548] on link "Jenix High Security Automatic Door Fail Secure Electronic Drop Bolt Lock Suitab…" at bounding box center [1193, 494] width 238 height 119
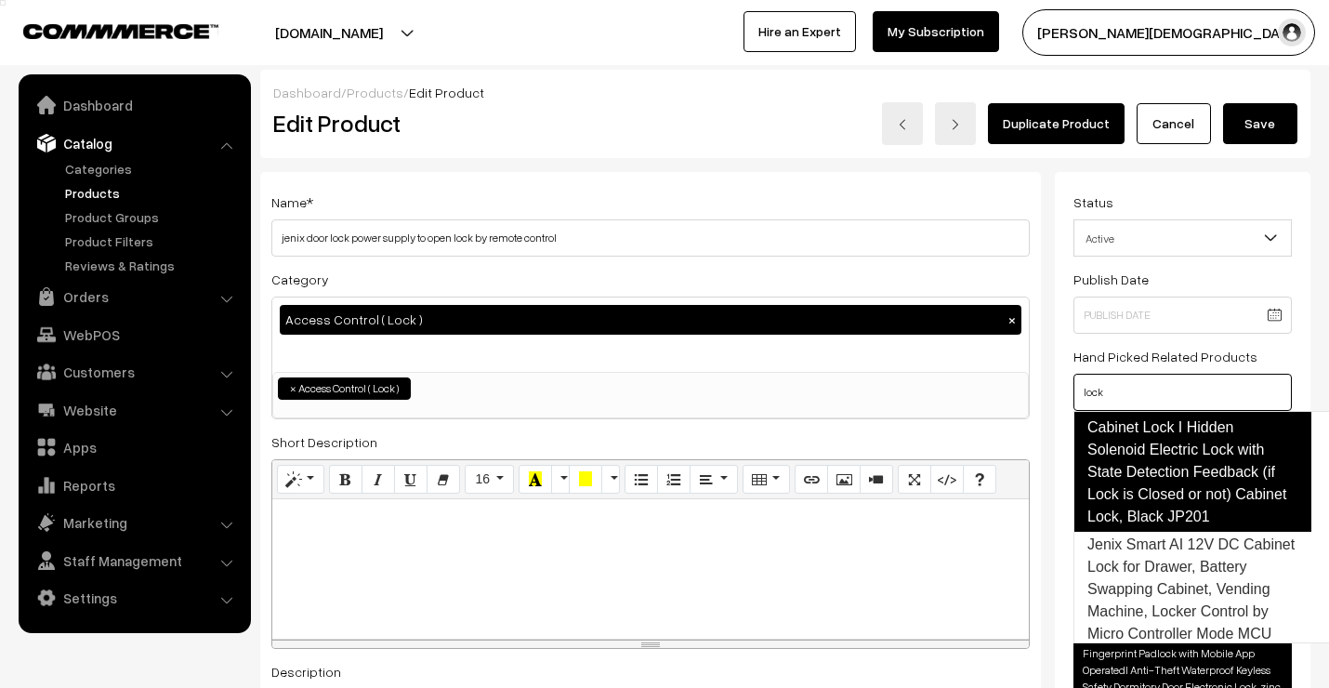
click at [1163, 532] on link "Jenix 12V Solenoid Latch Smart Safe Electronic Key-Less Motor Driven Locker Cab…" at bounding box center [1193, 439] width 238 height 186
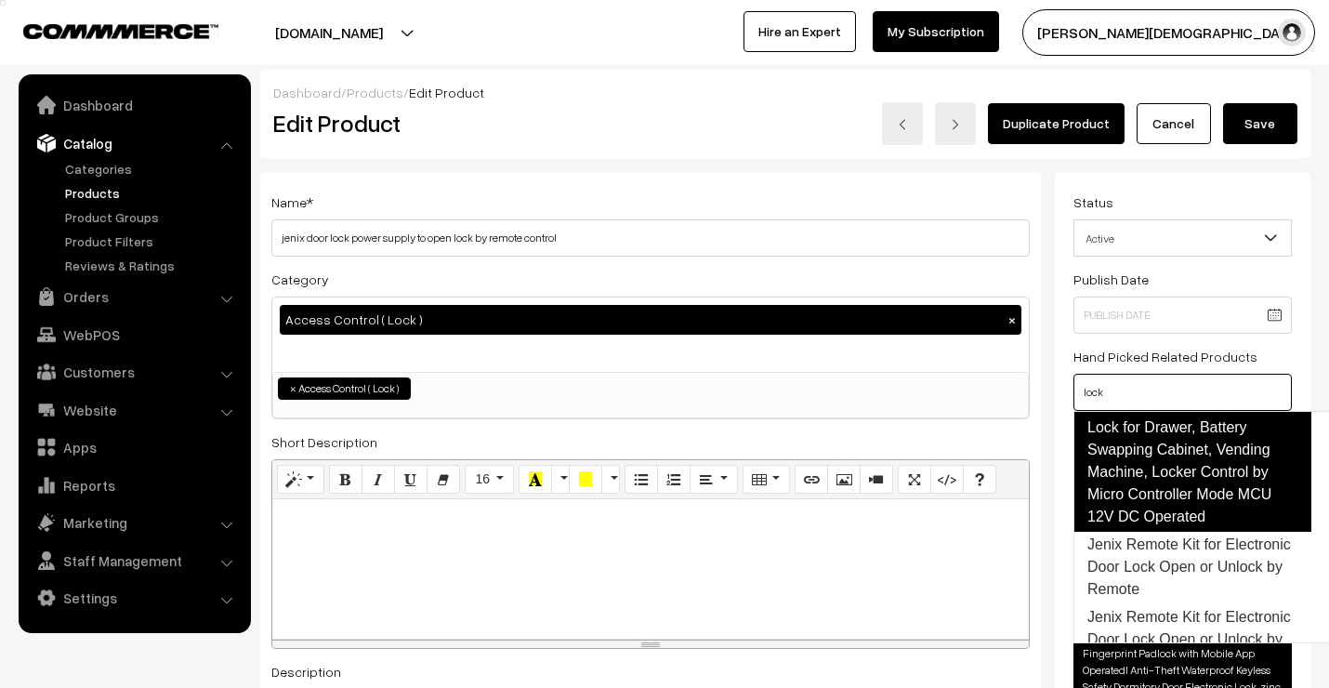
click at [1164, 532] on link "Jenix Smart AI 12V DC Cabinet Lock for Drawer, Battery Swapping Cabinet, Vendin…" at bounding box center [1193, 460] width 238 height 141
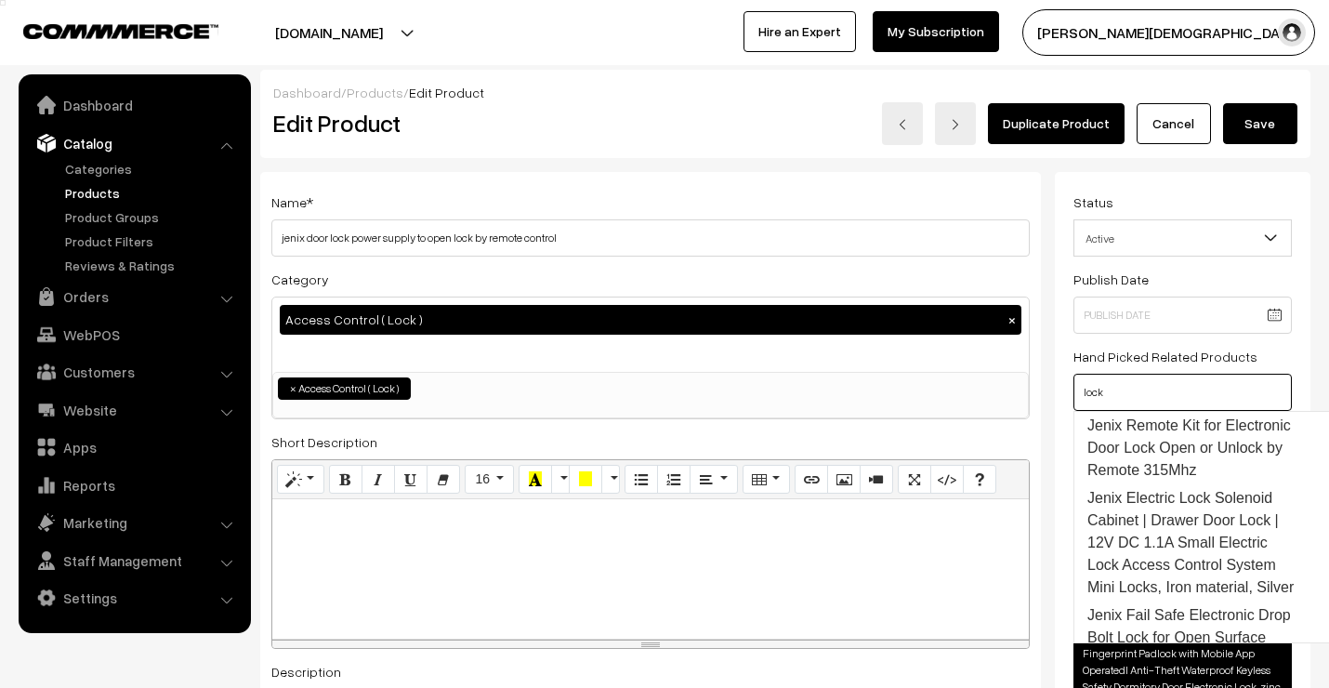
scroll to position [1493, 0]
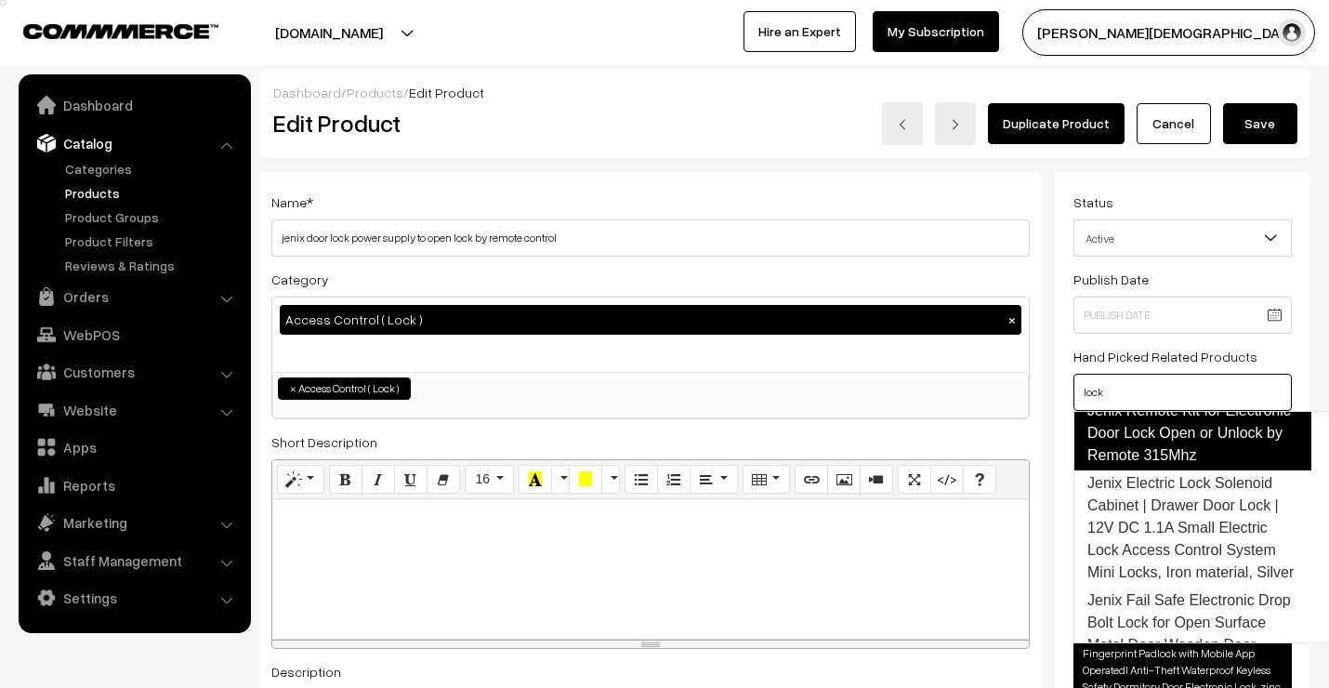
click at [1164, 470] on link "Jenix Remote Kit for Electronic Door Lock Open or Unlock by Remote 315Mhz" at bounding box center [1193, 433] width 238 height 74
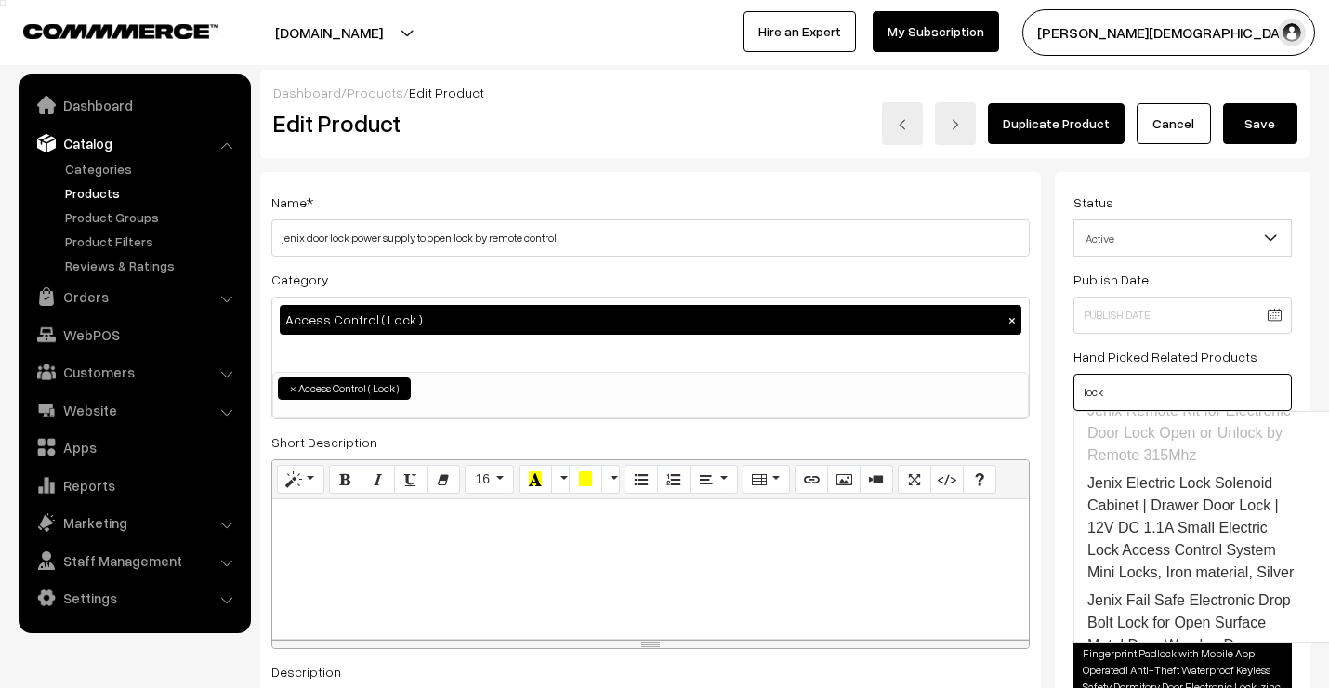
click at [1151, 398] on link "Jenix Remote Kit for Electronic Door Lock Open or Unlock by Remote" at bounding box center [1193, 361] width 238 height 74
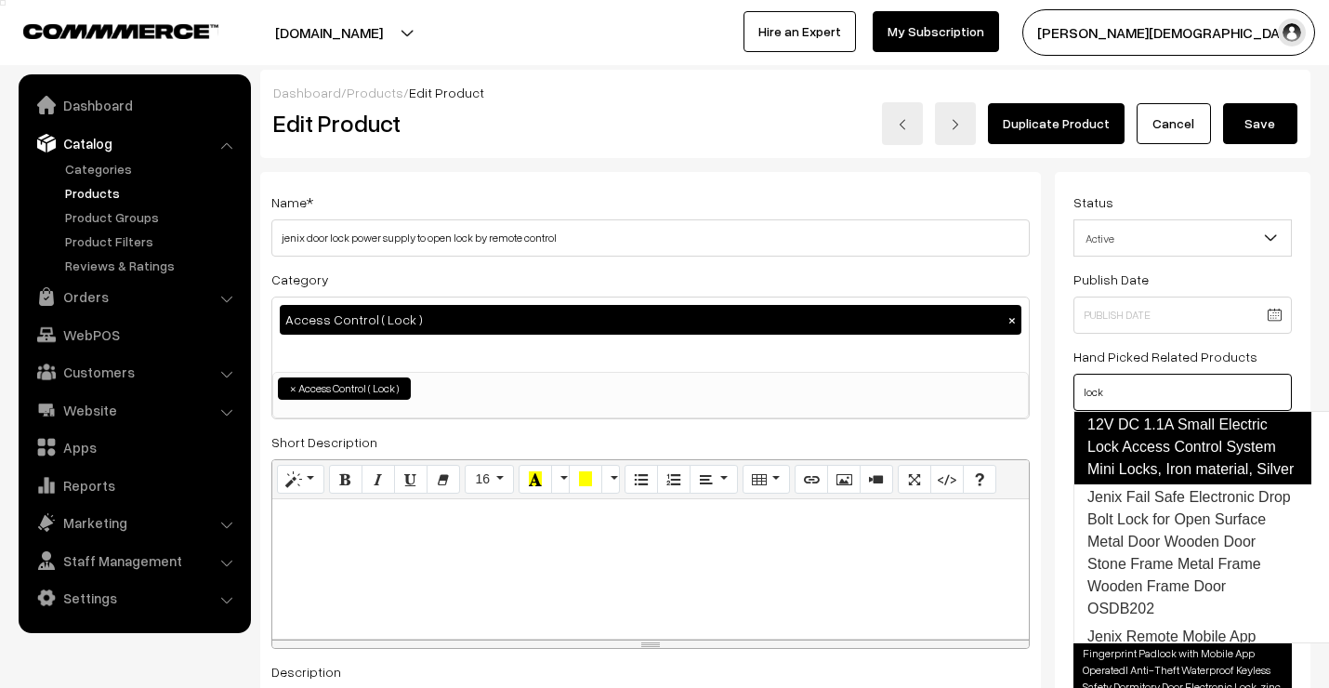
click at [1156, 484] on link "Jenix Electric Lock Solenoid Cabinet | Drawer Door Lock | 12V DC 1.1A Small Ele…" at bounding box center [1193, 424] width 238 height 119
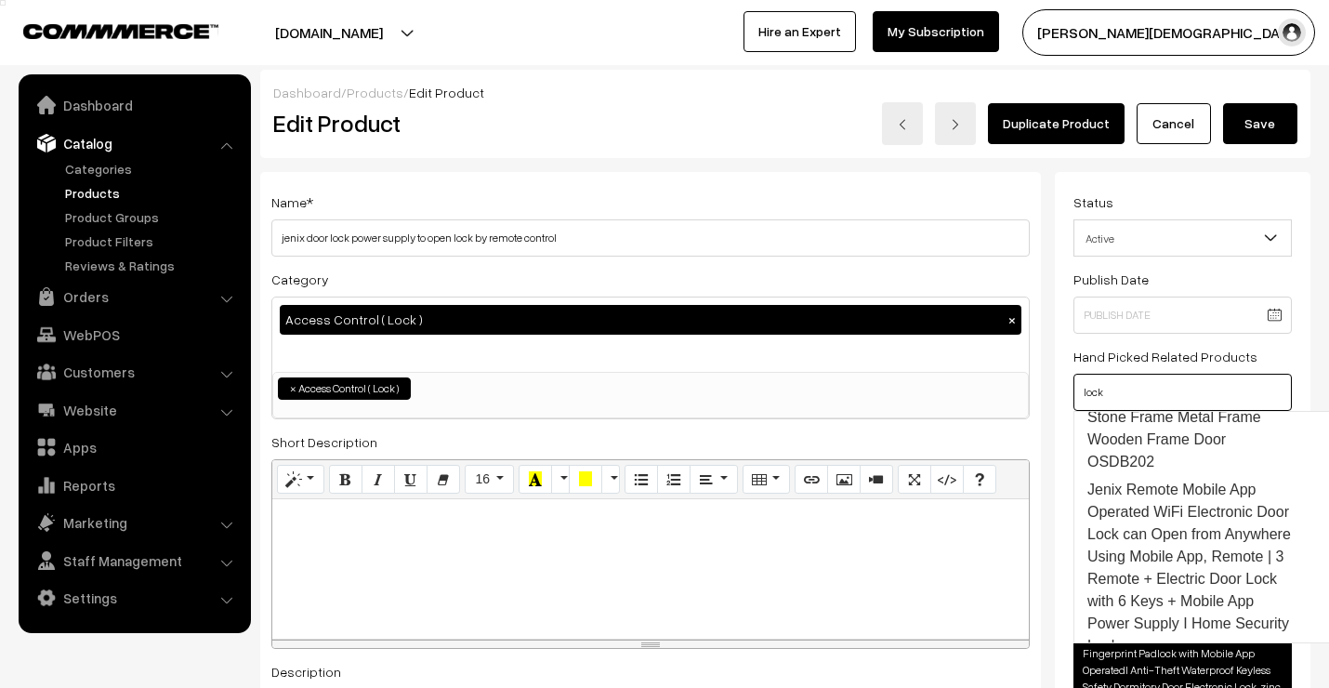
scroll to position [1804, 0]
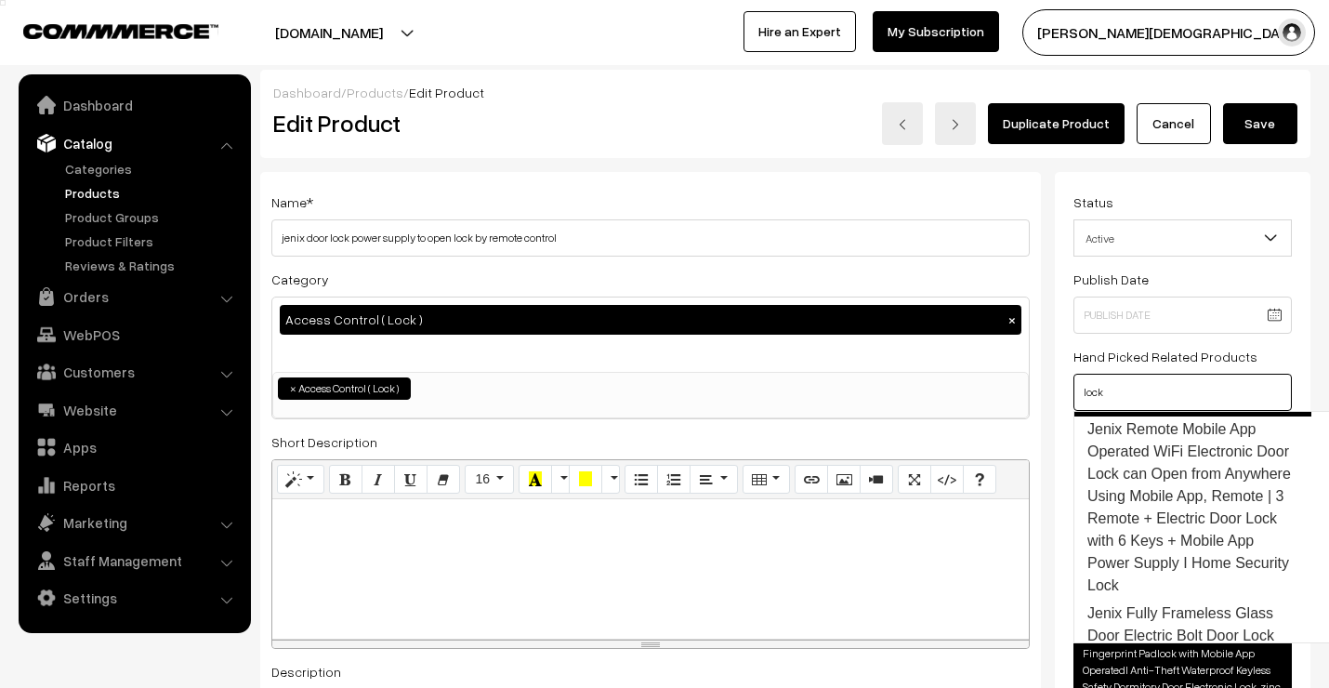
click at [1158, 416] on link "Jenix Fail Safe Electronic Drop Bolt Lock for Open Surface Metal Door Wooden Do…" at bounding box center [1193, 345] width 238 height 141
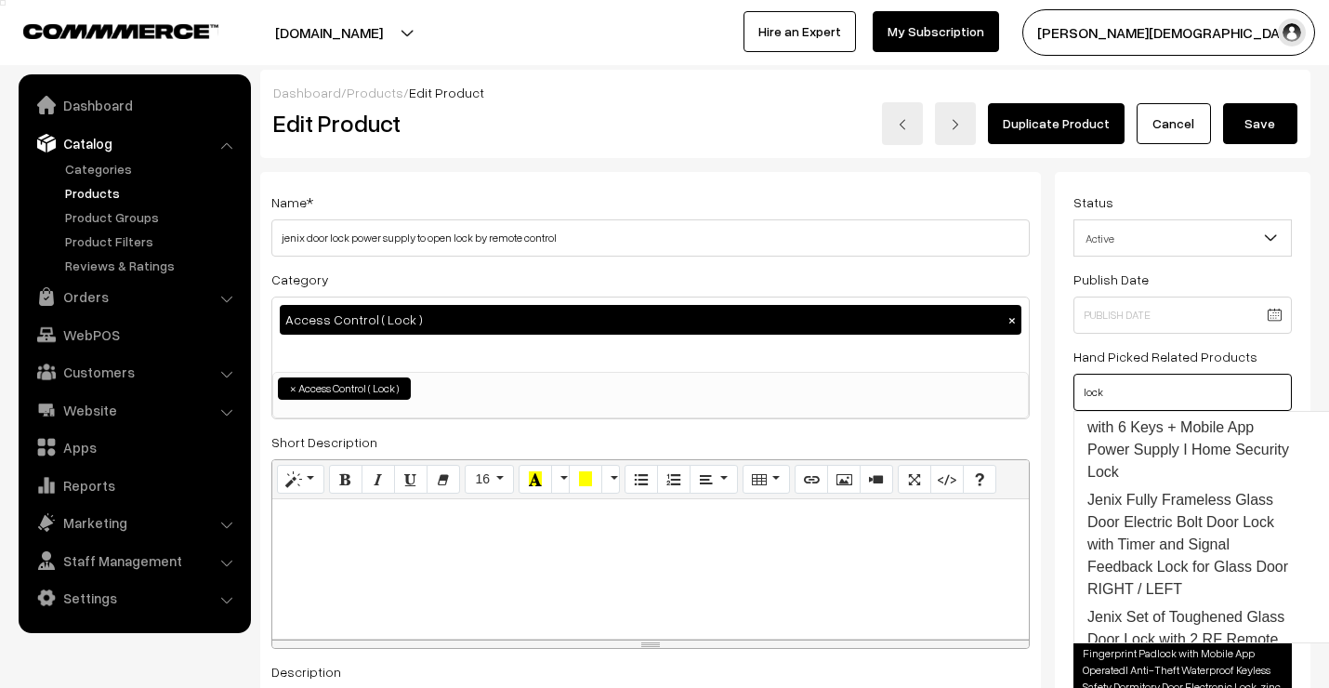
click at [1160, 486] on link "Jenix Remote Mobile App Operated WiFi Electronic Door Lock can Open from Anywhe…" at bounding box center [1193, 394] width 236 height 184
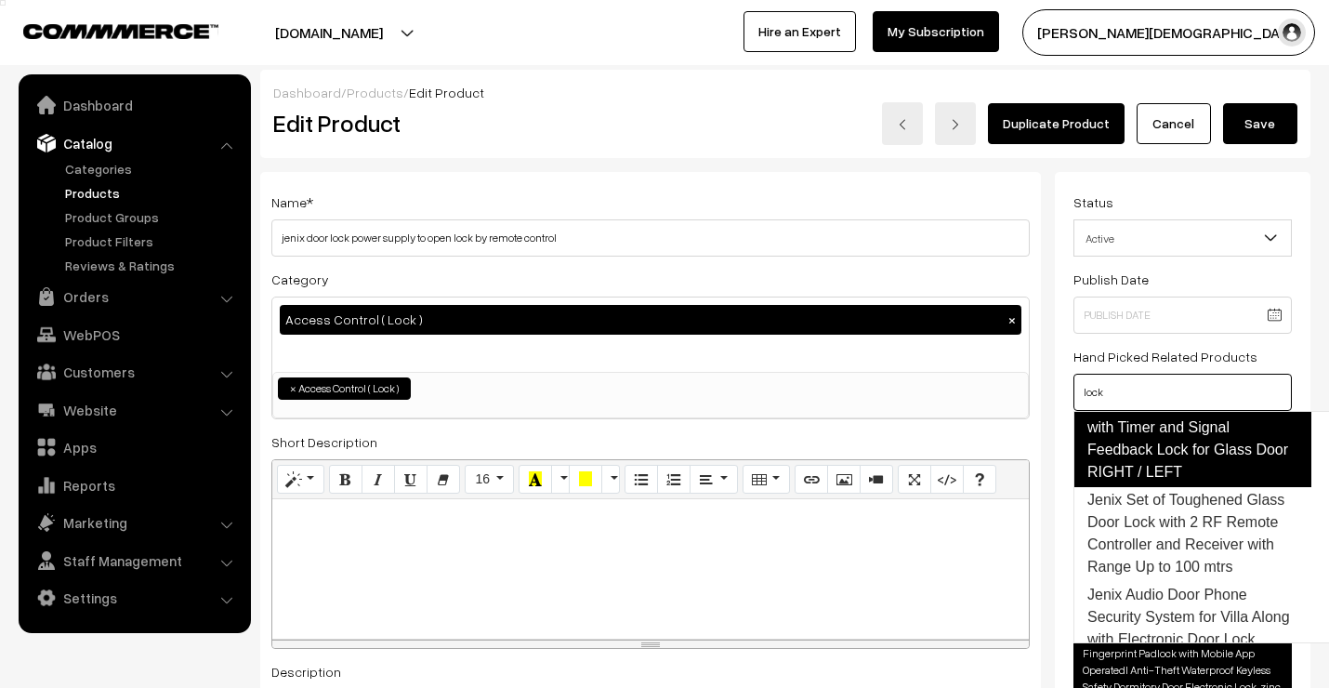
click at [1154, 487] on link "Jenix Fully Frameless Glass Door Electric Bolt Door Lock with Timer and Signal …" at bounding box center [1193, 427] width 238 height 119
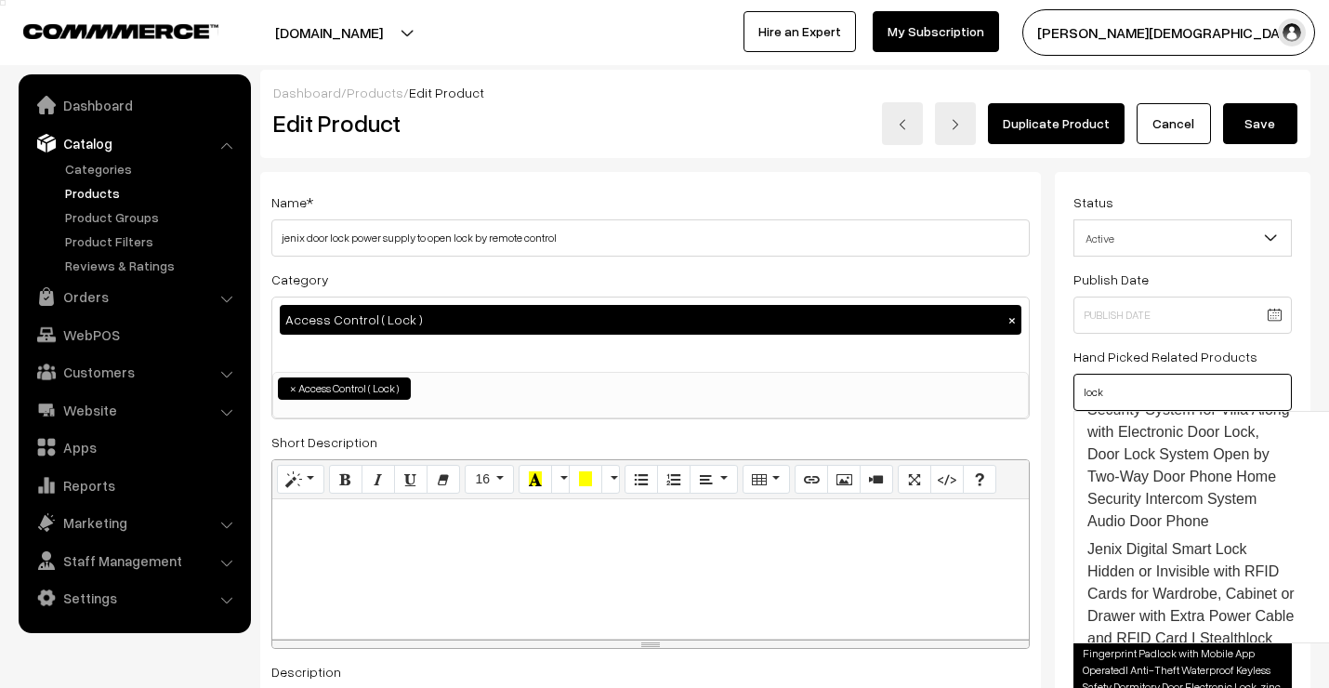
click at [1155, 375] on link "Jenix Set of Toughened Glass Door Lock with 2 RF Remote Controller and Receiver…" at bounding box center [1193, 326] width 238 height 97
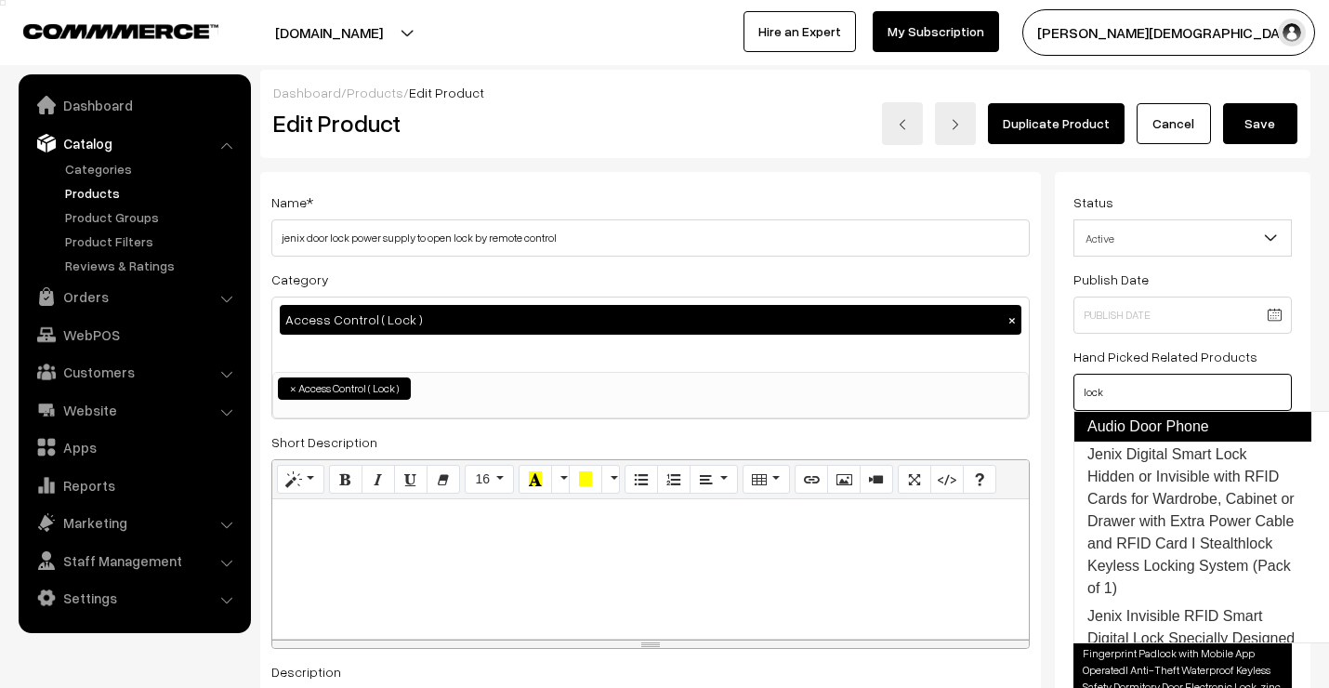
click at [1160, 442] on link "Jenix Audio Door Phone Security System for Villa Along with Electronic Door Loc…" at bounding box center [1193, 360] width 238 height 164
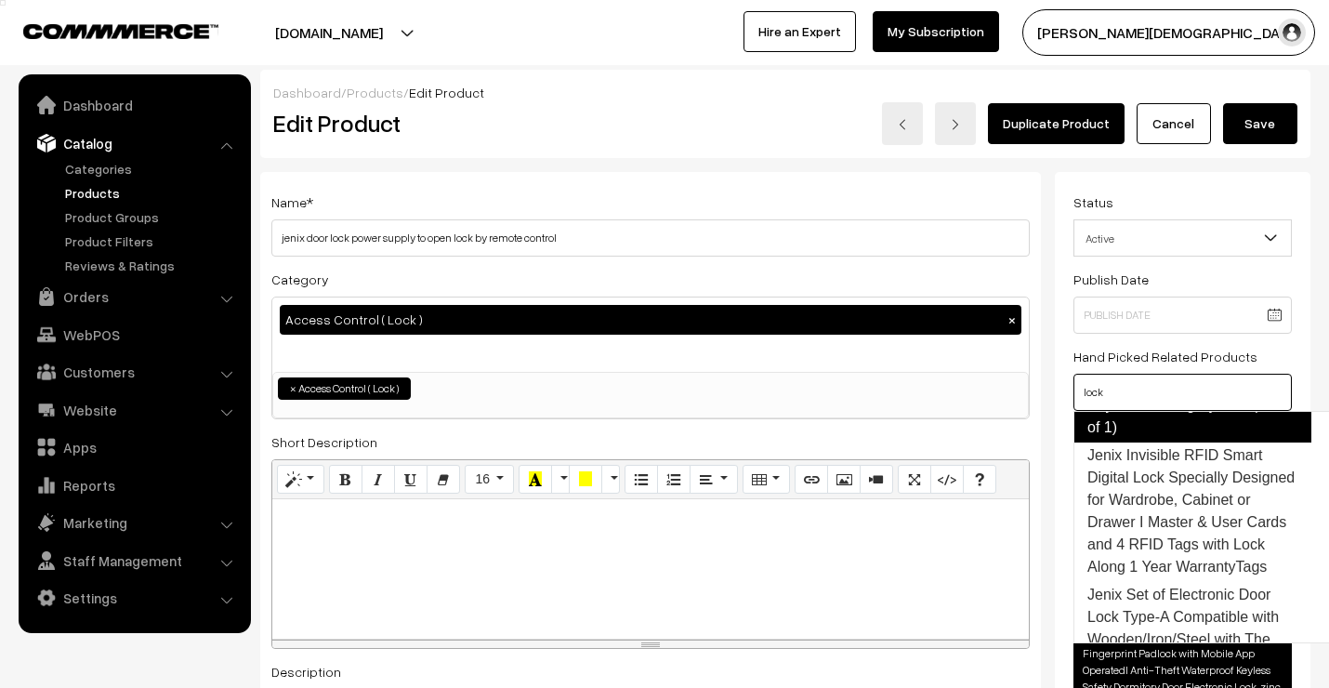
click at [1166, 443] on link "Jenix Digital Smart Lock Hidden or Invisible with RFID Cards for Wardrobe, Cabi…" at bounding box center [1193, 361] width 238 height 164
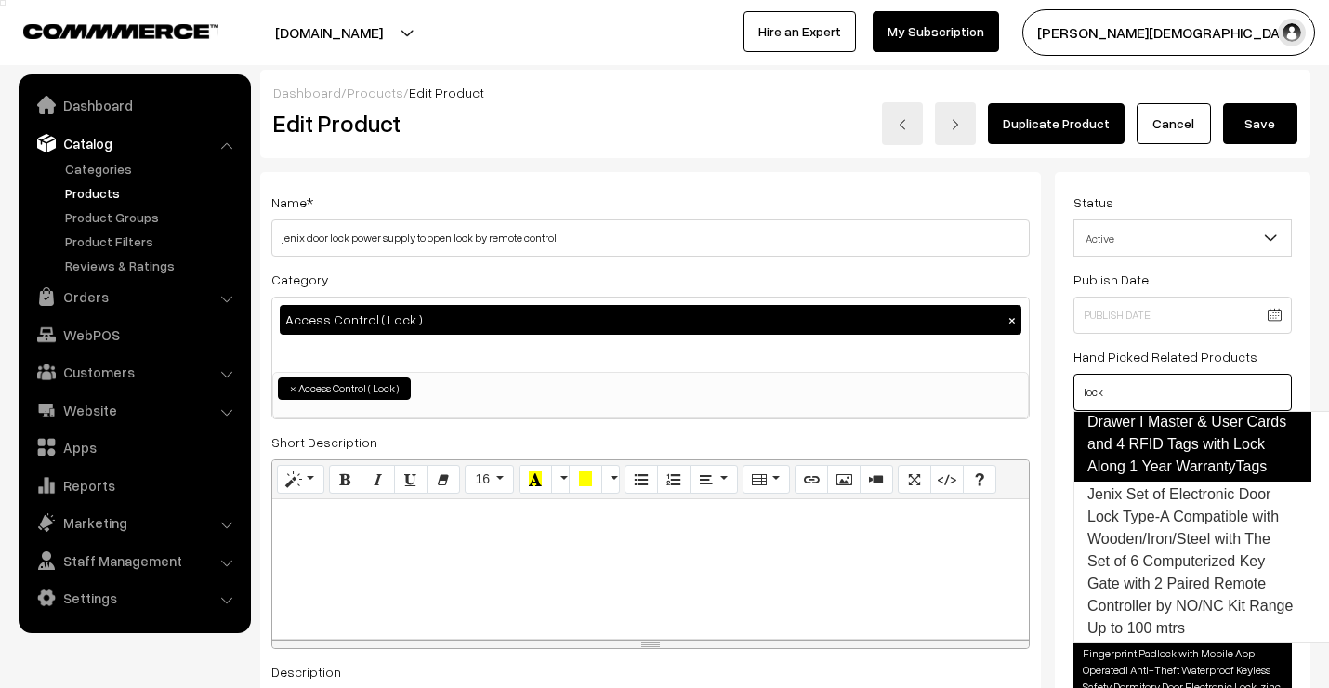
click at [1163, 482] on link "Jenix Invisible RFID Smart Digital Lock Specially Designed for Wardrobe, Cabine…" at bounding box center [1193, 410] width 238 height 141
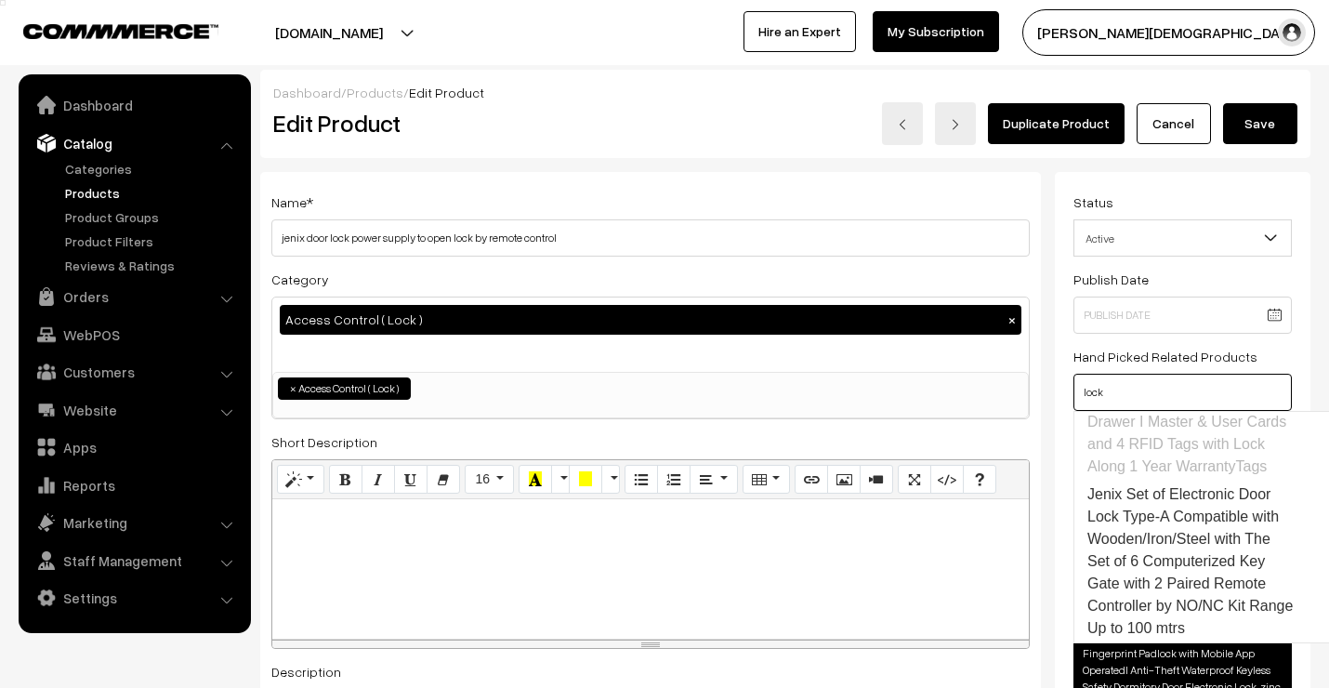
scroll to position [2822, 0]
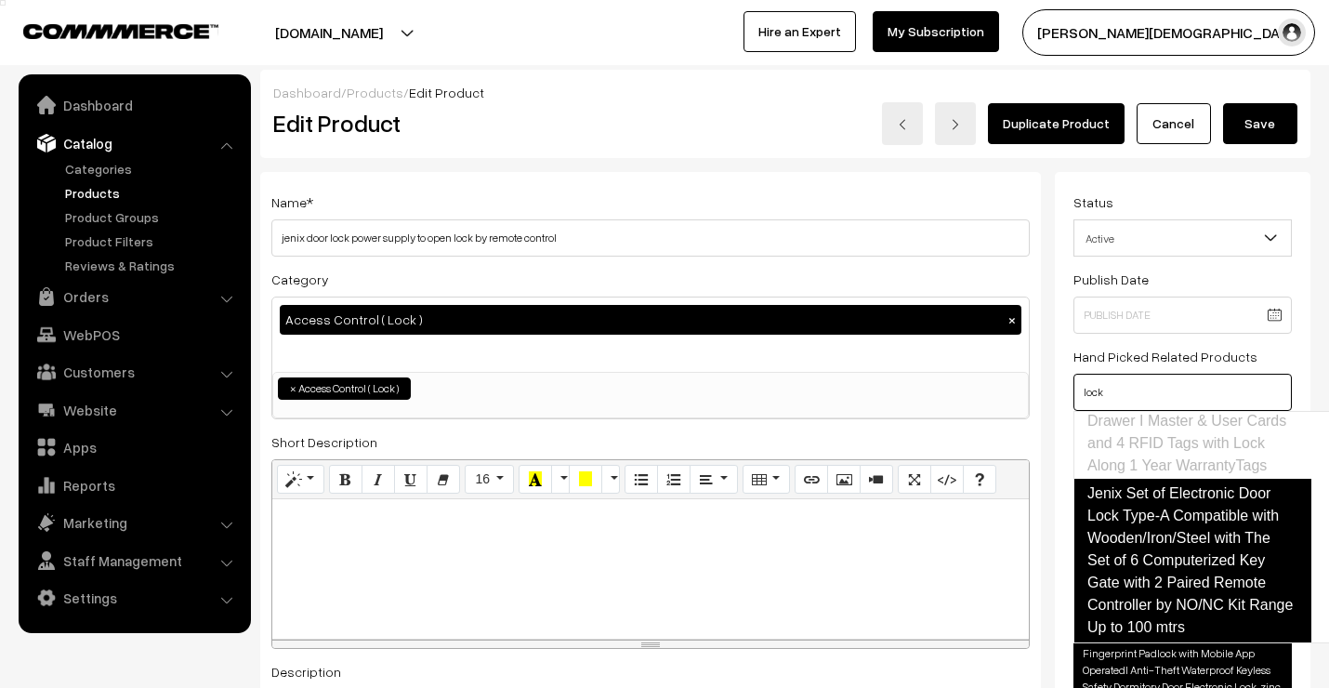
click at [1164, 537] on link "Jenix Set of Electronic Door Lock Type-A Compatible with Wooden/Iron/Steel with…" at bounding box center [1193, 561] width 238 height 164
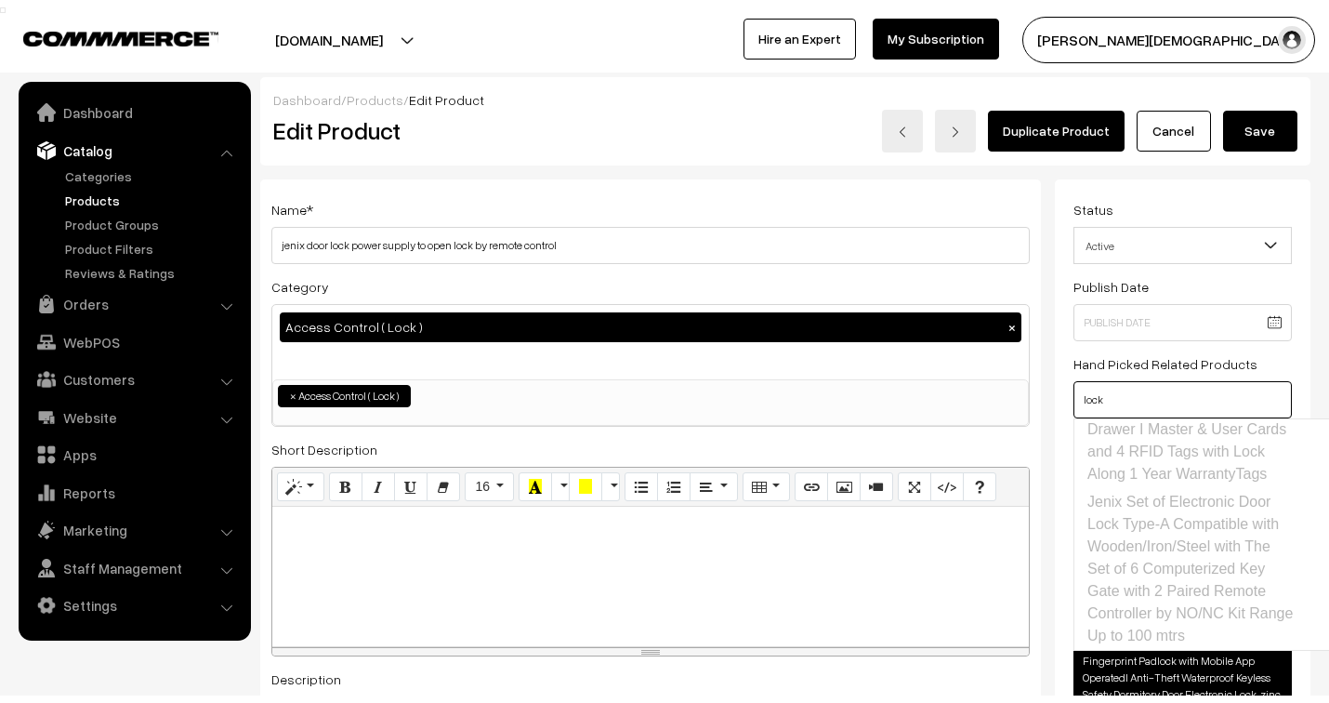
scroll to position [103, 0]
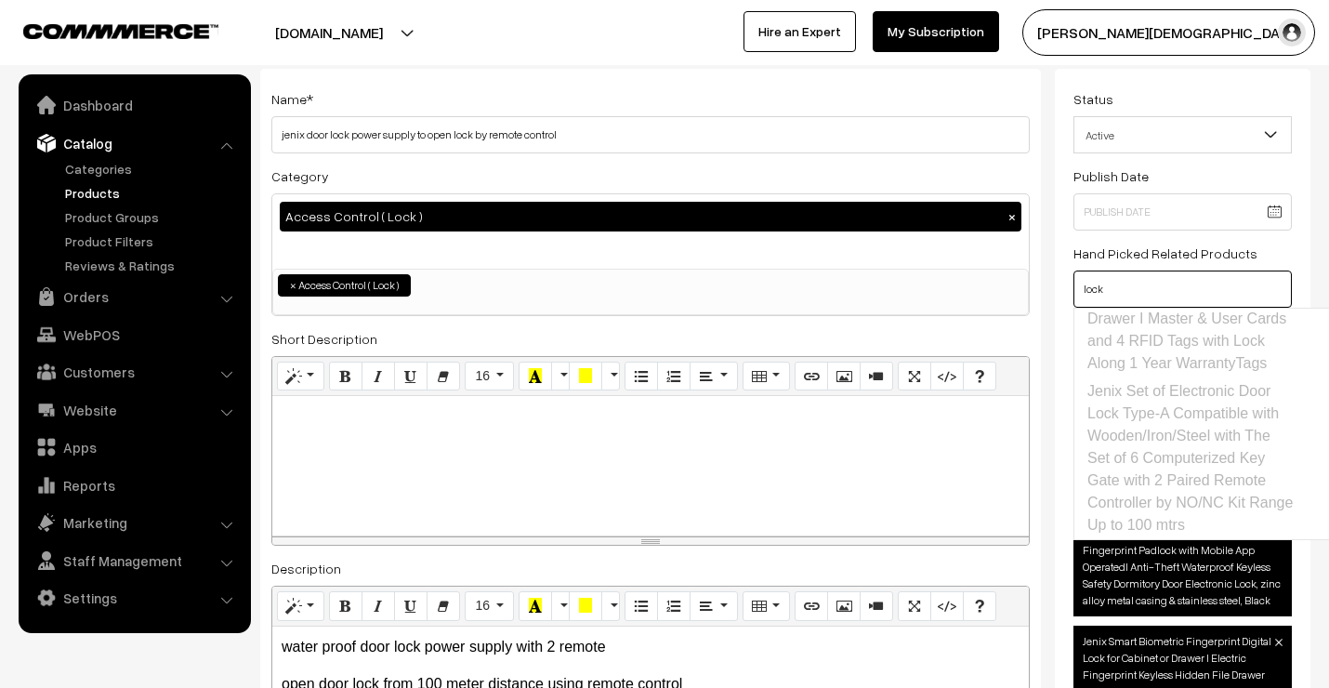
type input "lock"
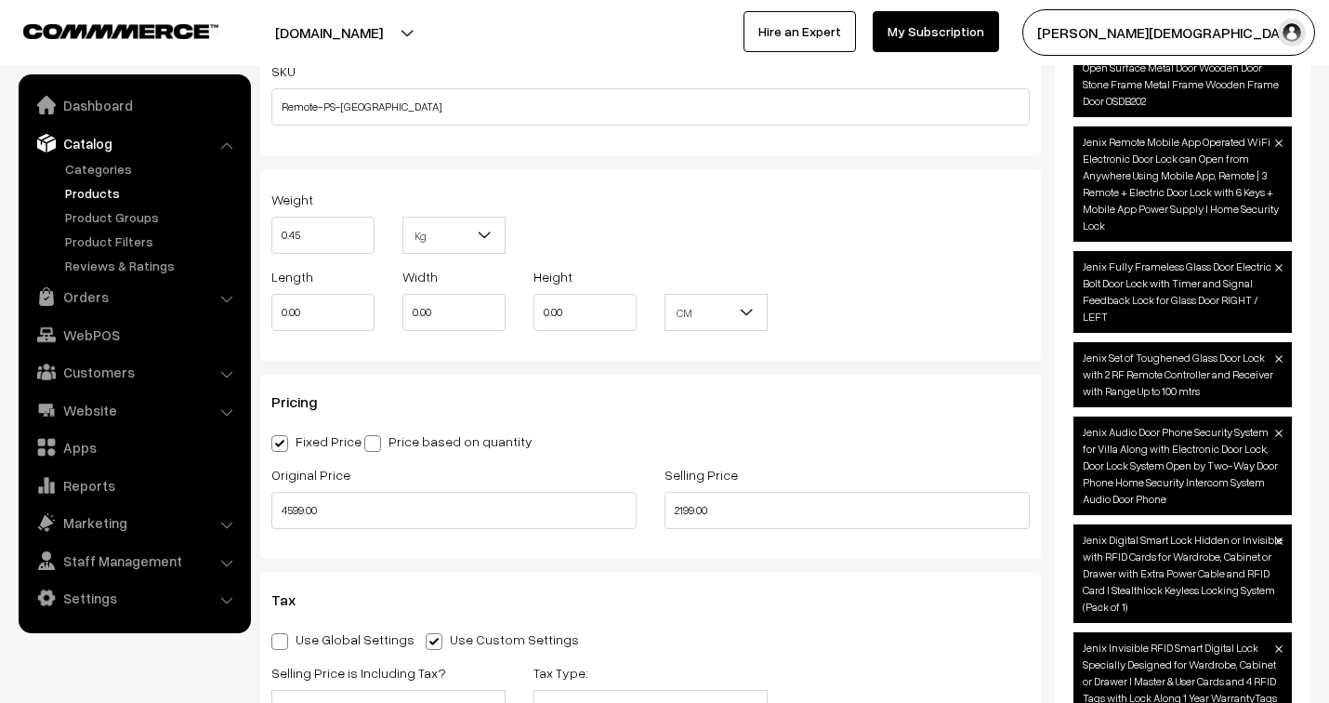
scroll to position [1549, 0]
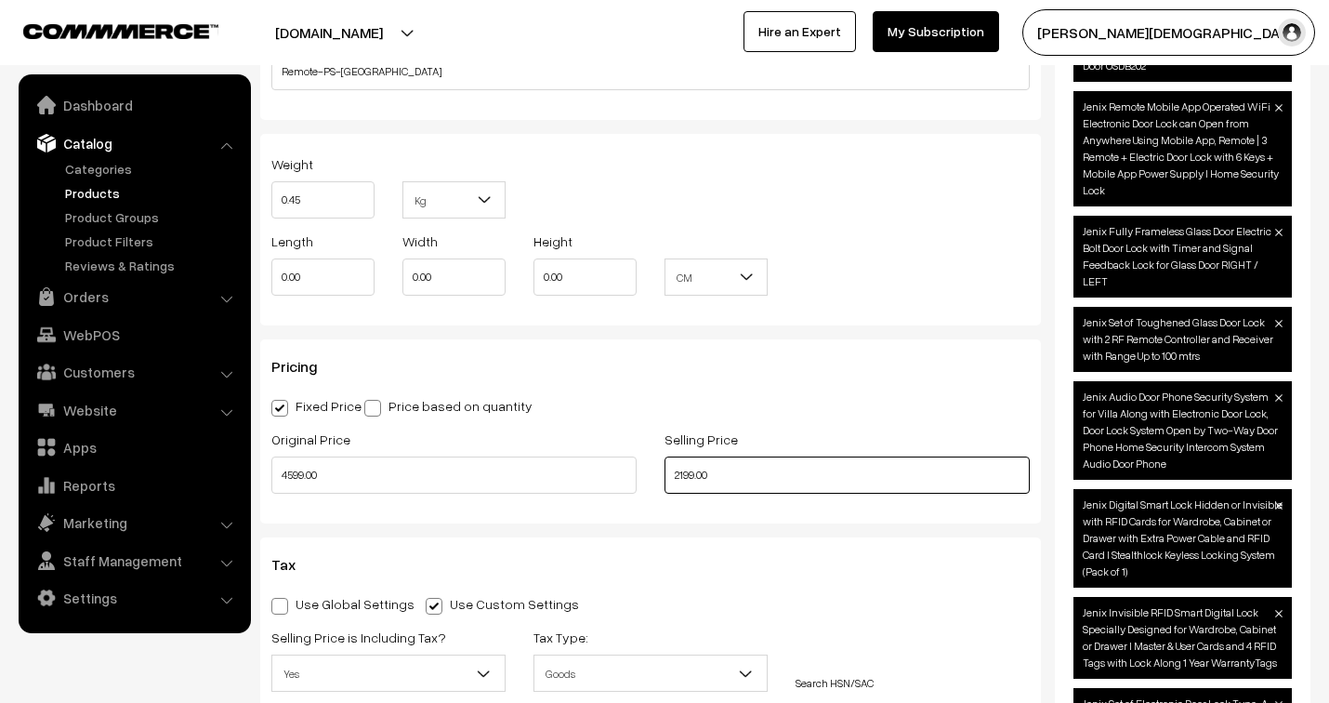
drag, startPoint x: 716, startPoint y: 480, endPoint x: 648, endPoint y: 476, distance: 68.0
click at [648, 476] on div "Original Price 4599.00 Selling Price 2199.00" at bounding box center [651, 466] width 786 height 77
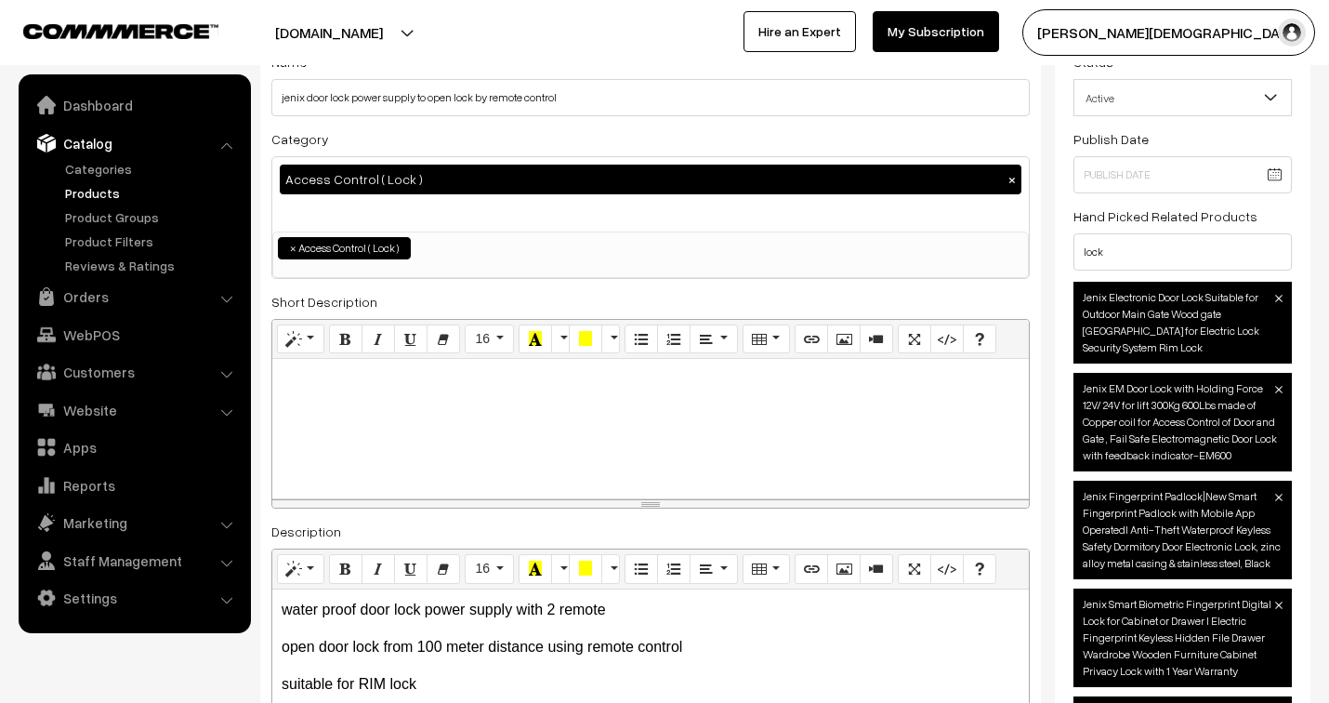
scroll to position [0, 0]
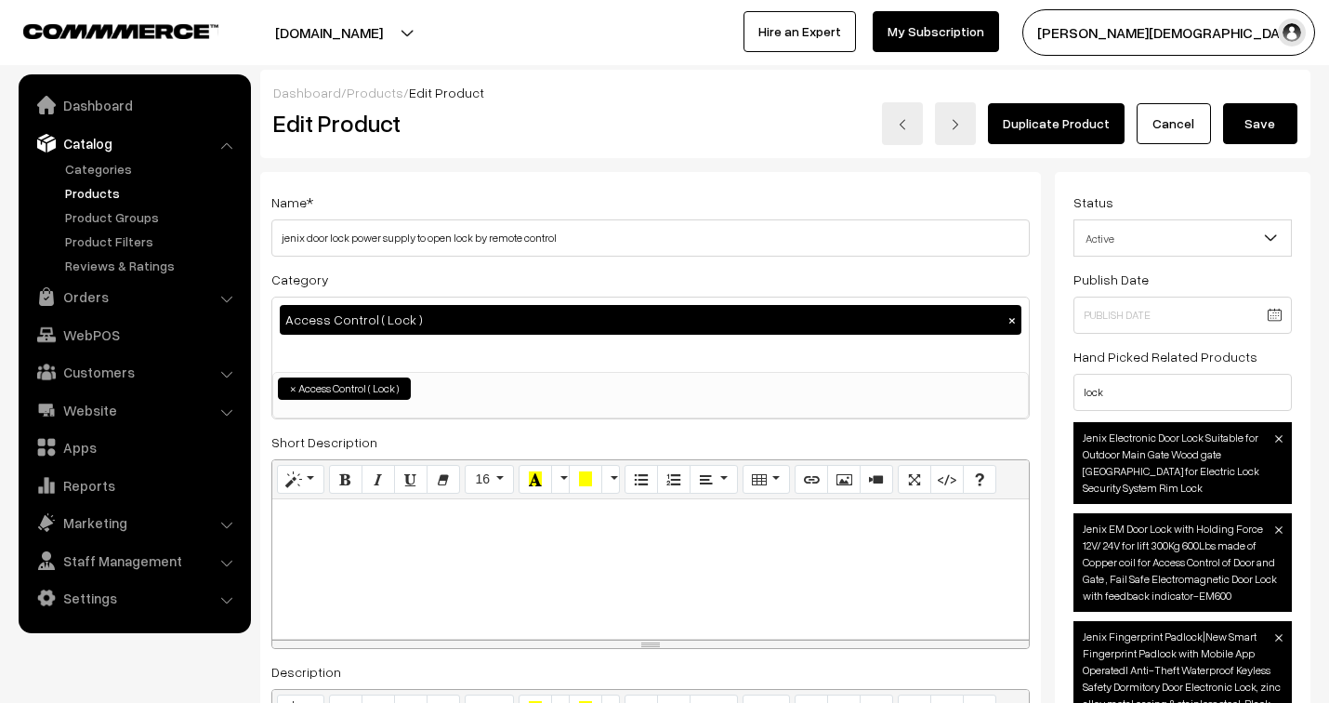
type input "2599.00"
click at [1256, 124] on button "Save" at bounding box center [1260, 123] width 74 height 41
